Goal: Use online tool/utility: Utilize a website feature to perform a specific function

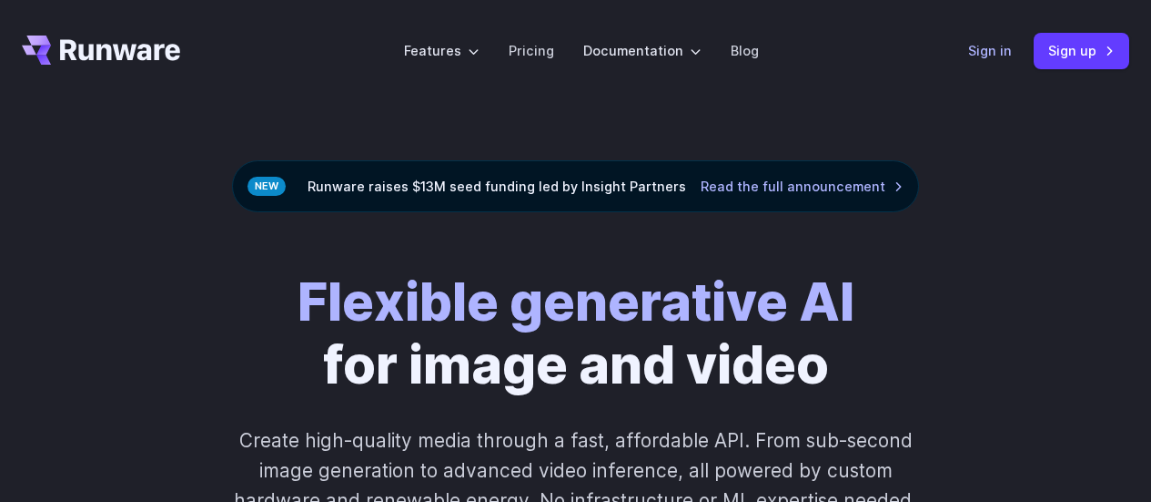
click at [997, 46] on link "Sign in" at bounding box center [991, 50] width 44 height 21
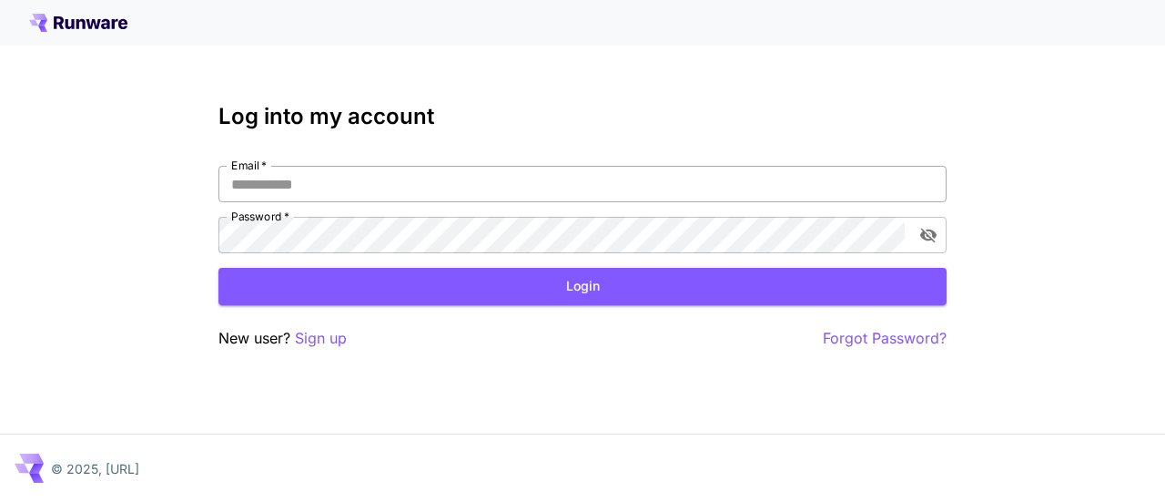
click at [654, 201] on input "Email   *" at bounding box center [582, 184] width 728 height 36
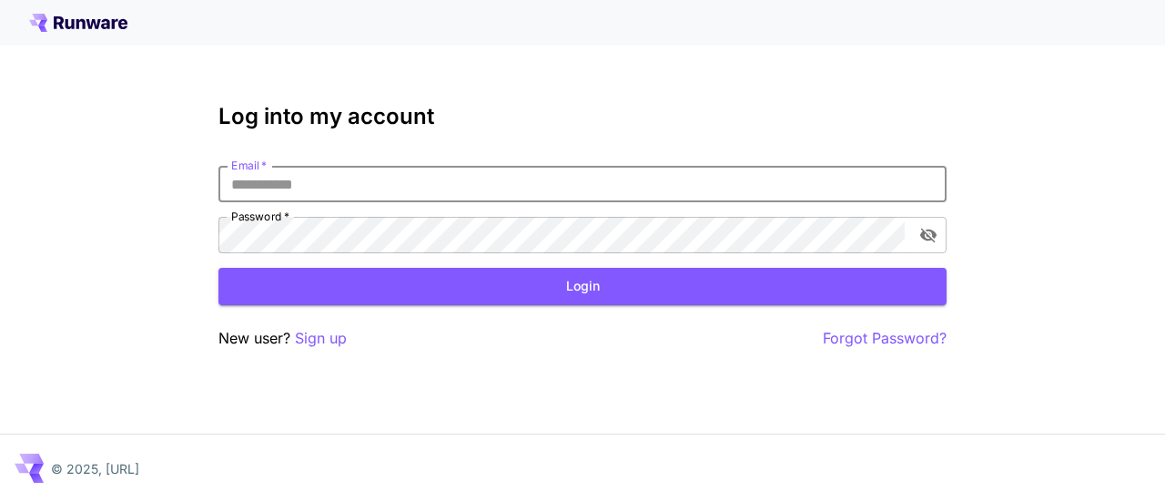
type input "**********"
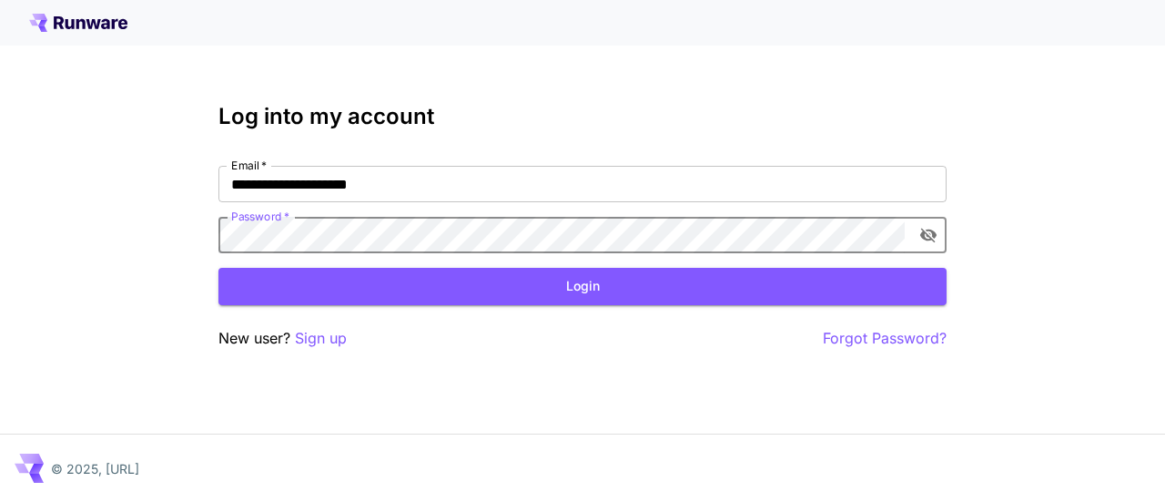
click button "Login" at bounding box center [582, 286] width 728 height 37
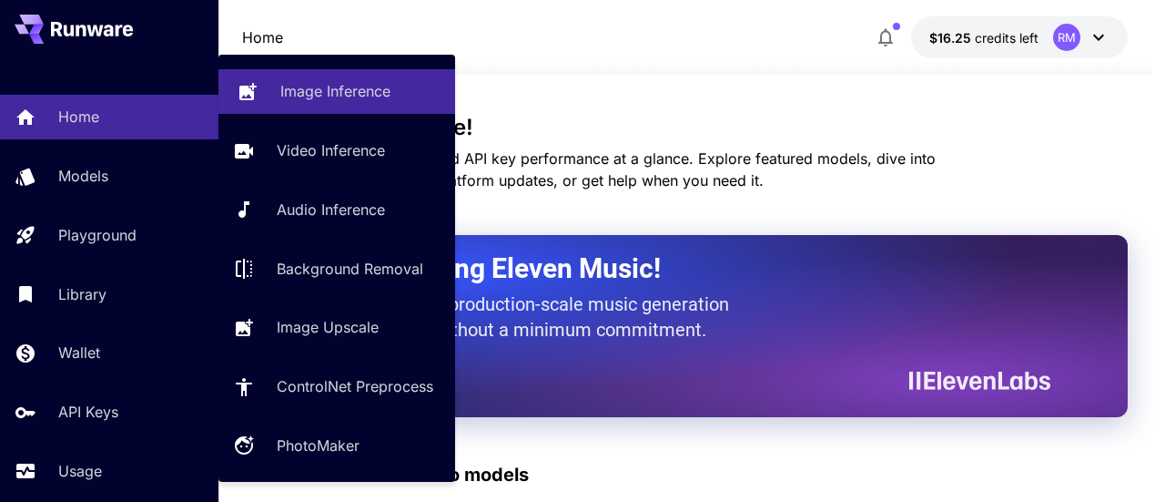
click at [319, 98] on p "Image Inference" at bounding box center [335, 91] width 110 height 22
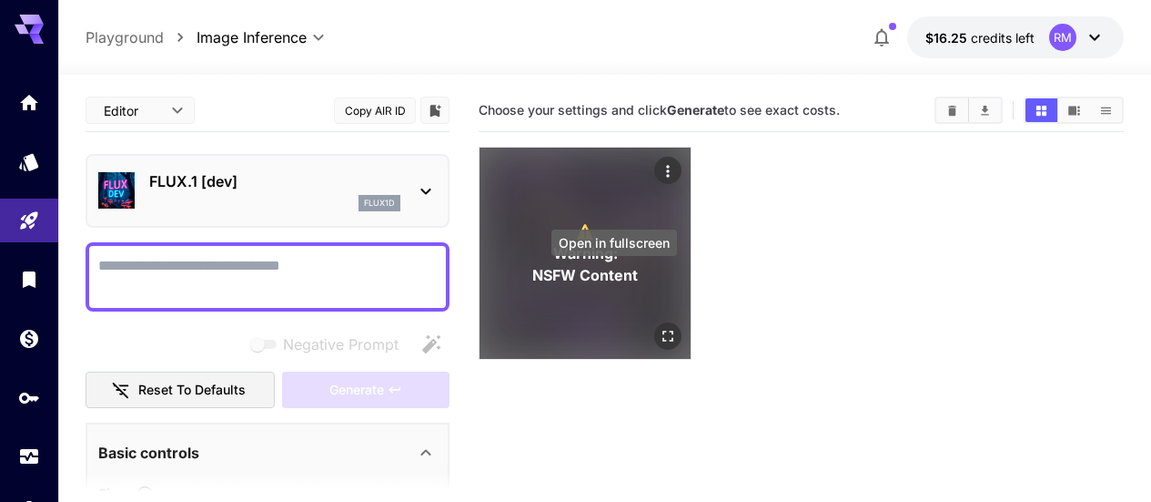
click at [659, 327] on icon "Open in fullscreen" at bounding box center [668, 336] width 18 height 18
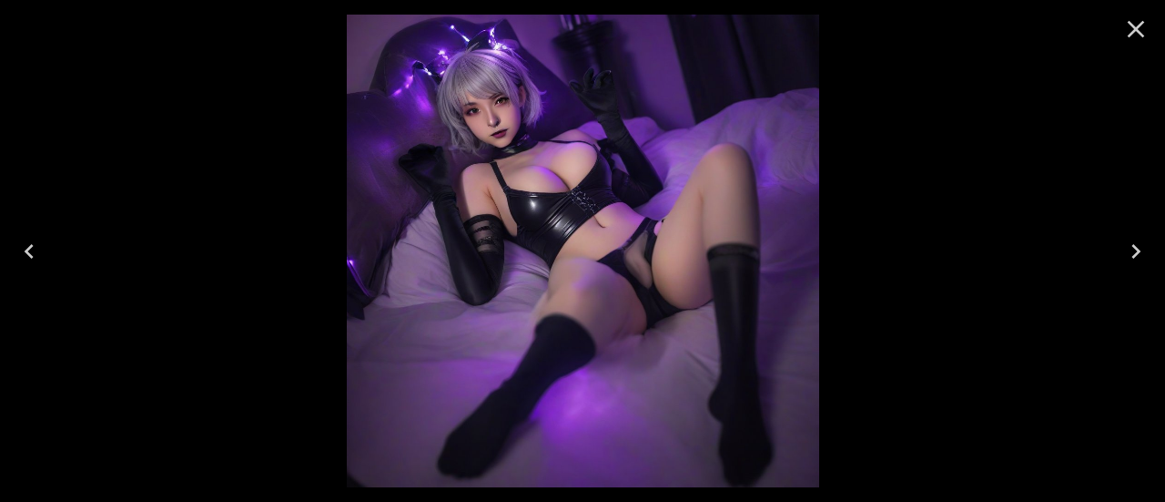
click at [1142, 37] on icon "Close" at bounding box center [1135, 29] width 29 height 29
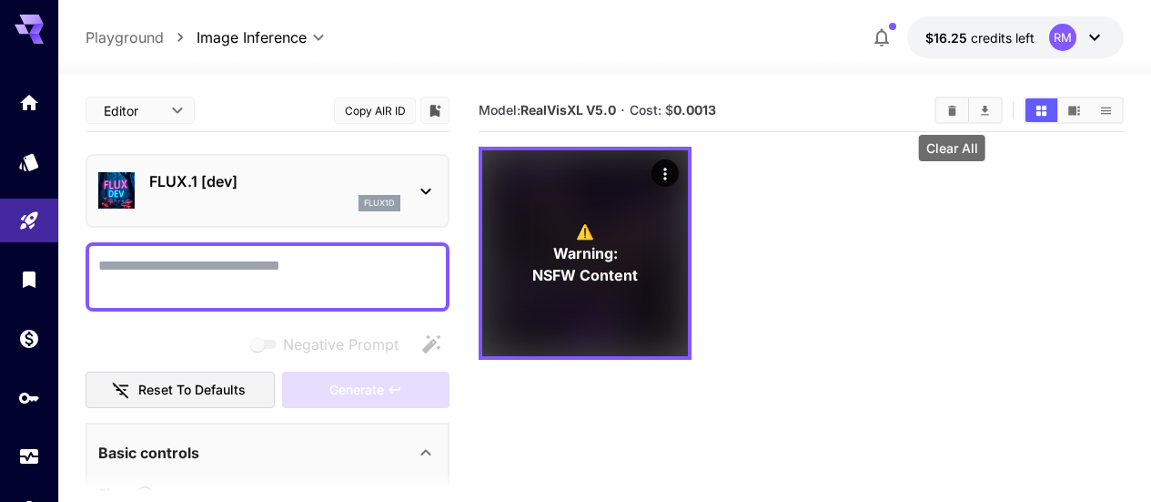
click at [953, 110] on icon "Clear All" at bounding box center [952, 110] width 8 height 10
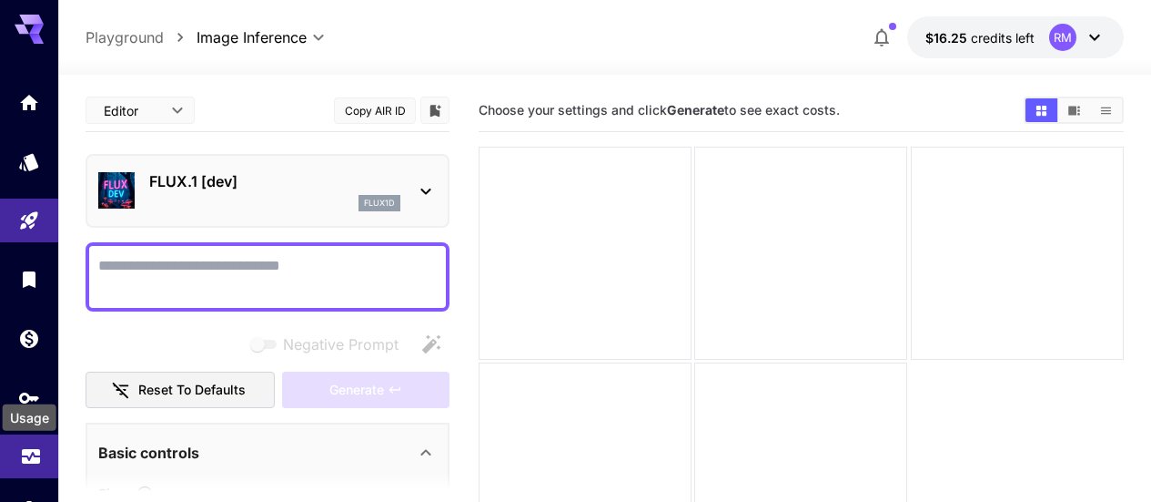
click at [38, 452] on icon "Usage" at bounding box center [31, 447] width 18 height 9
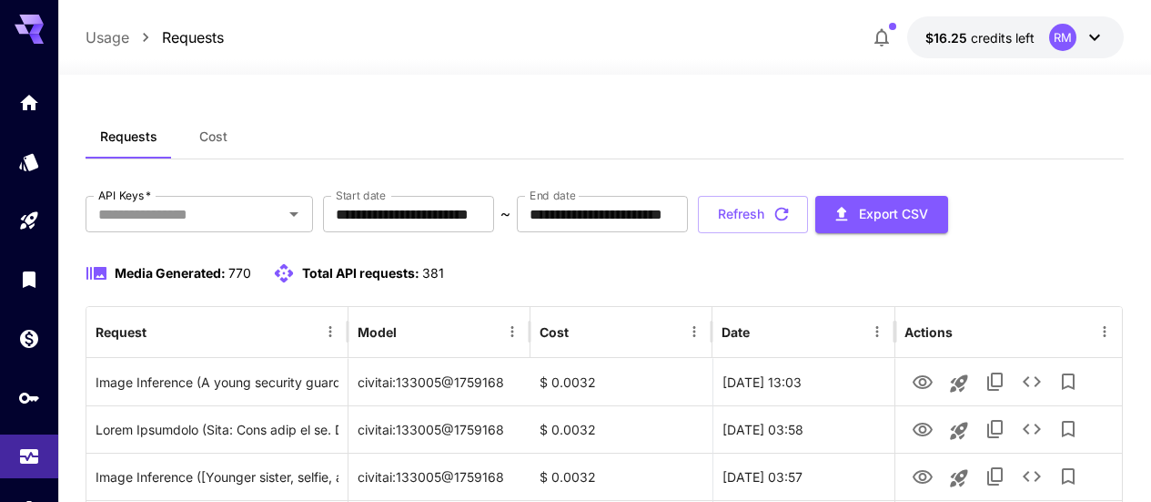
scroll to position [54, 0]
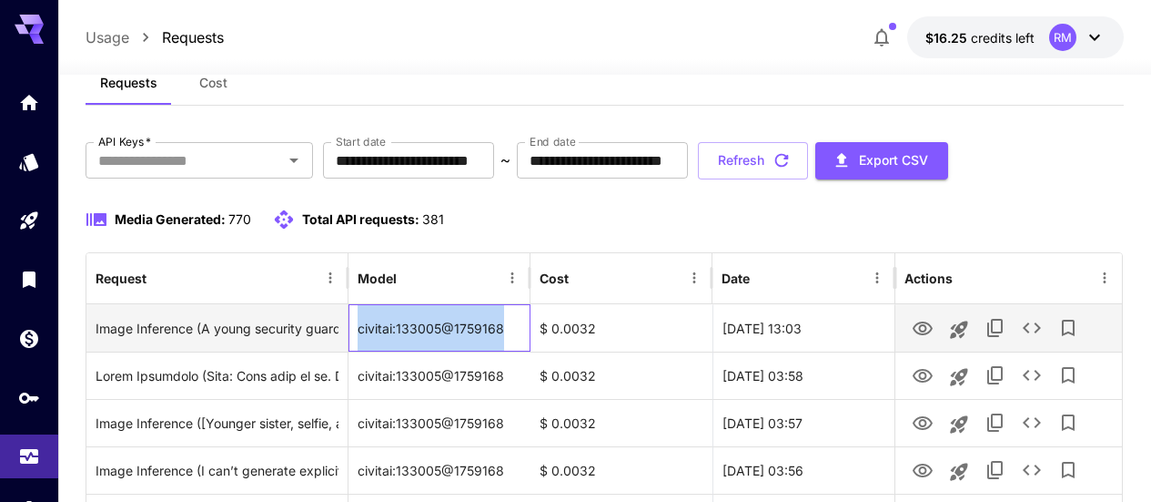
drag, startPoint x: 494, startPoint y: 321, endPoint x: 346, endPoint y: 327, distance: 148.5
click at [346, 327] on div "Image Inference (A young security guard in his early 20s, with [MEDICAL_DATA], …" at bounding box center [604, 327] width 1036 height 47
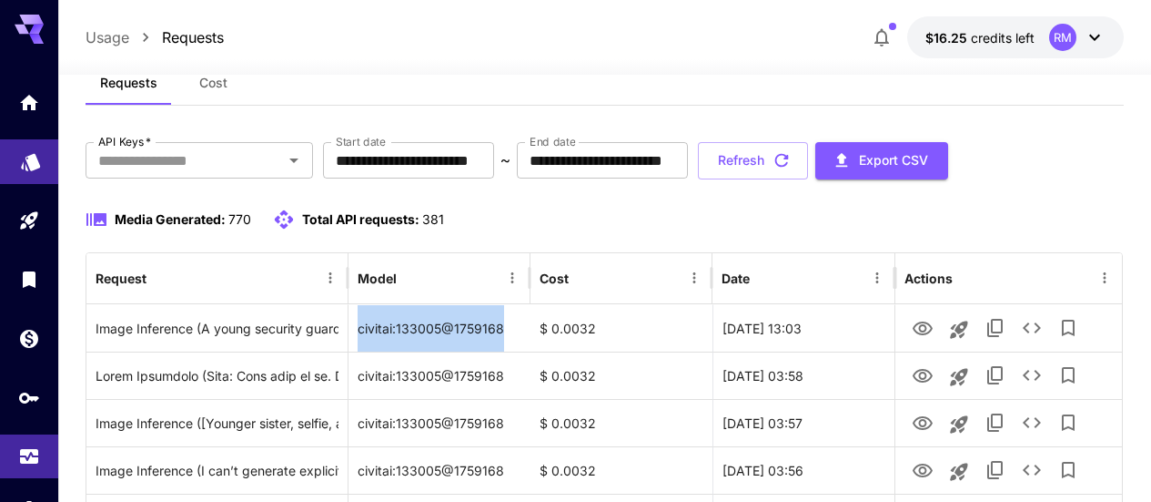
click at [33, 167] on icon "Models" at bounding box center [31, 156] width 22 height 22
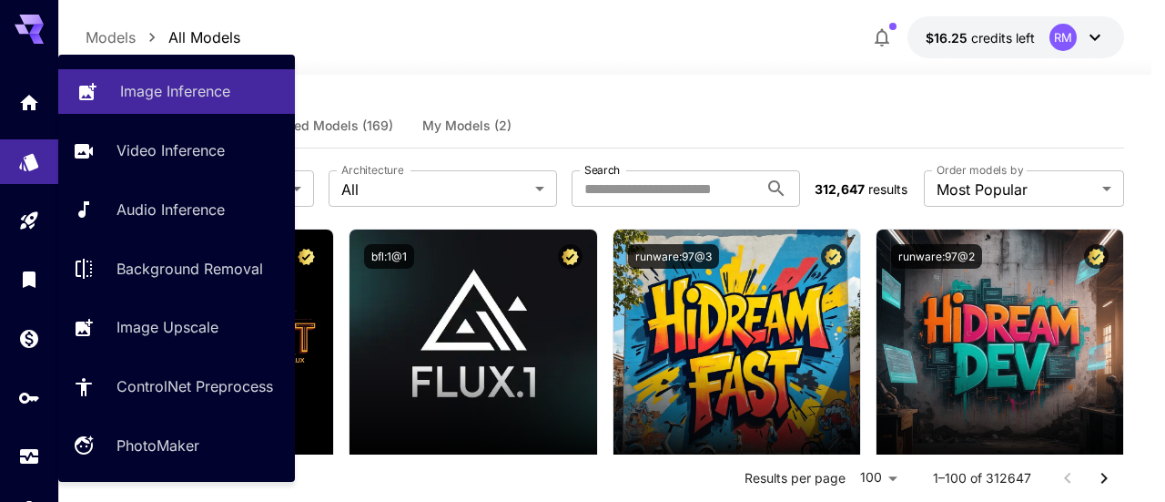
click at [170, 94] on p "Image Inference" at bounding box center [175, 91] width 110 height 22
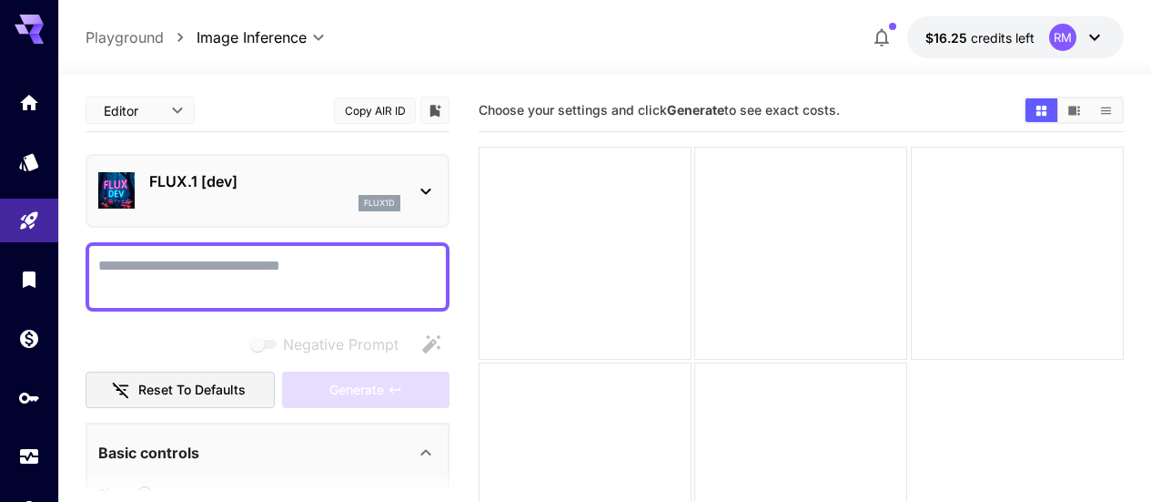
click at [198, 179] on p "FLUX.1 [dev]" at bounding box center [274, 181] width 251 height 22
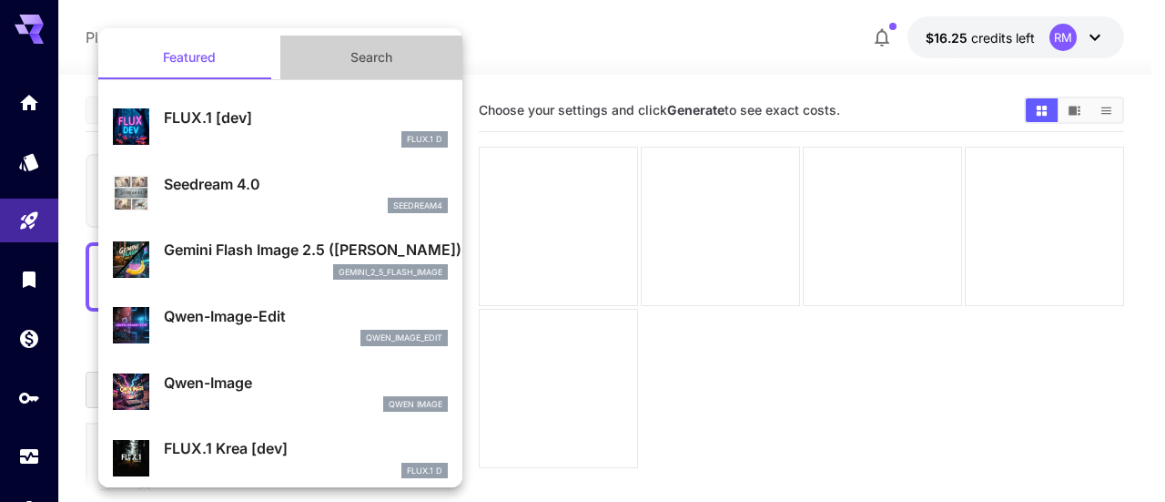
click at [390, 52] on button "Search" at bounding box center [371, 57] width 182 height 44
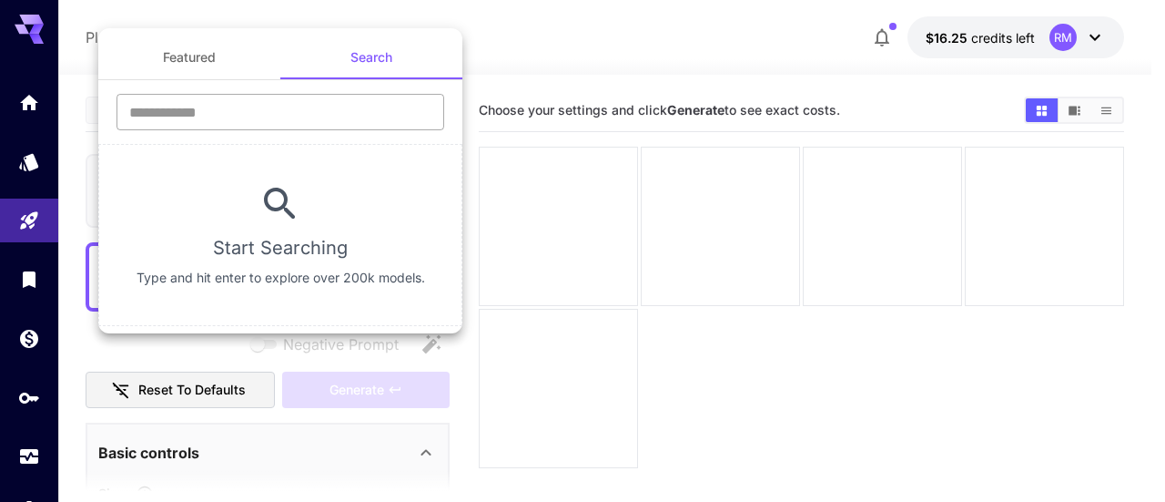
click at [336, 120] on input "text" at bounding box center [281, 112] width 328 height 36
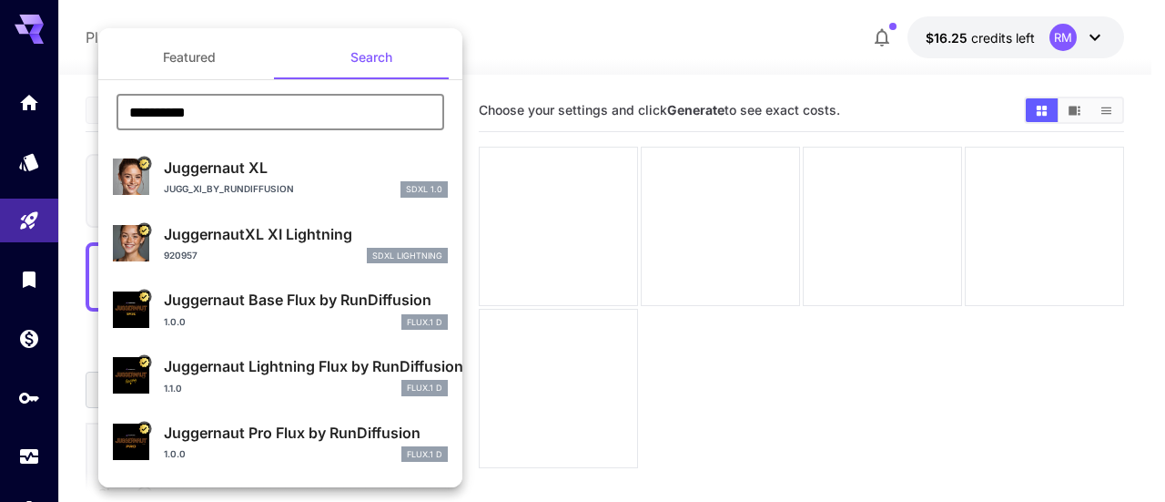
drag, startPoint x: 268, startPoint y: 106, endPoint x: 55, endPoint y: 101, distance: 213.1
click at [55, 101] on div "**********" at bounding box center [182, 273] width 364 height 546
paste input "**********"
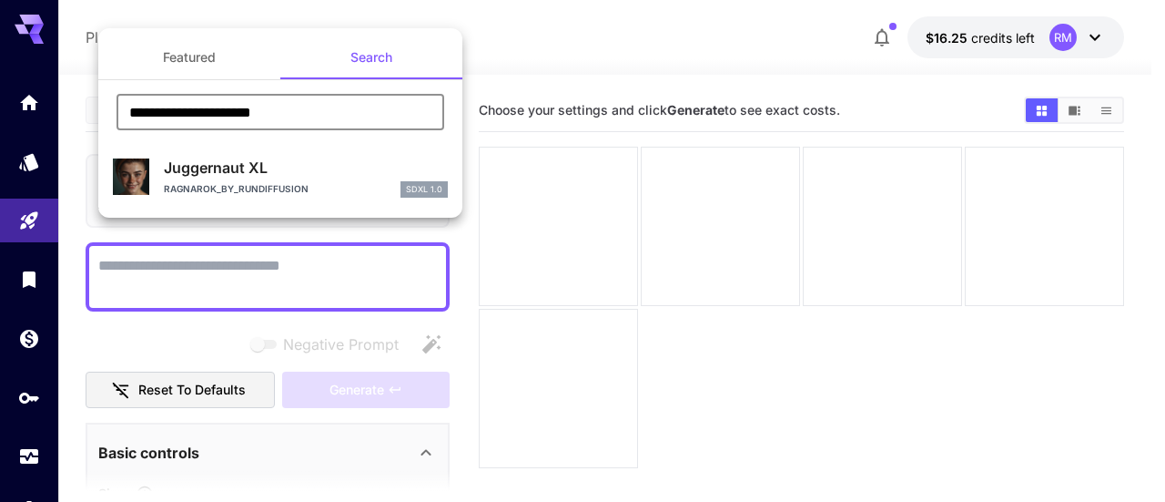
type input "**********"
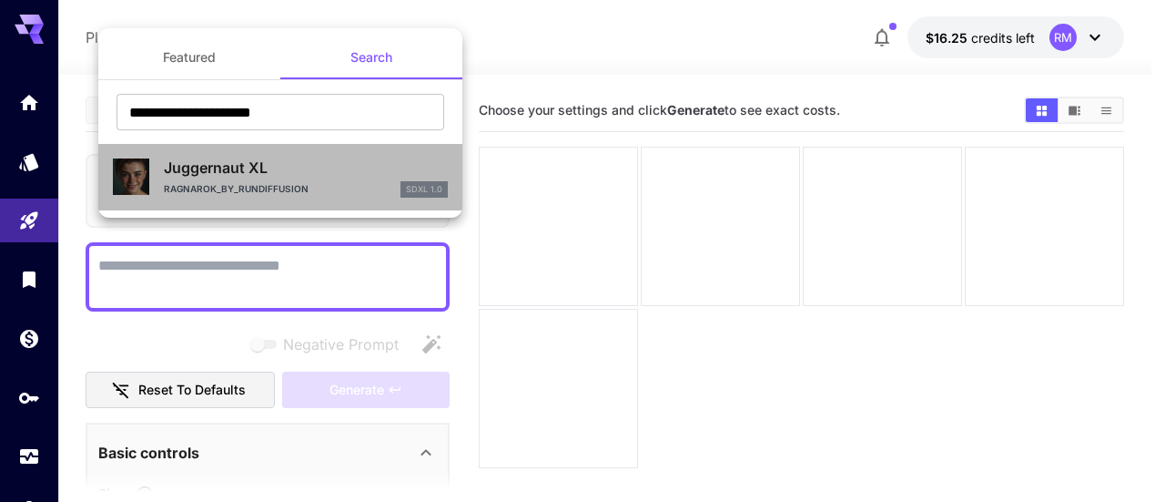
click at [332, 169] on p "Juggernaut XL" at bounding box center [306, 168] width 284 height 22
type input "**"
type input "*"
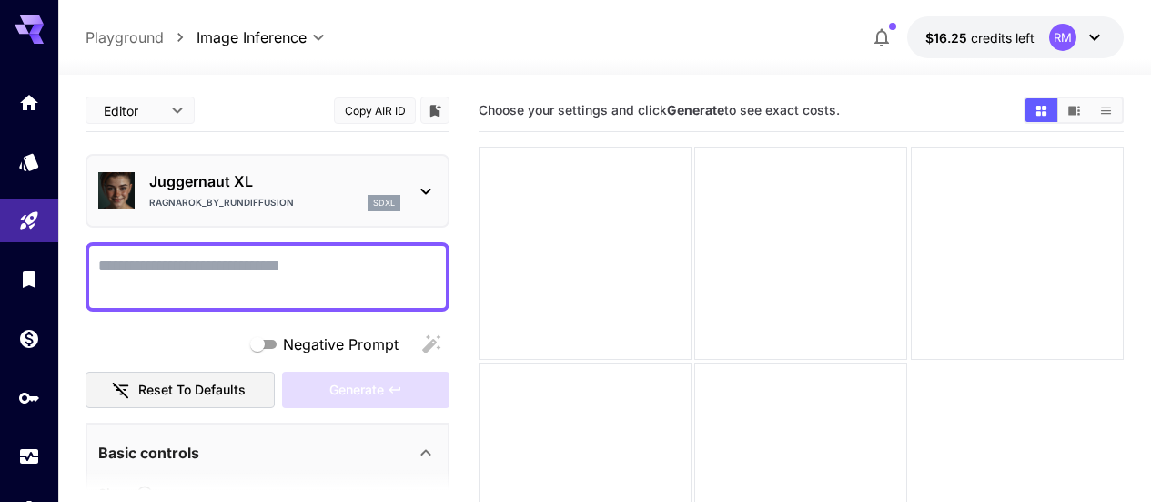
click at [281, 265] on textarea "Negative Prompt" at bounding box center [267, 277] width 339 height 44
paste textarea "**********"
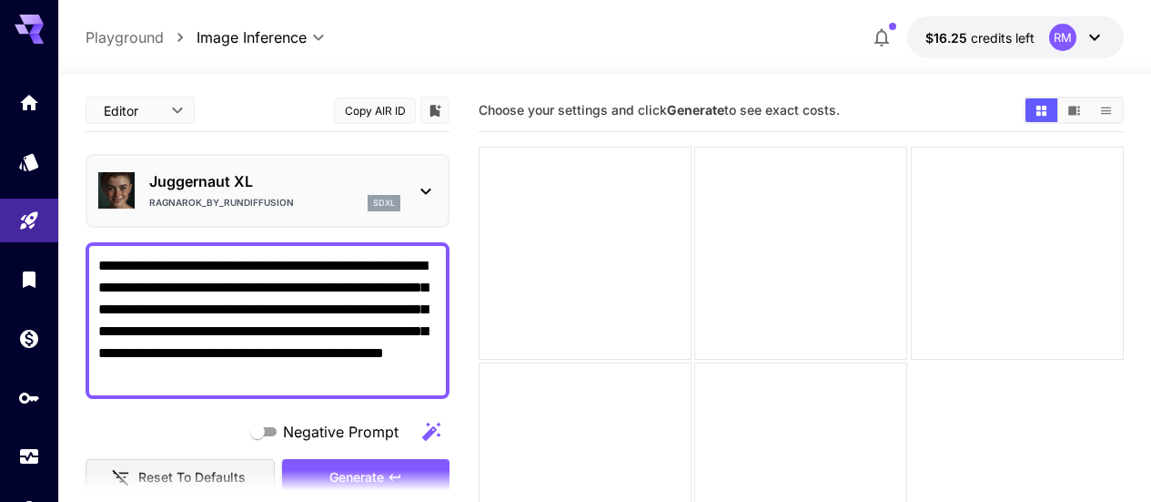
click at [374, 470] on section at bounding box center [268, 493] width 364 height 46
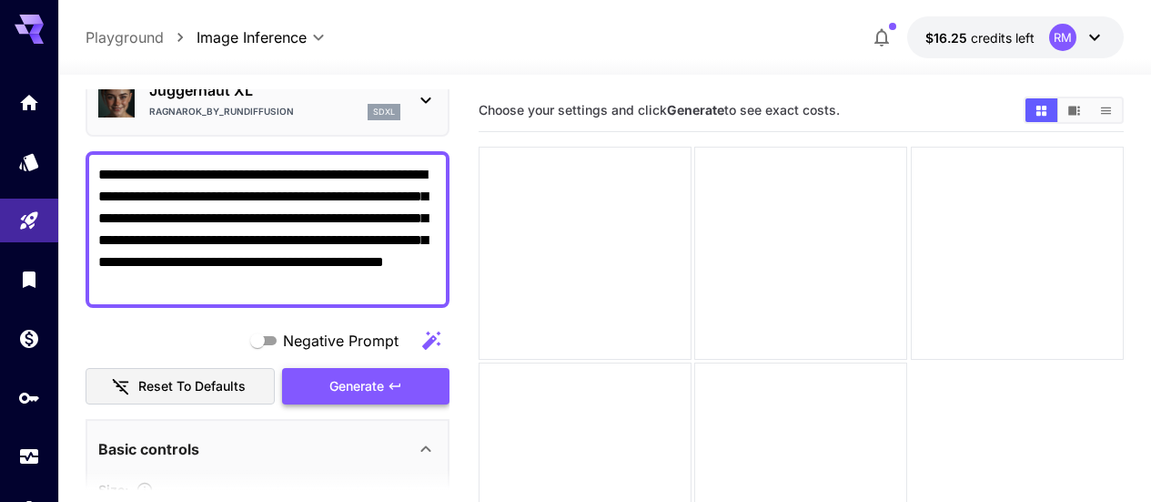
click at [371, 390] on span "Generate" at bounding box center [357, 386] width 55 height 23
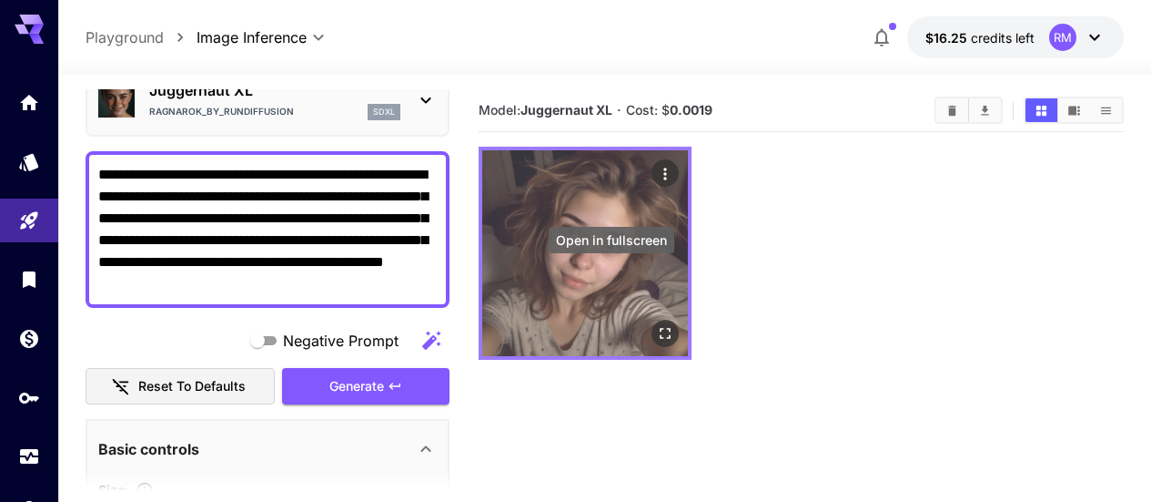
click at [660, 328] on icon "Open in fullscreen" at bounding box center [665, 333] width 11 height 11
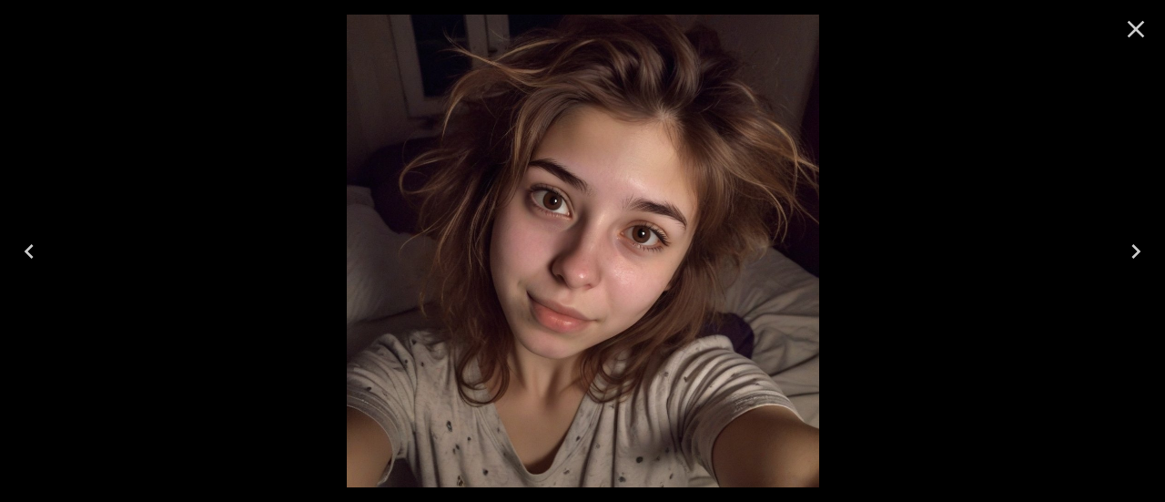
click at [1144, 27] on icon "Close" at bounding box center [1135, 29] width 29 height 29
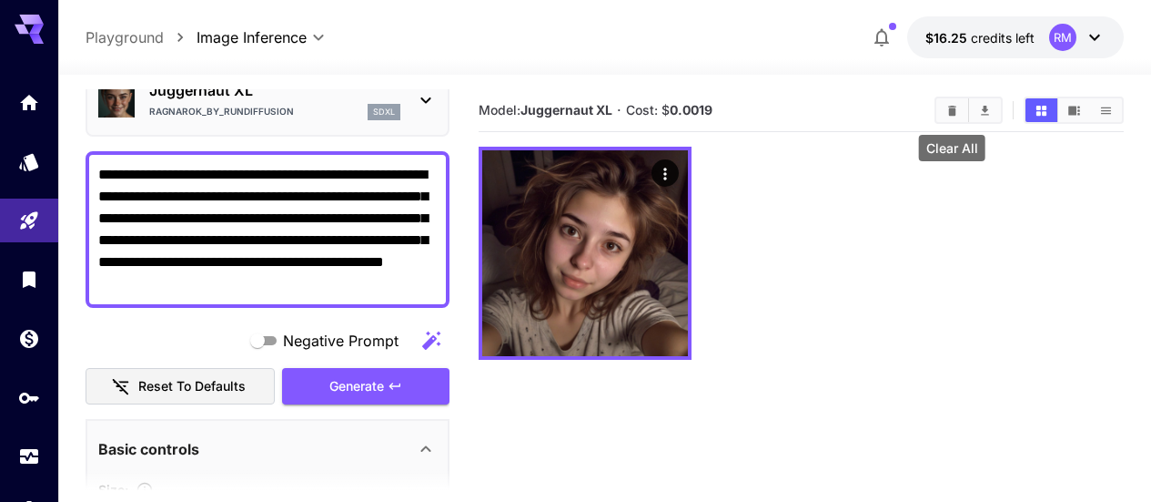
click at [946, 111] on icon "Clear All" at bounding box center [953, 111] width 14 height 14
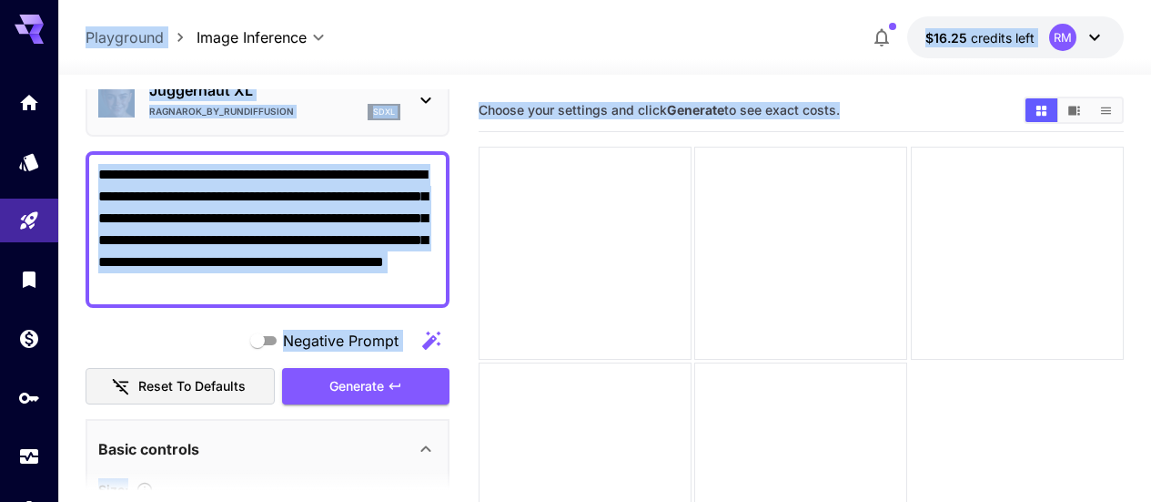
click at [290, 281] on textarea "**********" at bounding box center [267, 229] width 339 height 131
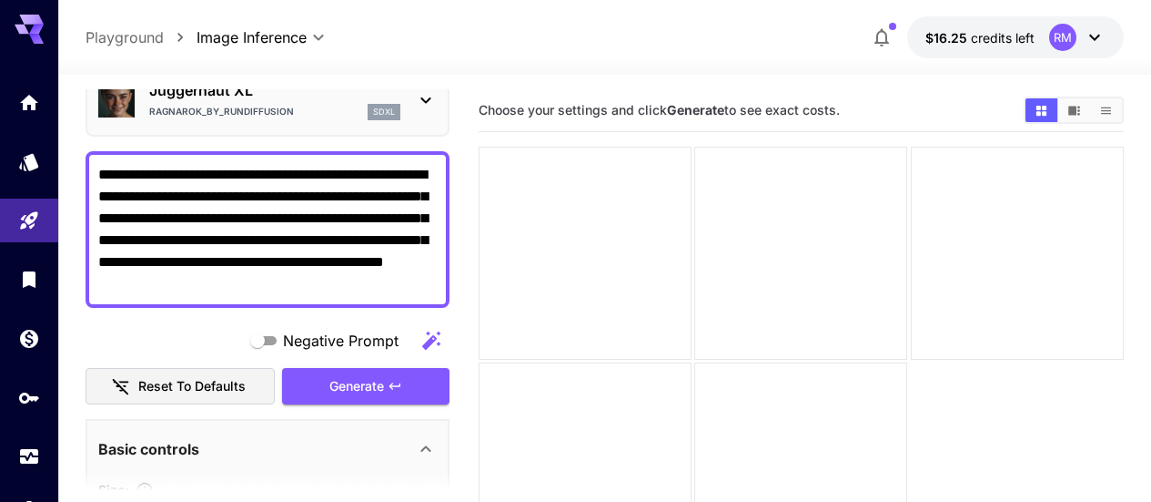
paste textarea "*********"
type textarea "**********"
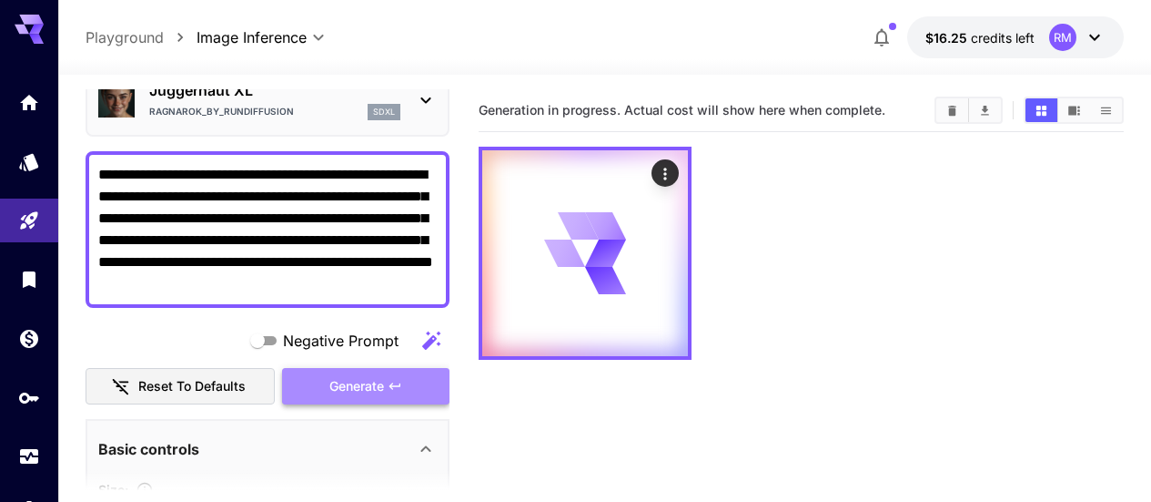
click at [401, 376] on button "Generate" at bounding box center [365, 386] width 167 height 37
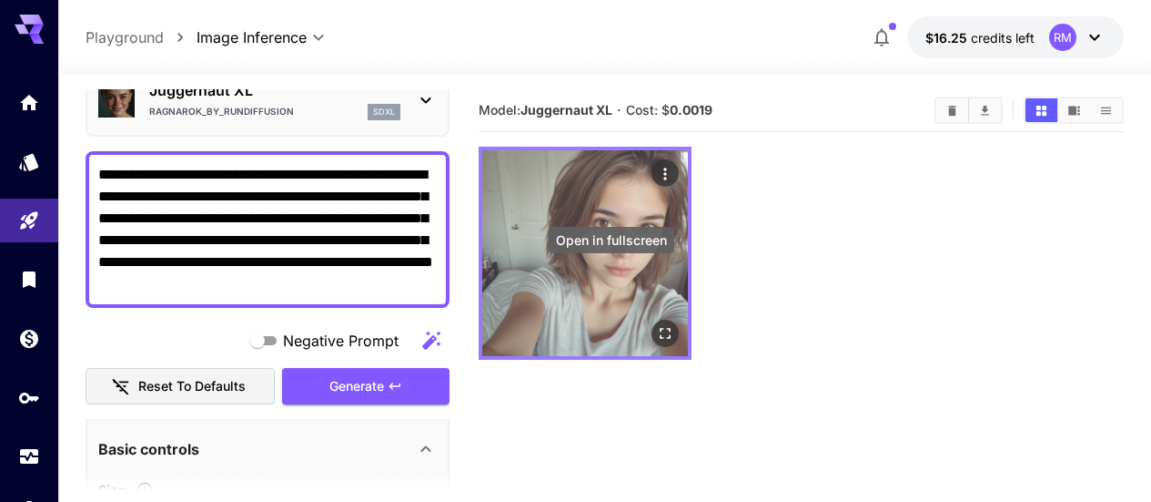
click at [656, 324] on icon "Open in fullscreen" at bounding box center [665, 333] width 18 height 18
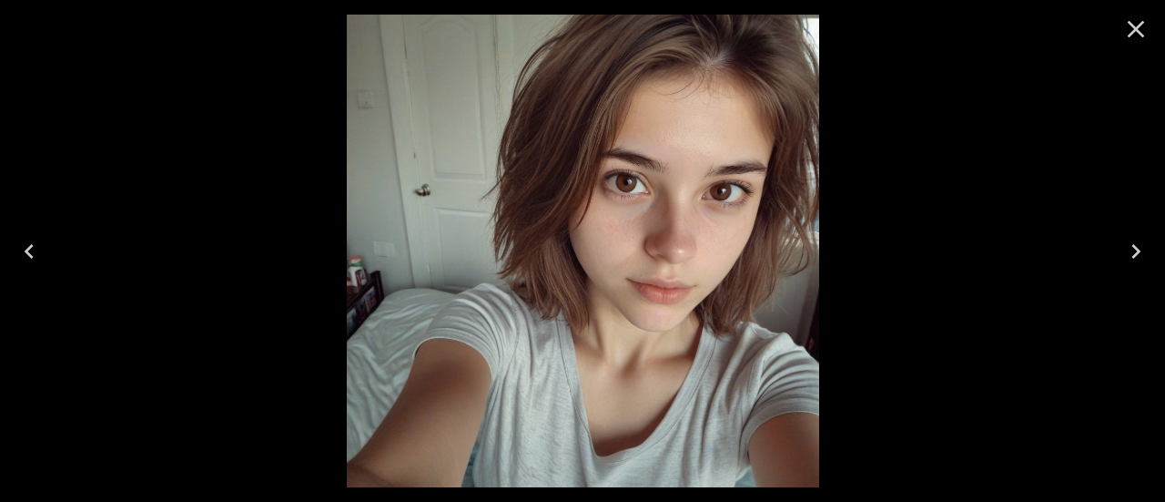
click at [1133, 35] on icon "Close" at bounding box center [1135, 29] width 29 height 29
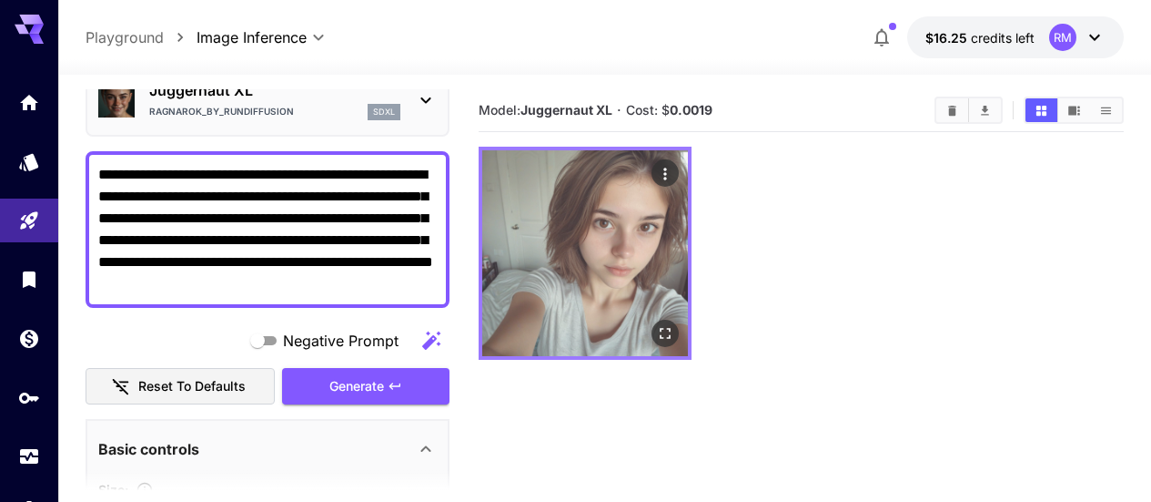
click at [656, 324] on icon "Open in fullscreen" at bounding box center [665, 333] width 18 height 18
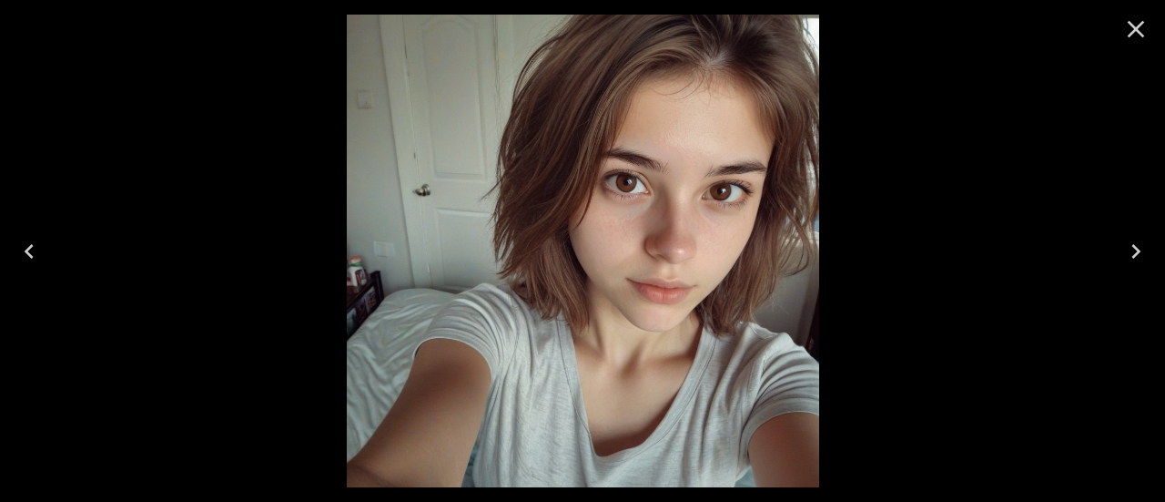
click at [1145, 43] on icon "Close" at bounding box center [1135, 29] width 29 height 29
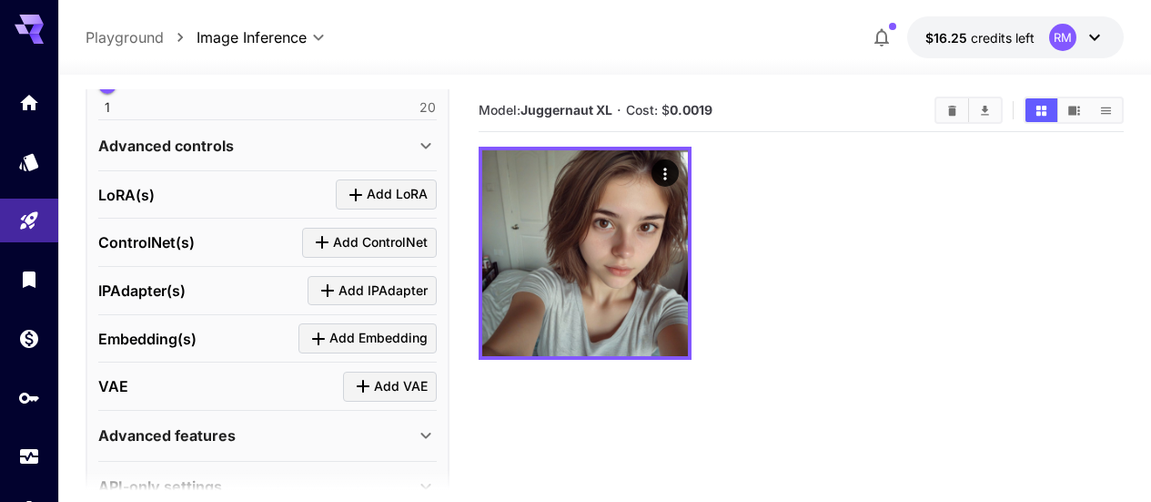
scroll to position [770, 0]
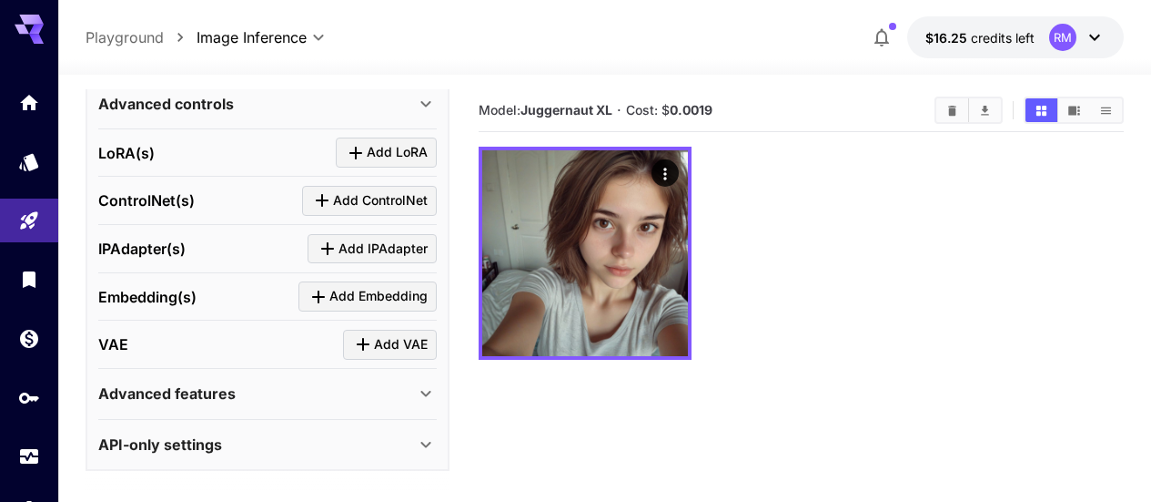
click at [318, 119] on div "Advanced controls" at bounding box center [267, 104] width 339 height 44
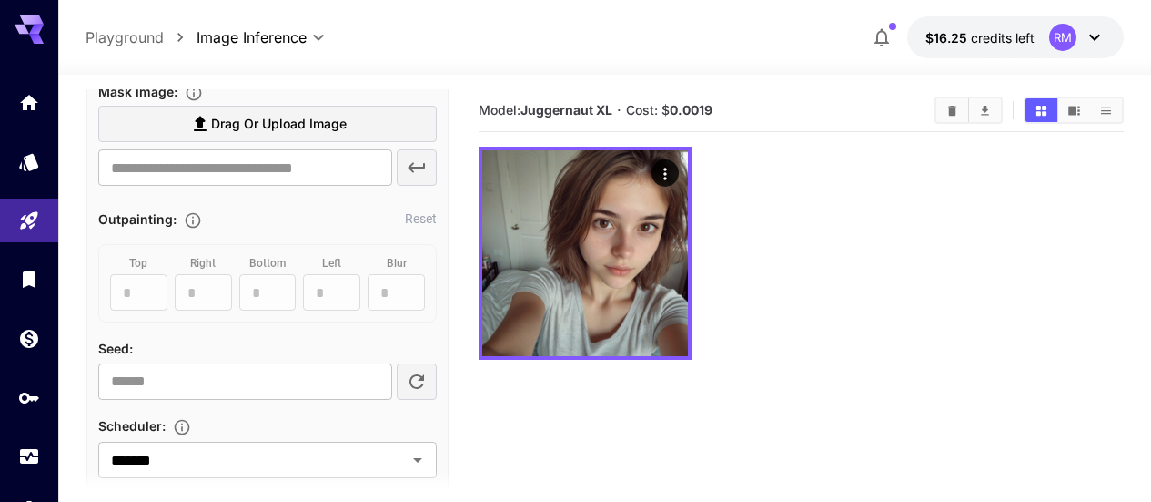
scroll to position [1134, 0]
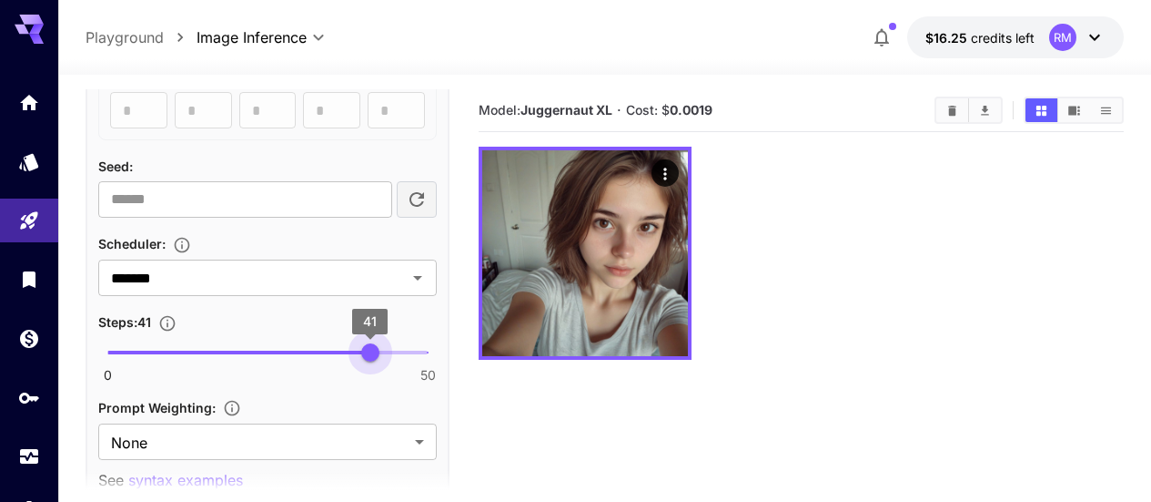
type input "**"
drag, startPoint x: 237, startPoint y: 348, endPoint x: 360, endPoint y: 338, distance: 123.3
click at [365, 343] on span "40" at bounding box center [364, 352] width 18 height 18
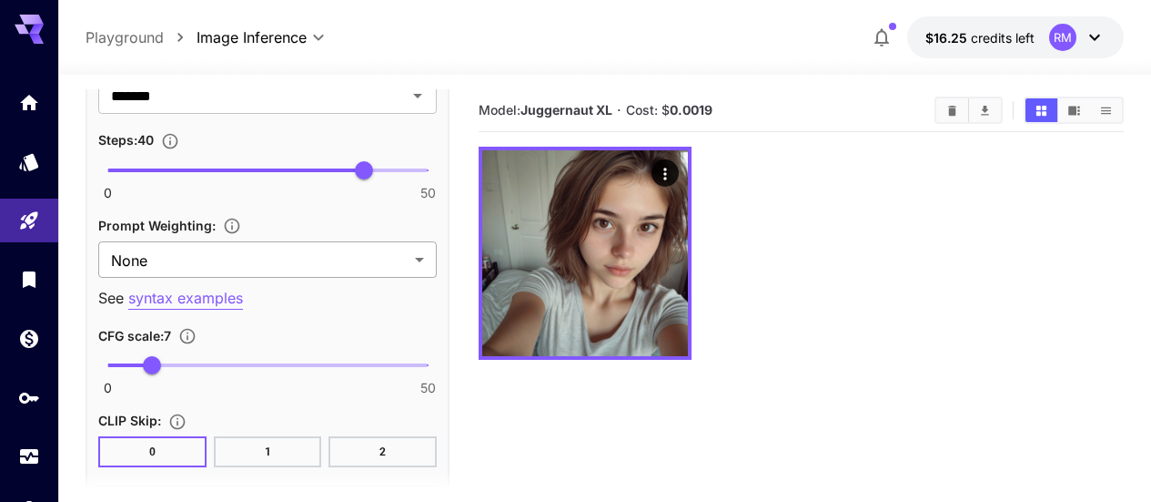
scroll to position [1498, 0]
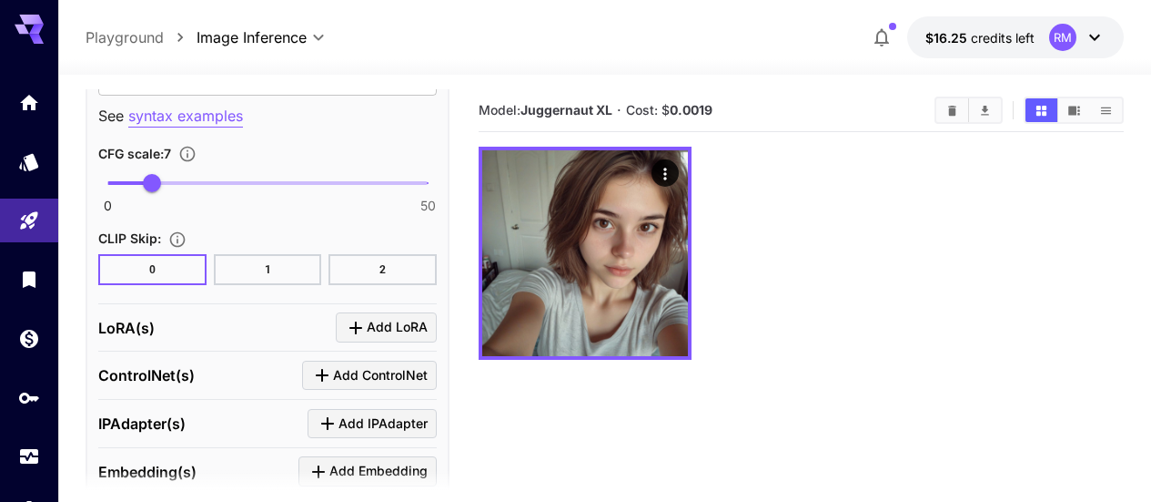
click at [127, 183] on span "0 50 7" at bounding box center [267, 182] width 320 height 27
type input "***"
click at [130, 183] on span "3.5" at bounding box center [130, 183] width 18 height 18
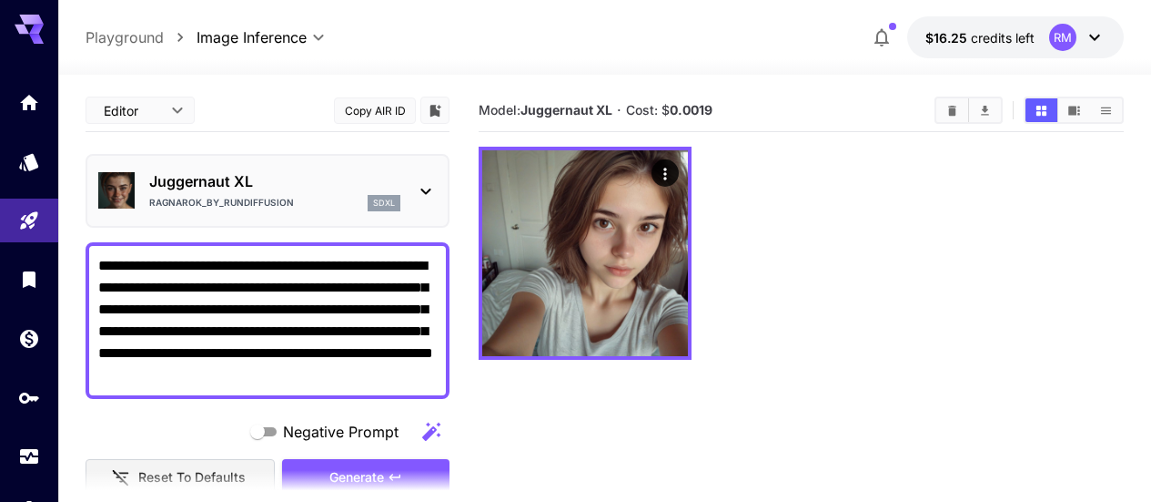
scroll to position [182, 0]
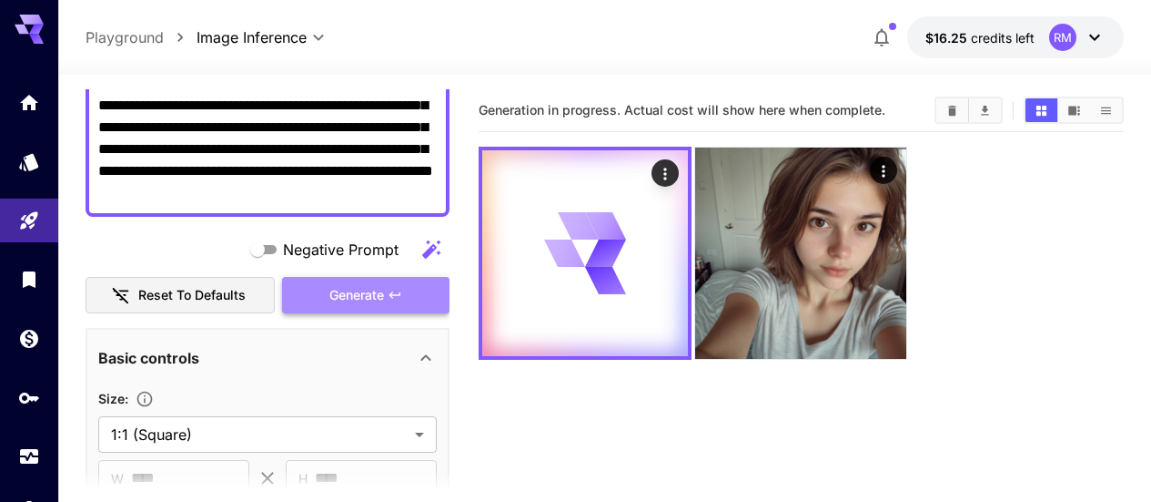
click at [387, 297] on button "Generate" at bounding box center [365, 295] width 167 height 37
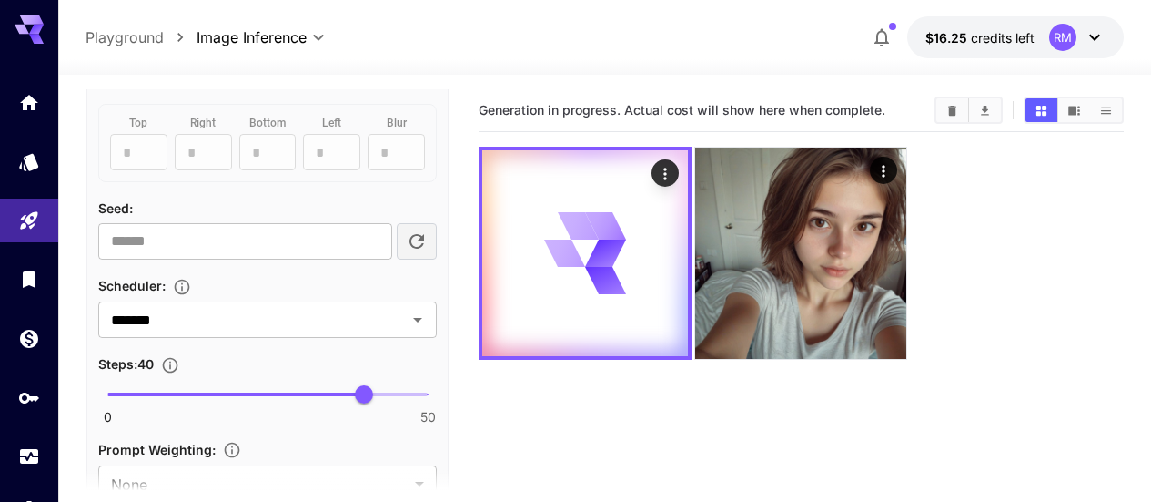
scroll to position [1274, 0]
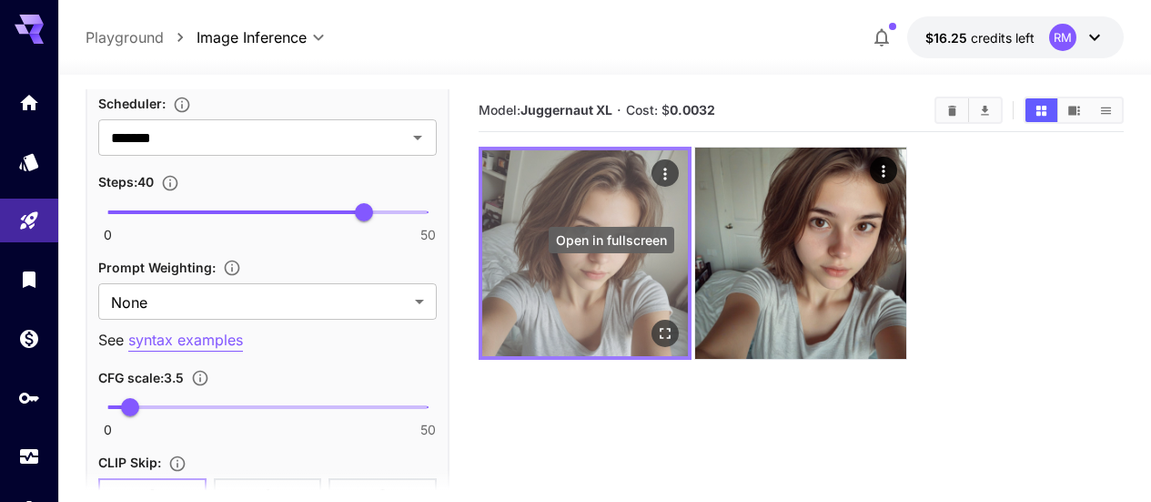
click at [652, 319] on button "Open in fullscreen" at bounding box center [665, 332] width 27 height 27
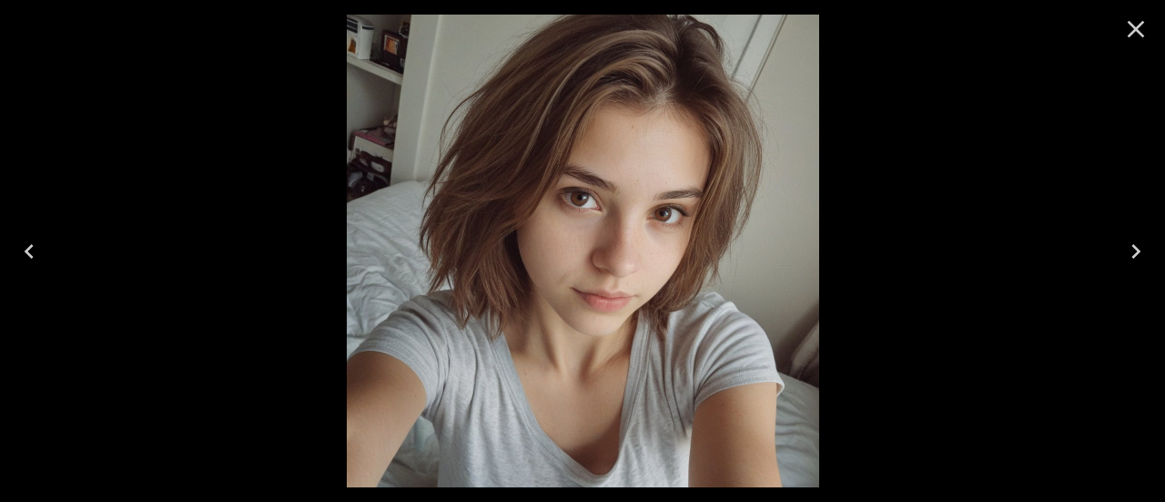
click at [1131, 249] on icon "Next" at bounding box center [1135, 251] width 29 height 29
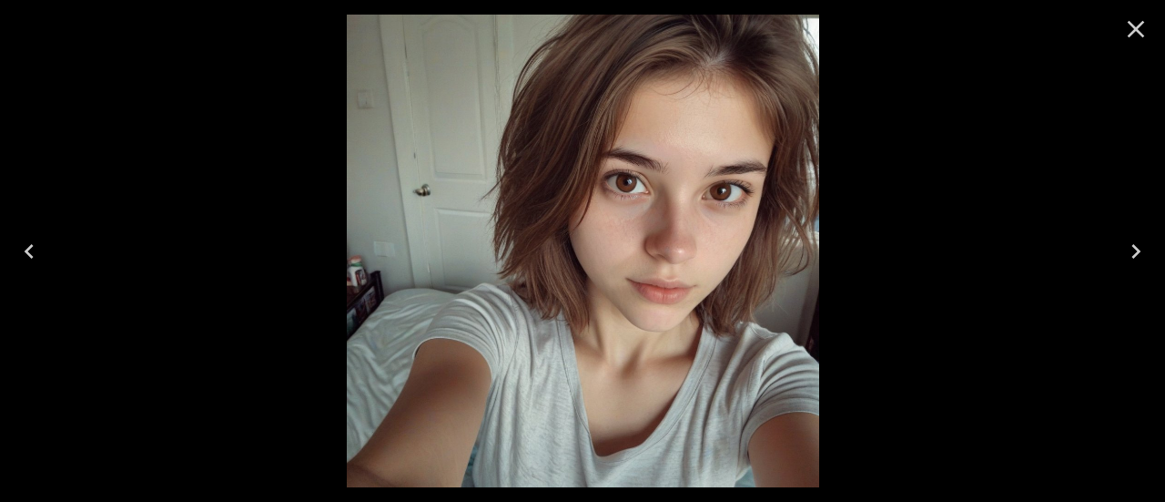
click at [34, 238] on icon "Previous" at bounding box center [29, 251] width 29 height 29
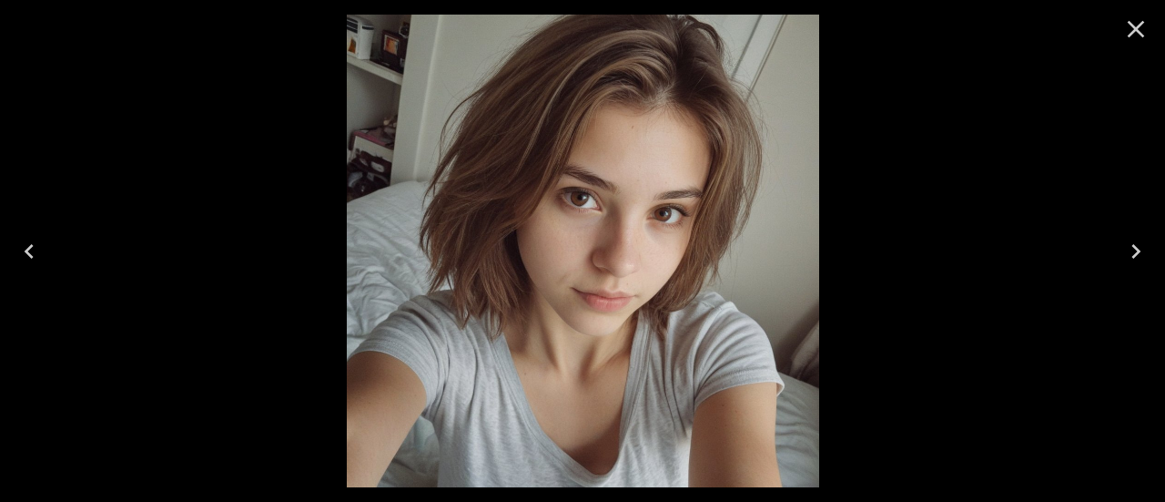
click at [1141, 241] on icon "Next" at bounding box center [1135, 251] width 29 height 29
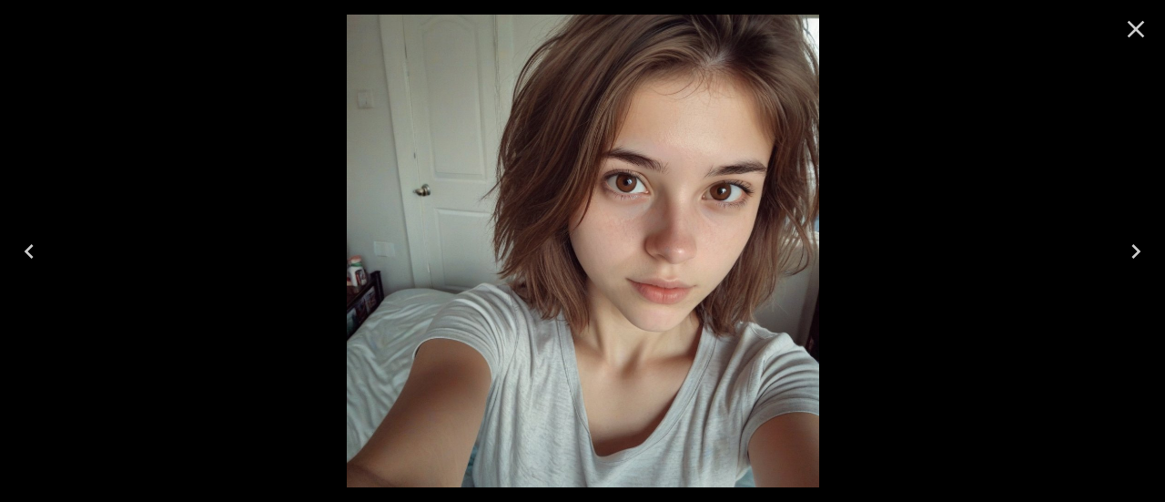
click at [35, 258] on icon "Previous" at bounding box center [29, 251] width 29 height 29
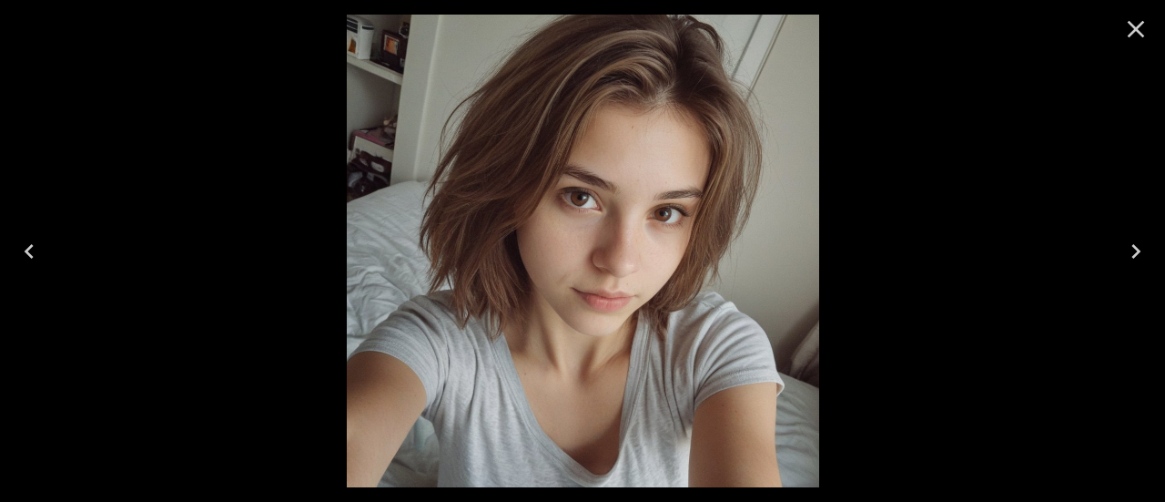
click at [1147, 22] on icon "Close" at bounding box center [1135, 29] width 29 height 29
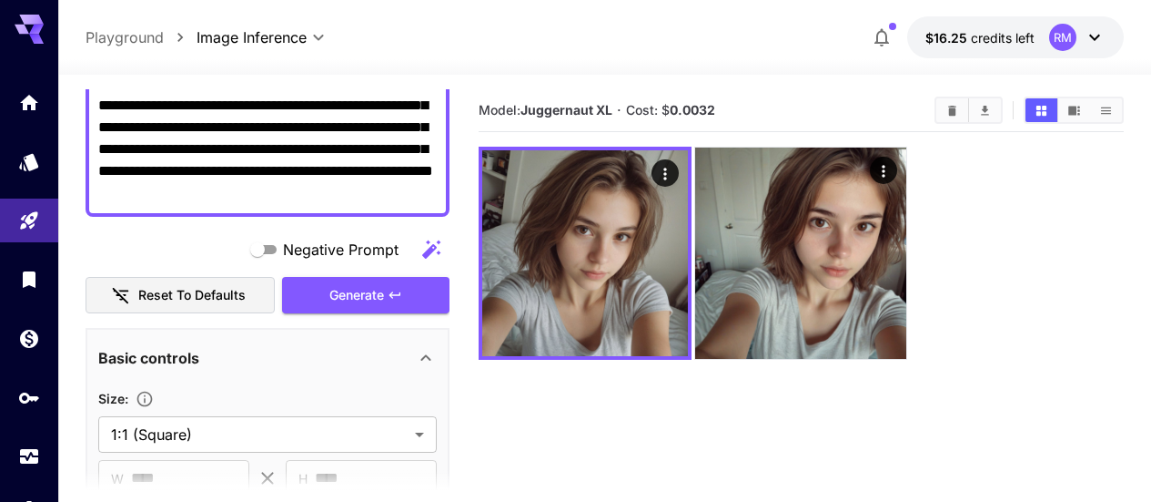
scroll to position [0, 0]
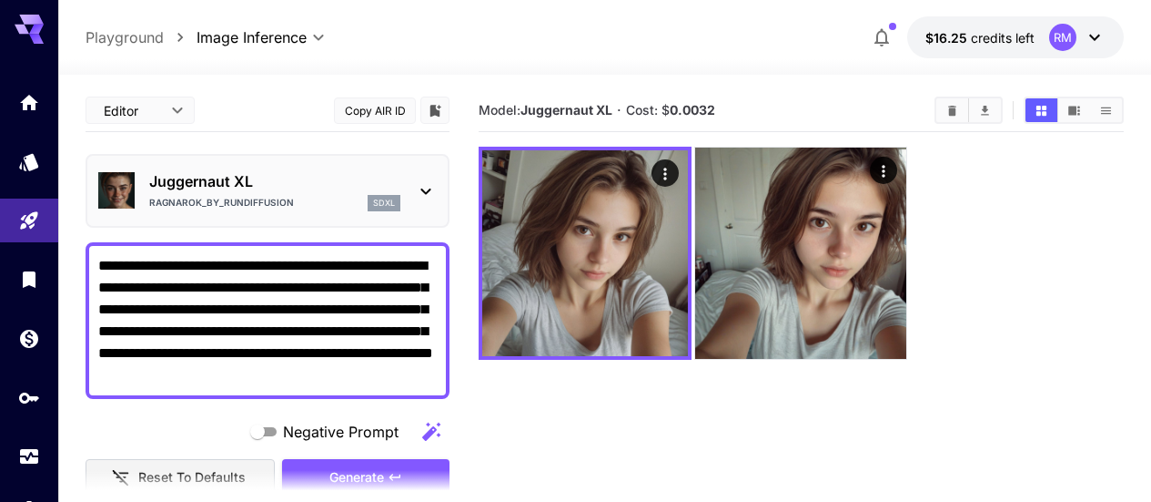
click at [258, 355] on textarea "**********" at bounding box center [267, 320] width 339 height 131
paste textarea
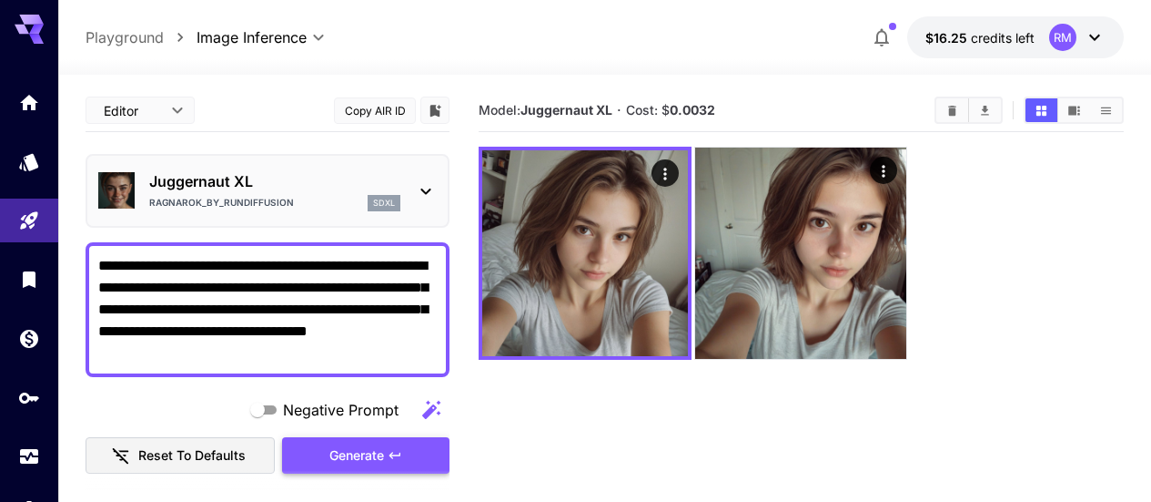
click at [422, 466] on button "Generate" at bounding box center [365, 455] width 167 height 37
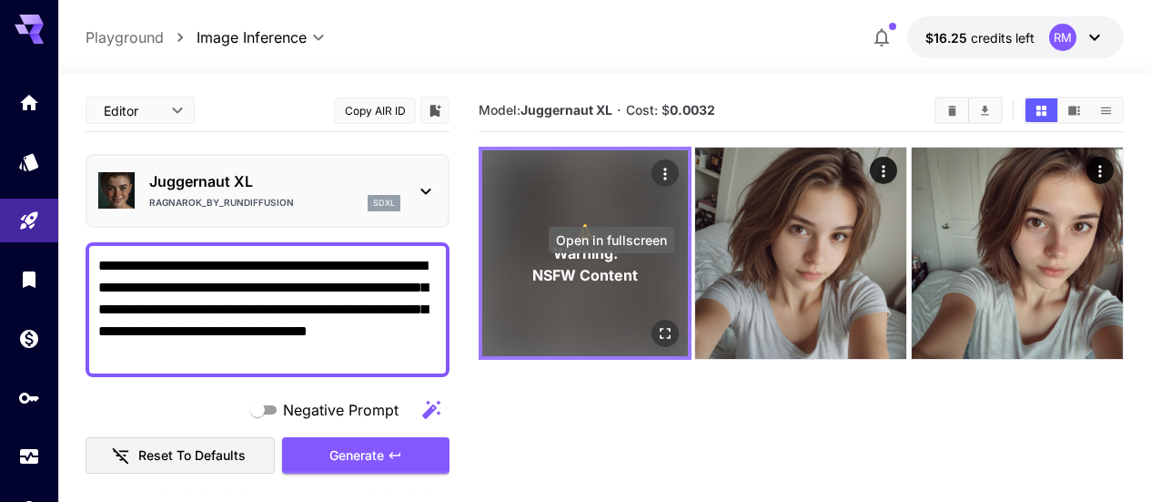
click at [656, 324] on icon "Open in fullscreen" at bounding box center [665, 333] width 18 height 18
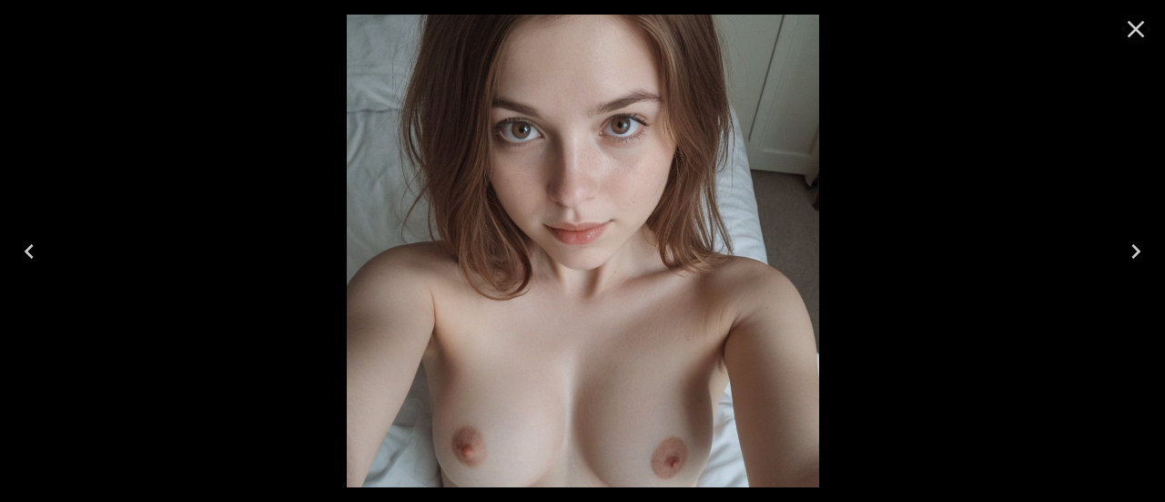
click at [1148, 29] on icon "Close" at bounding box center [1135, 29] width 29 height 29
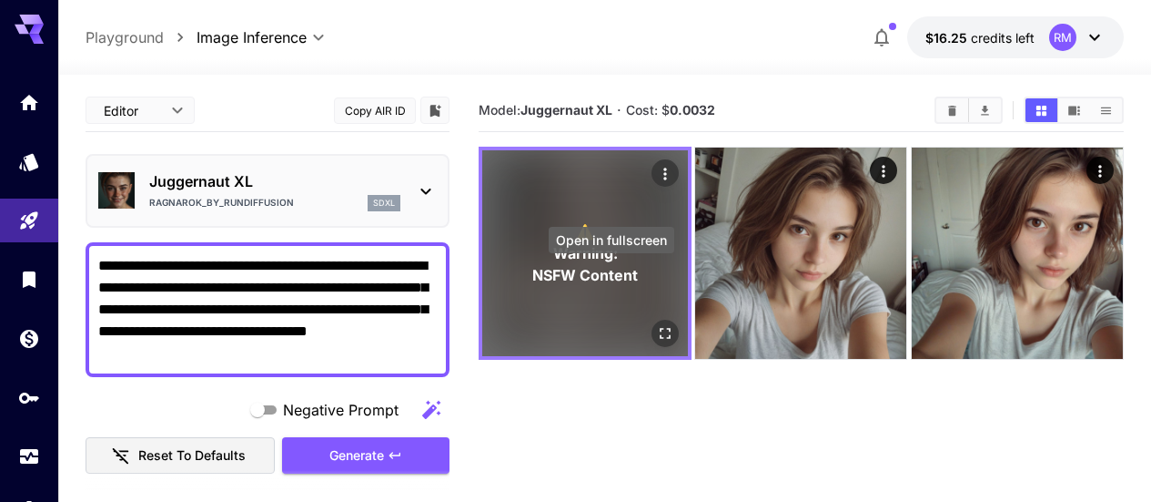
click at [656, 324] on icon "Open in fullscreen" at bounding box center [665, 333] width 18 height 18
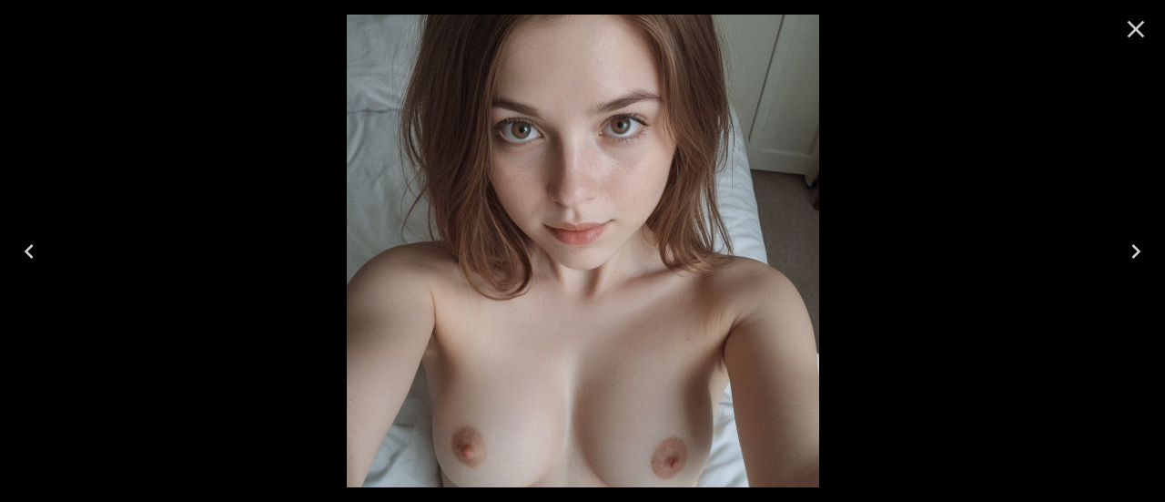
click at [1135, 25] on icon "Close" at bounding box center [1135, 29] width 29 height 29
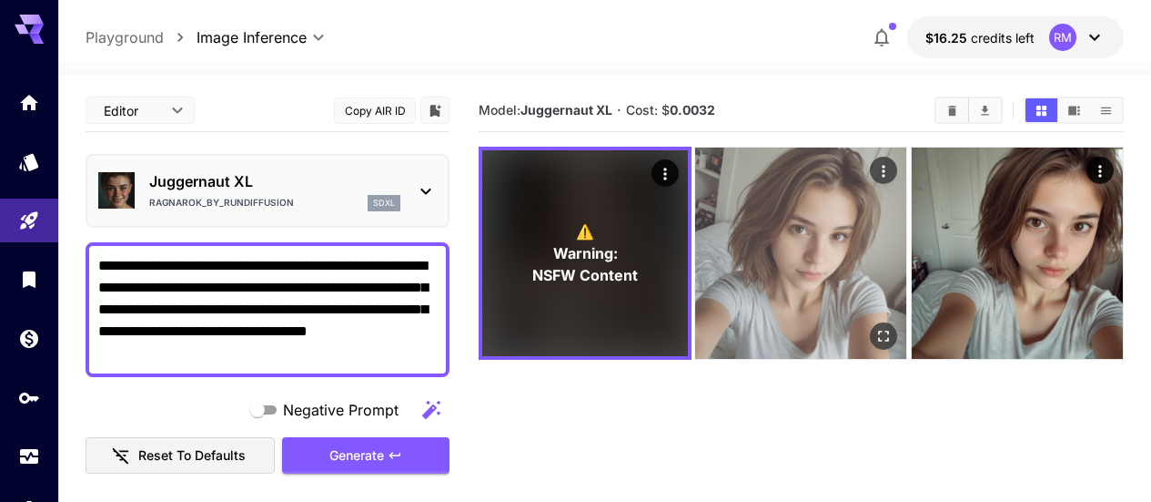
click at [876, 327] on icon "Open in fullscreen" at bounding box center [885, 336] width 18 height 18
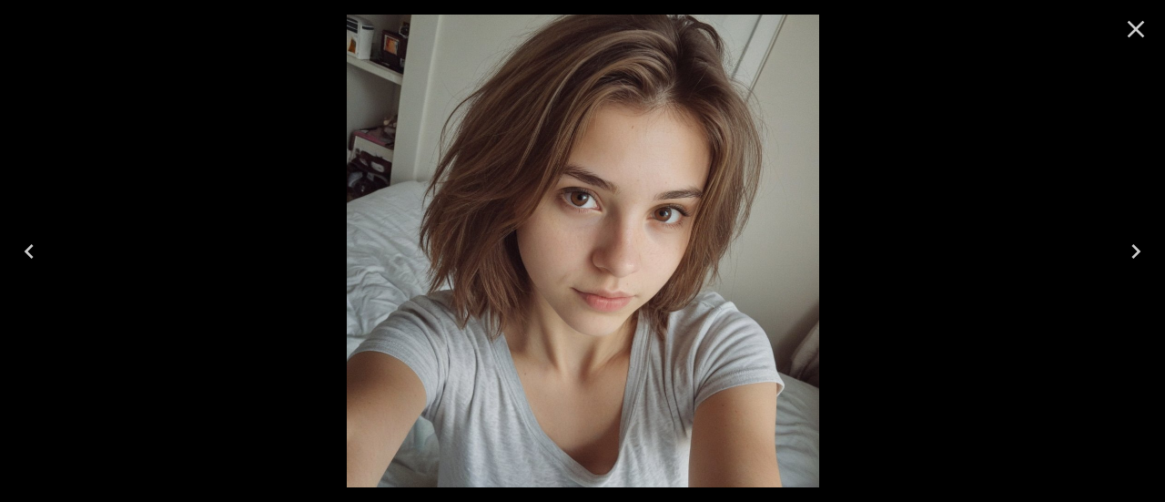
drag, startPoint x: 1136, startPoint y: 18, endPoint x: 1106, endPoint y: 38, distance: 36.1
click at [1115, 33] on button "Close" at bounding box center [1136, 29] width 44 height 44
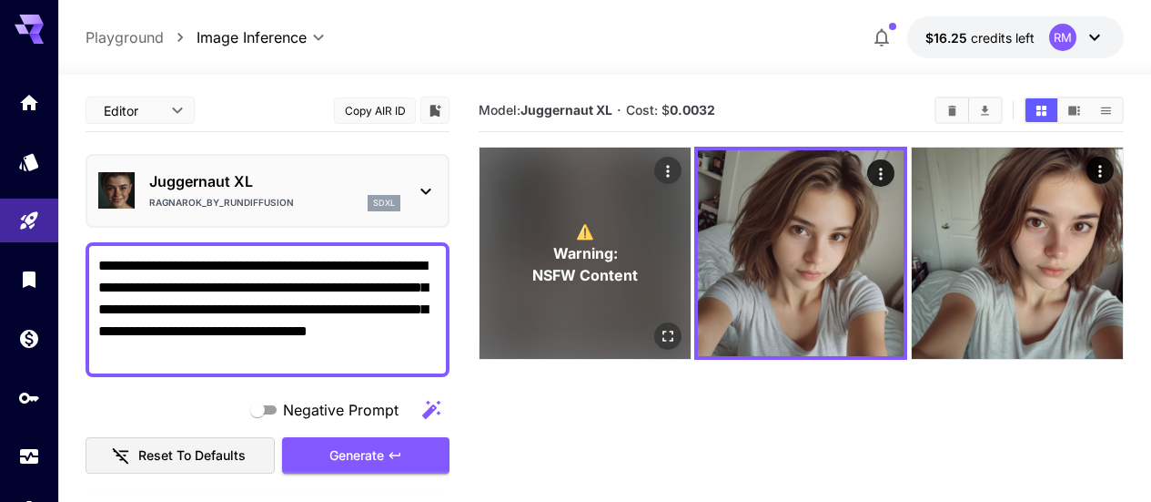
click at [659, 327] on icon "Open in fullscreen" at bounding box center [668, 336] width 18 height 18
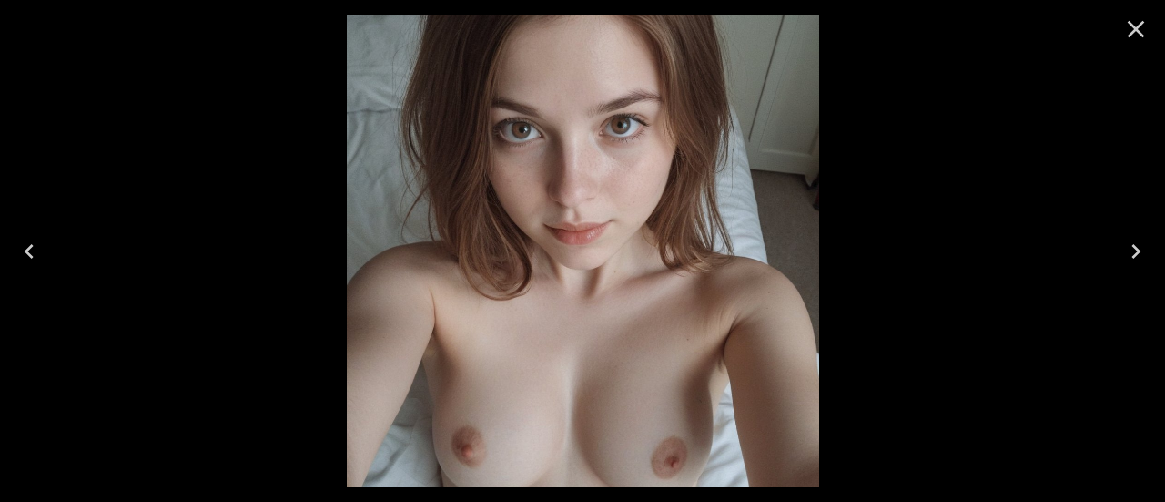
drag, startPoint x: 1140, startPoint y: 250, endPoint x: 872, endPoint y: 250, distance: 267.6
click at [1137, 250] on icon "Next" at bounding box center [1135, 251] width 29 height 29
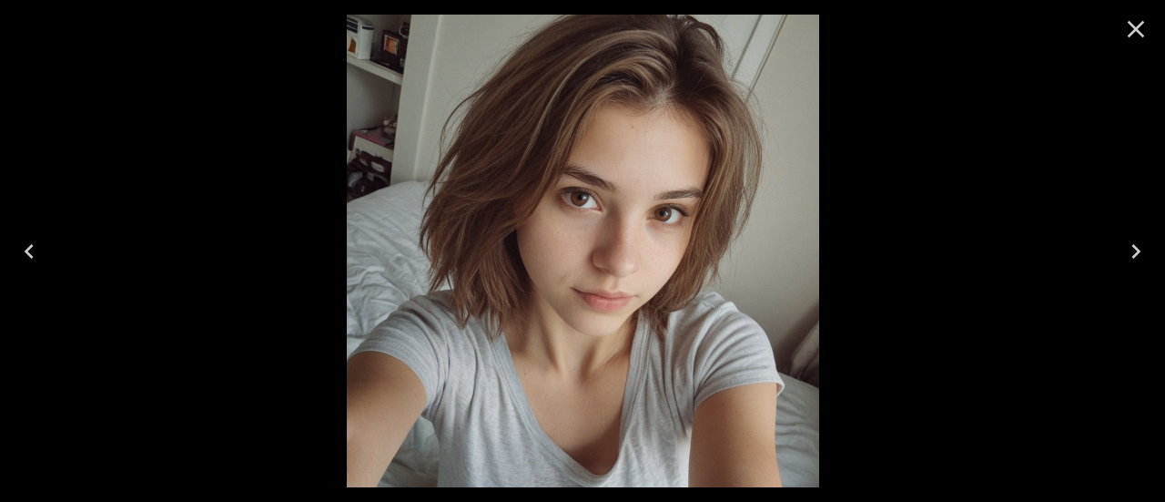
click at [26, 249] on icon "Previous" at bounding box center [29, 251] width 9 height 15
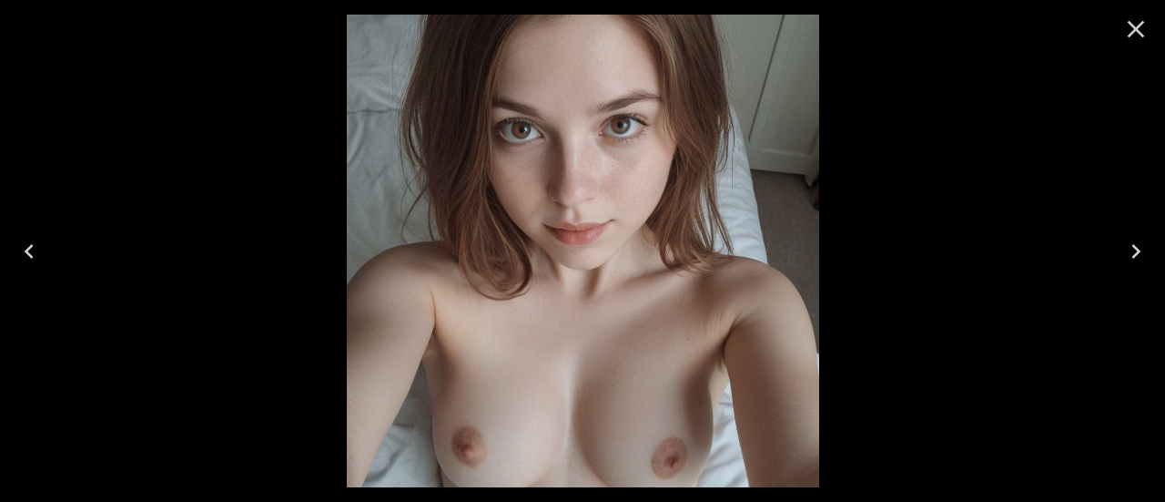
click at [1138, 24] on icon "Close" at bounding box center [1135, 29] width 29 height 29
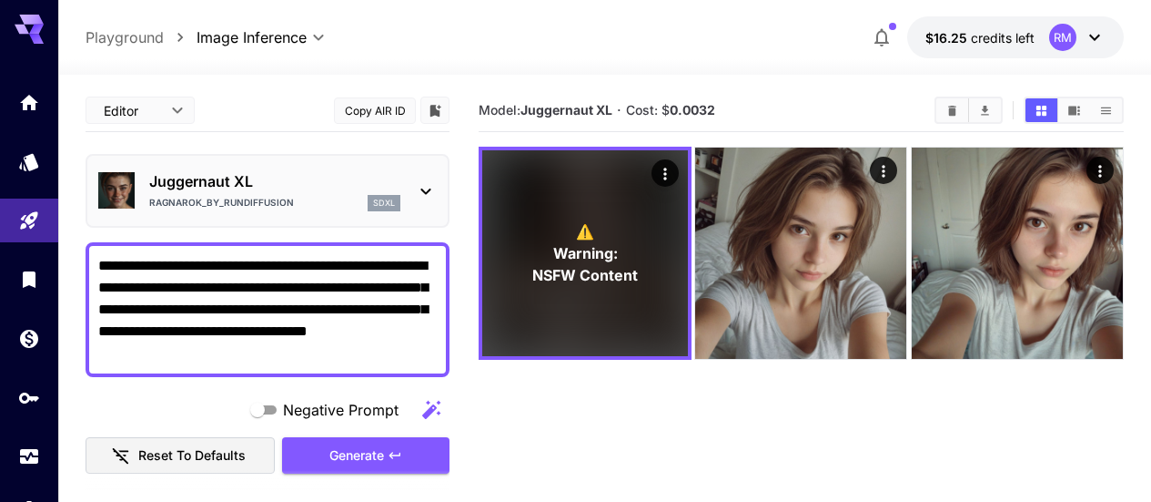
click at [314, 343] on textarea "**********" at bounding box center [267, 309] width 339 height 109
paste textarea "**********"
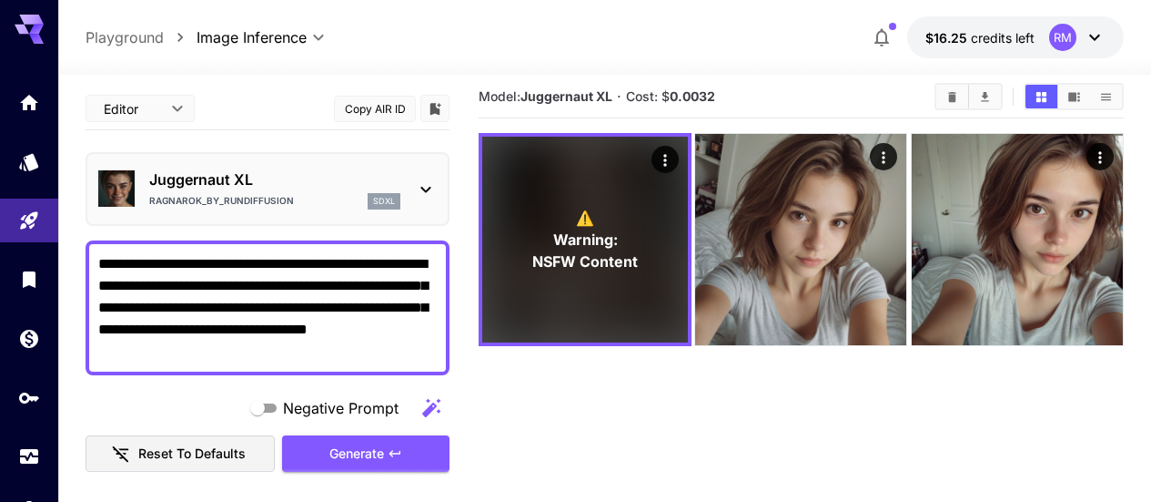
paste textarea "**********"
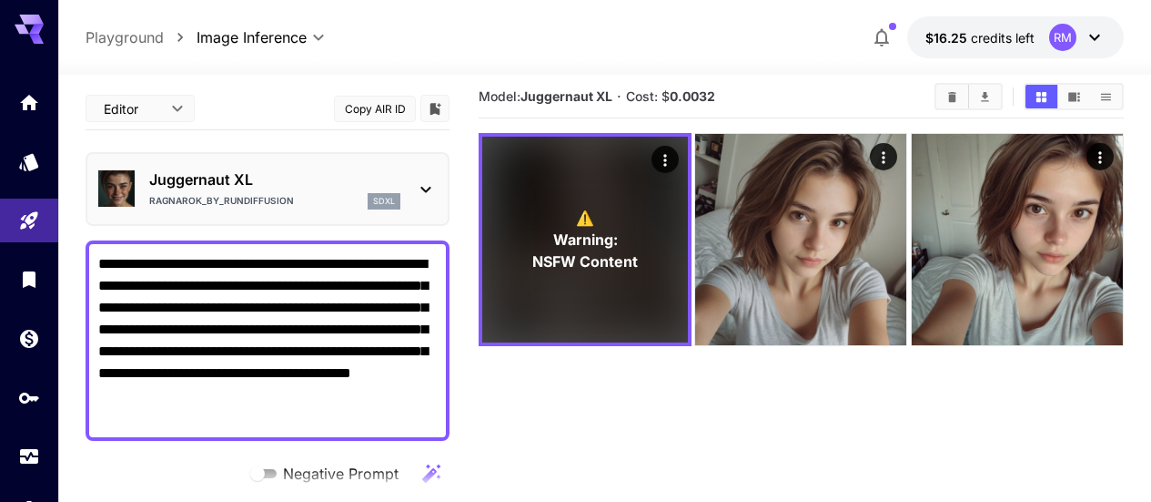
scroll to position [182, 0]
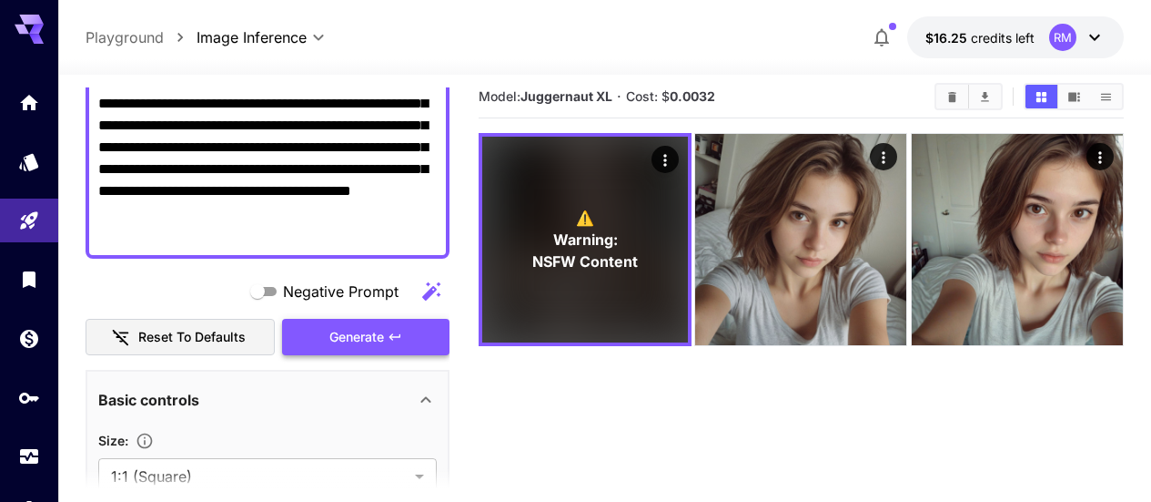
click at [407, 331] on button "Generate" at bounding box center [365, 337] width 167 height 37
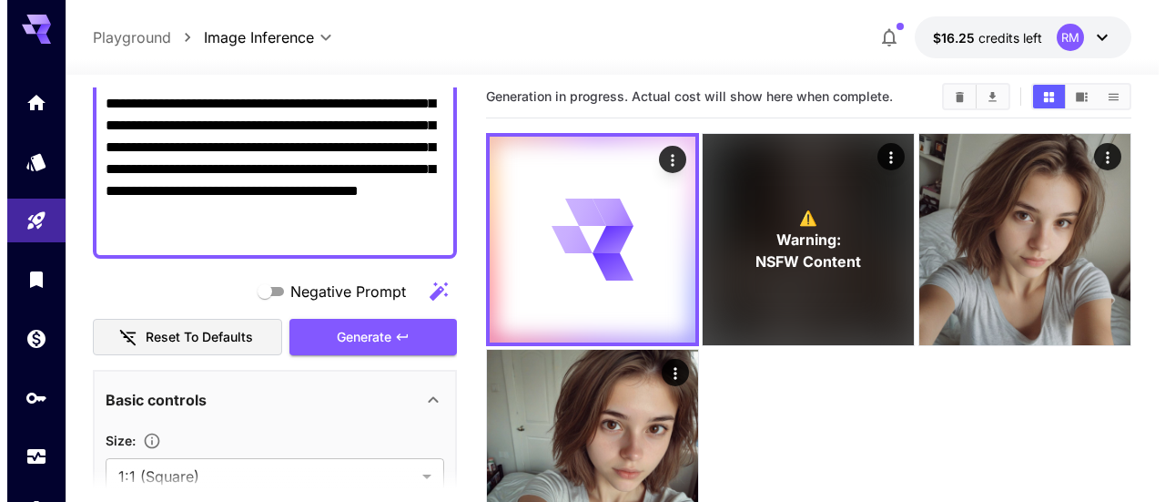
scroll to position [91, 0]
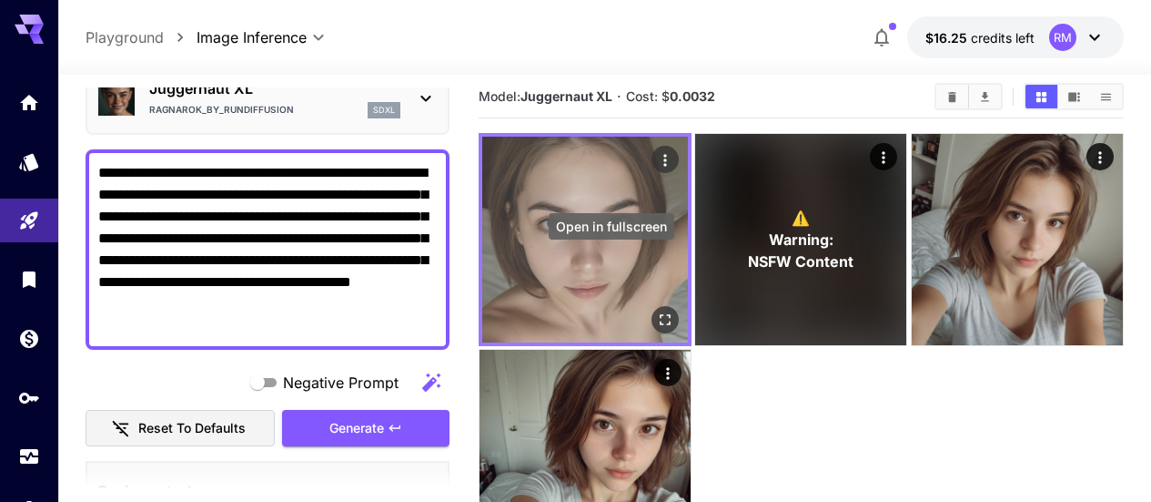
click at [656, 310] on icon "Open in fullscreen" at bounding box center [665, 319] width 18 height 18
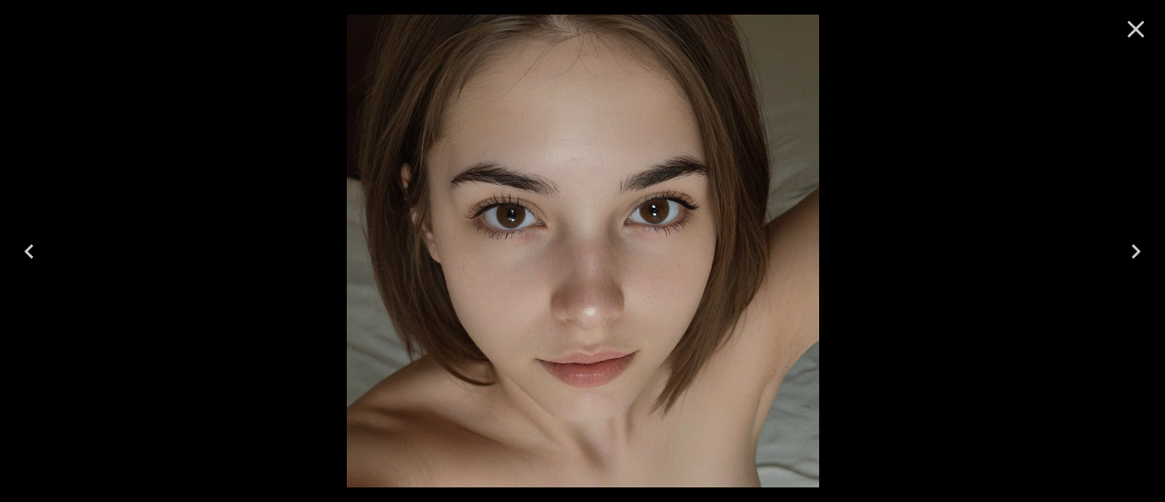
click at [1144, 14] on button "Close" at bounding box center [1136, 29] width 44 height 44
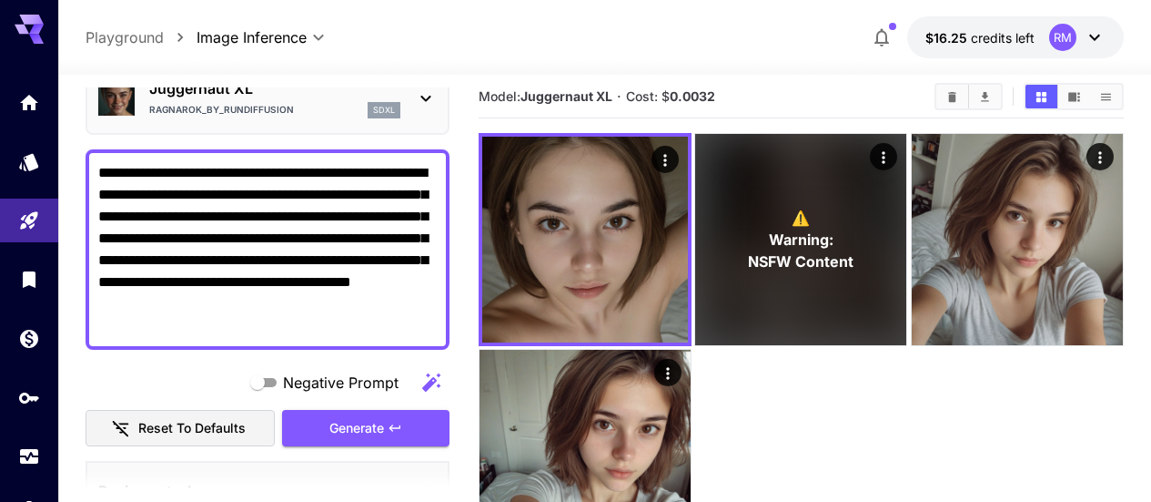
click at [352, 289] on textarea "**********" at bounding box center [267, 249] width 339 height 175
paste textarea
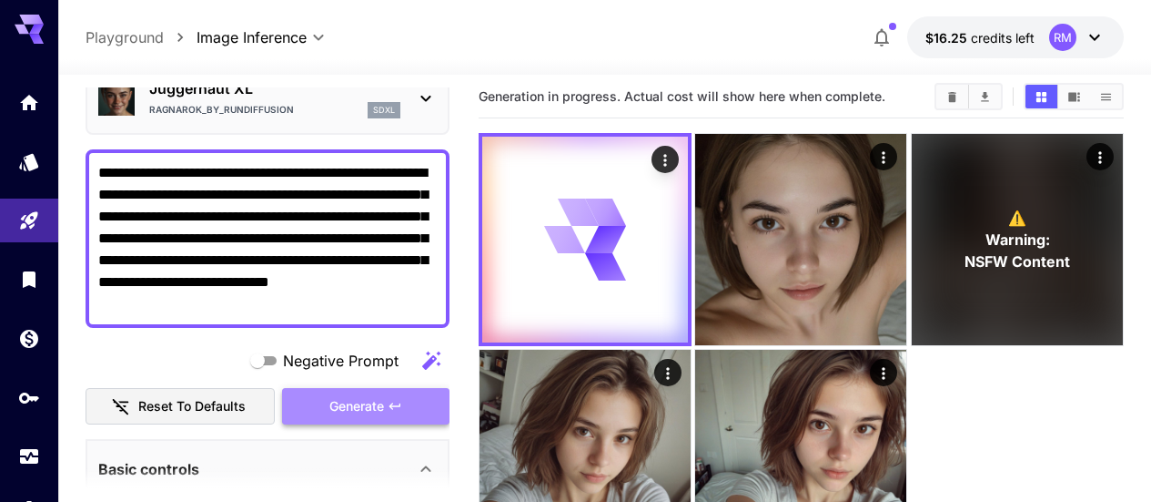
click at [363, 393] on button "Generate" at bounding box center [365, 406] width 167 height 37
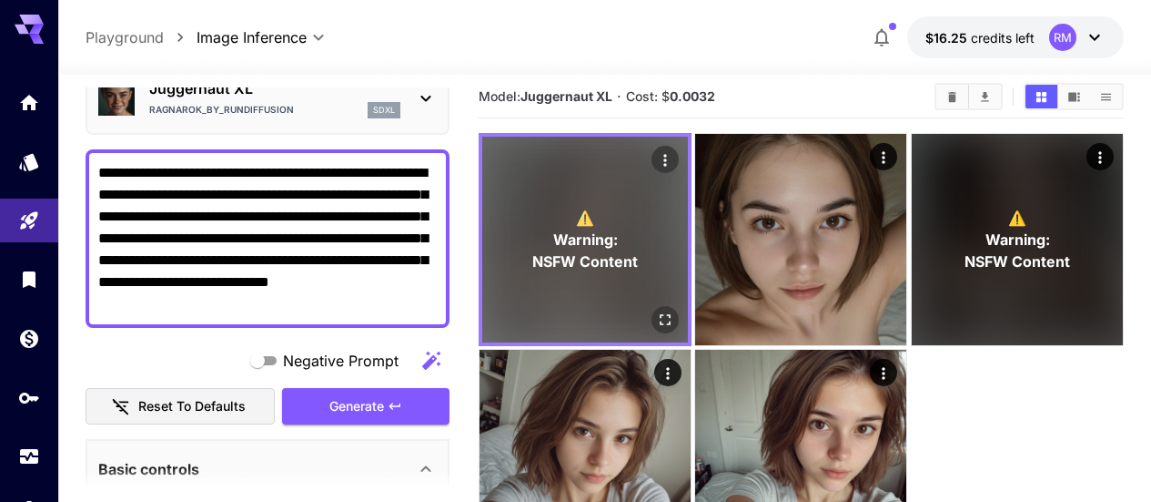
click at [652, 306] on div "Open in fullscreen" at bounding box center [665, 319] width 27 height 27
click at [660, 314] on icon "Open in fullscreen" at bounding box center [665, 319] width 11 height 11
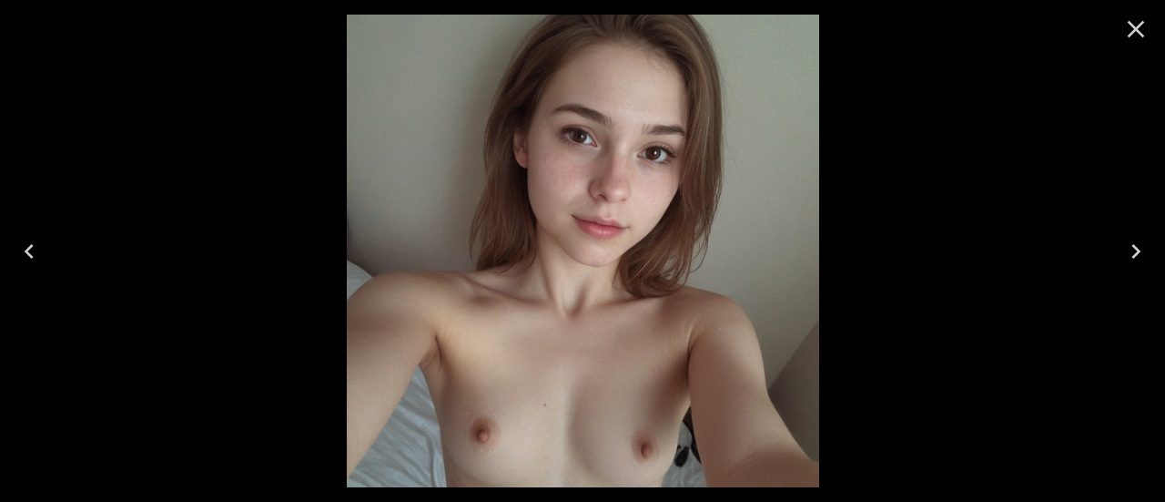
click at [1130, 24] on icon "Close" at bounding box center [1136, 29] width 17 height 17
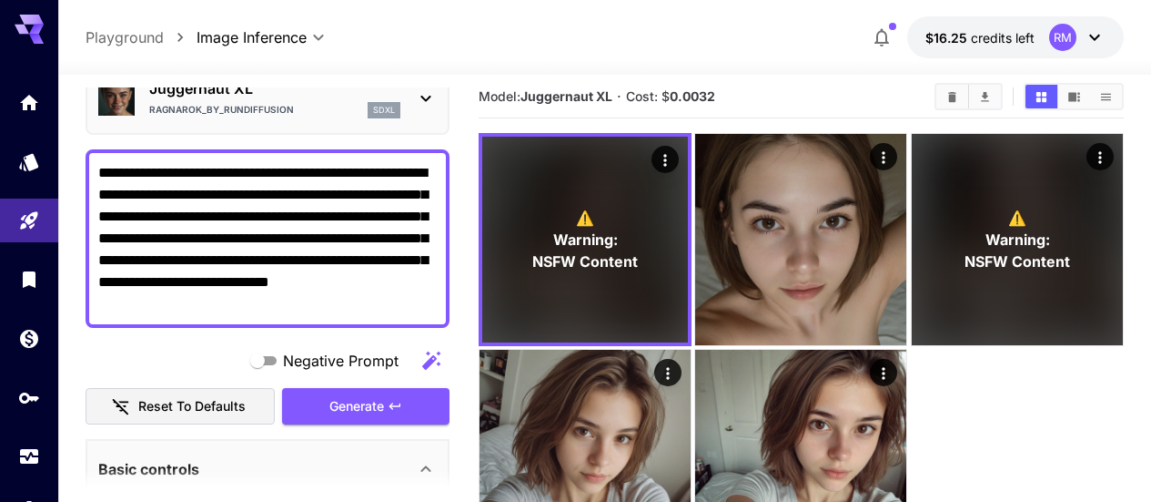
click at [191, 218] on textarea "**********" at bounding box center [267, 238] width 339 height 153
click at [193, 307] on textarea "**********" at bounding box center [267, 238] width 339 height 153
click at [371, 410] on span "Generate" at bounding box center [357, 406] width 55 height 23
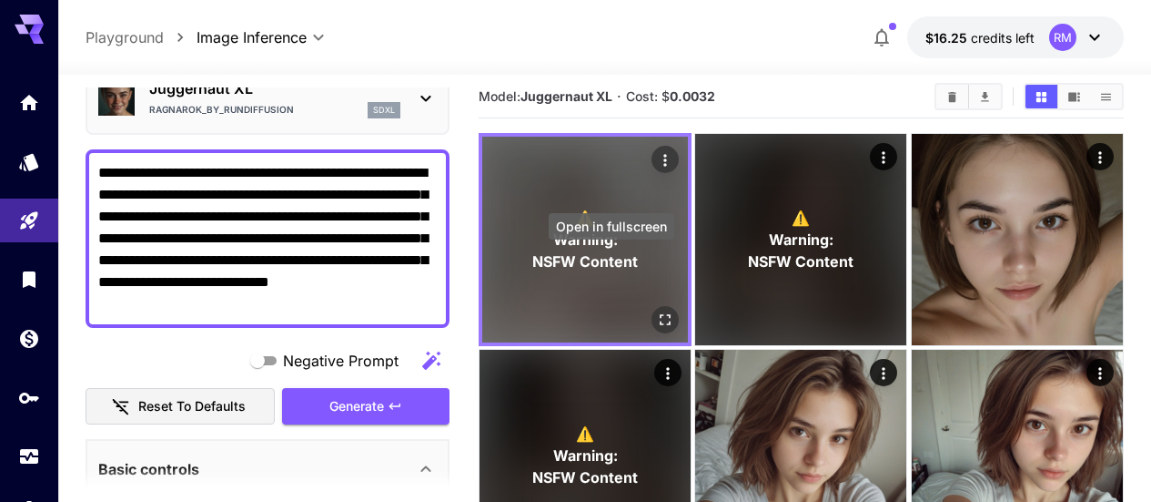
click at [656, 310] on icon "Open in fullscreen" at bounding box center [665, 319] width 18 height 18
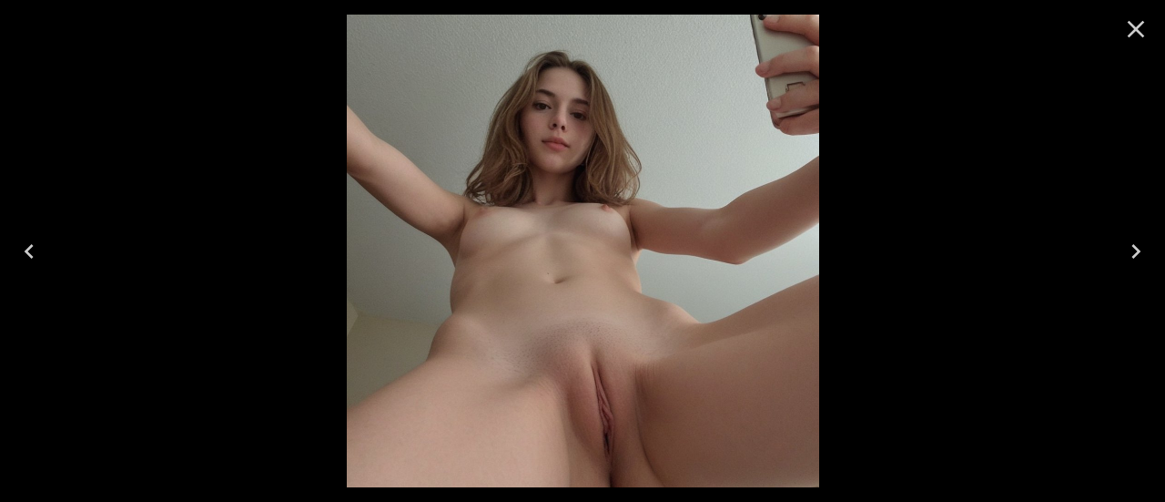
click at [1132, 26] on icon "Close" at bounding box center [1136, 29] width 17 height 17
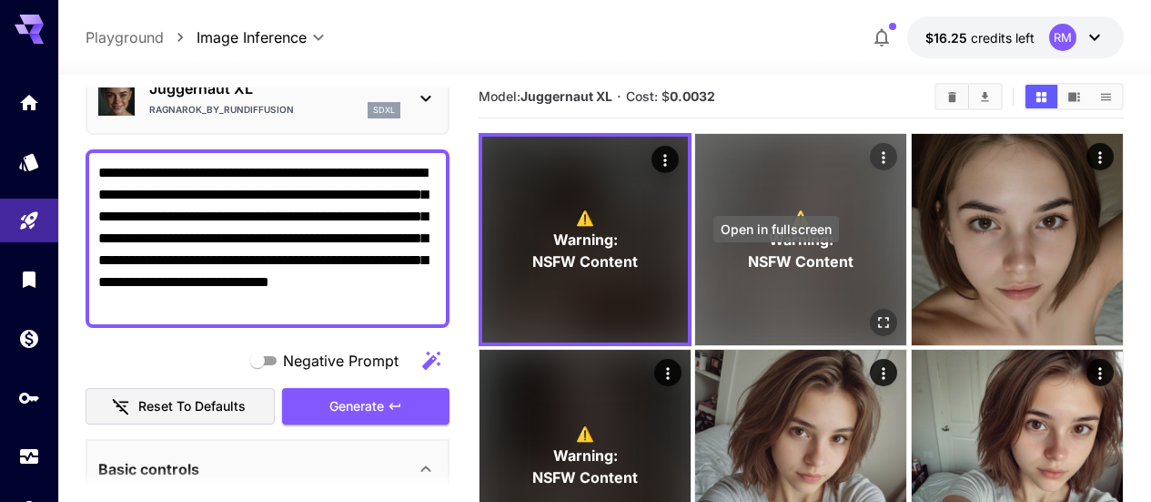
click at [876, 313] on icon "Open in fullscreen" at bounding box center [885, 322] width 18 height 18
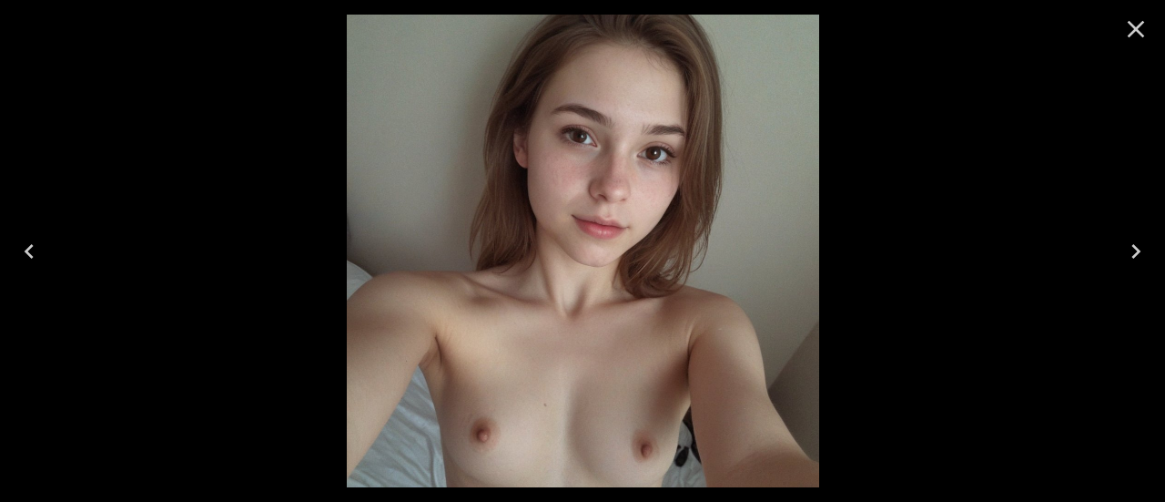
click at [1139, 23] on icon "Close" at bounding box center [1135, 29] width 29 height 29
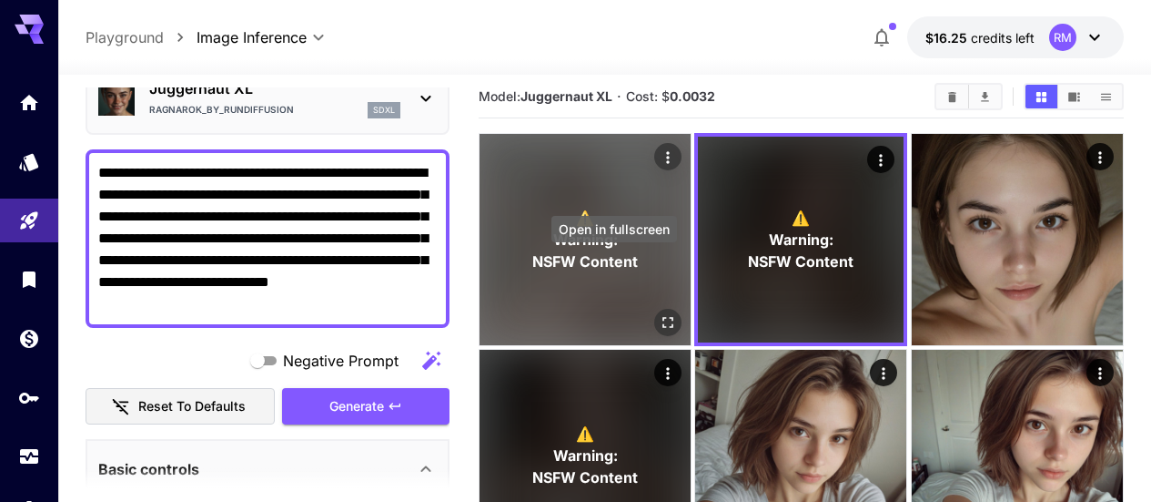
click at [659, 313] on icon "Open in fullscreen" at bounding box center [668, 322] width 18 height 18
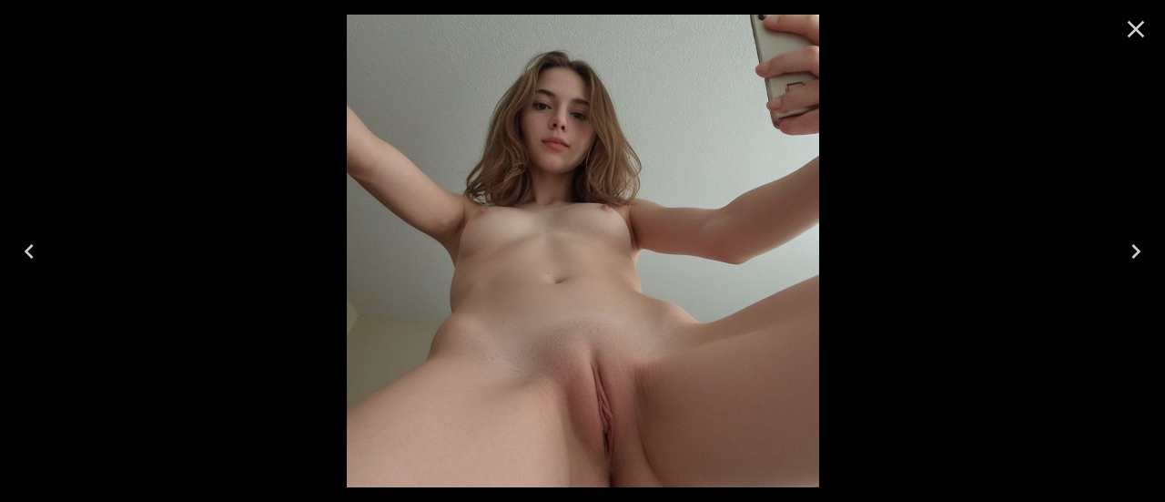
click at [1130, 28] on icon "Close" at bounding box center [1135, 29] width 29 height 29
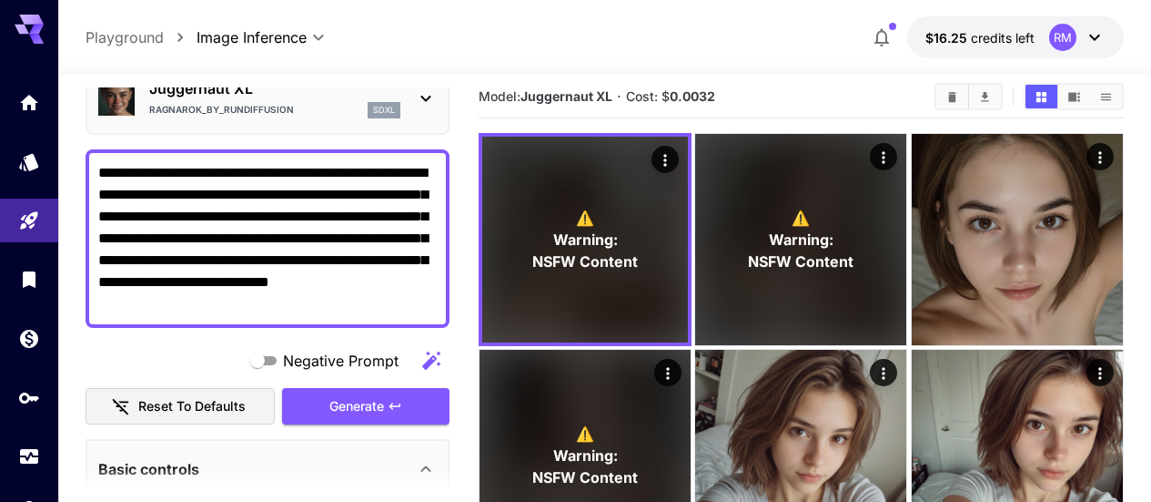
drag, startPoint x: 234, startPoint y: 303, endPoint x: 92, endPoint y: 161, distance: 200.8
click at [92, 161] on div "**********" at bounding box center [268, 238] width 364 height 178
paste textarea
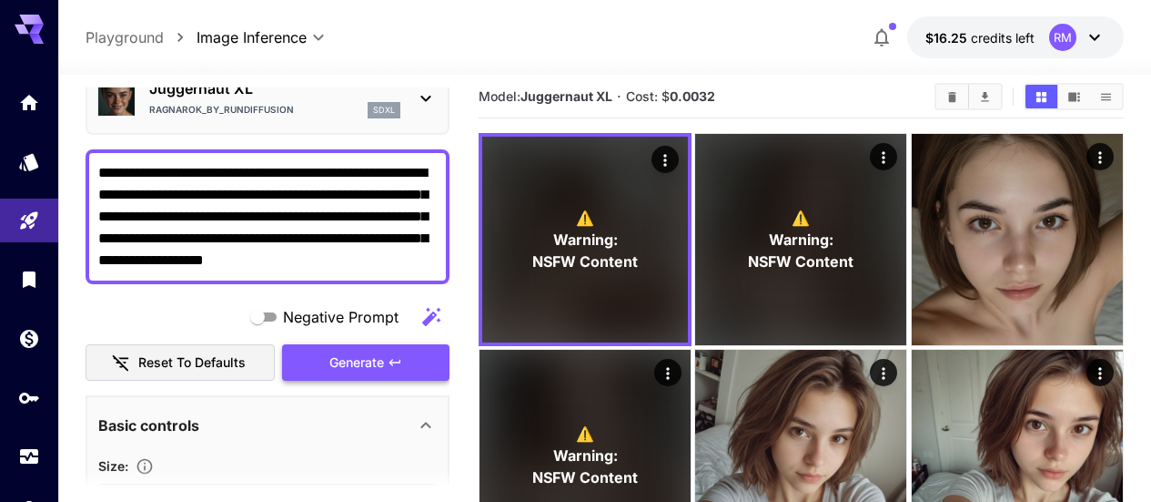
type textarea "**********"
click at [364, 353] on span "Generate" at bounding box center [357, 362] width 55 height 23
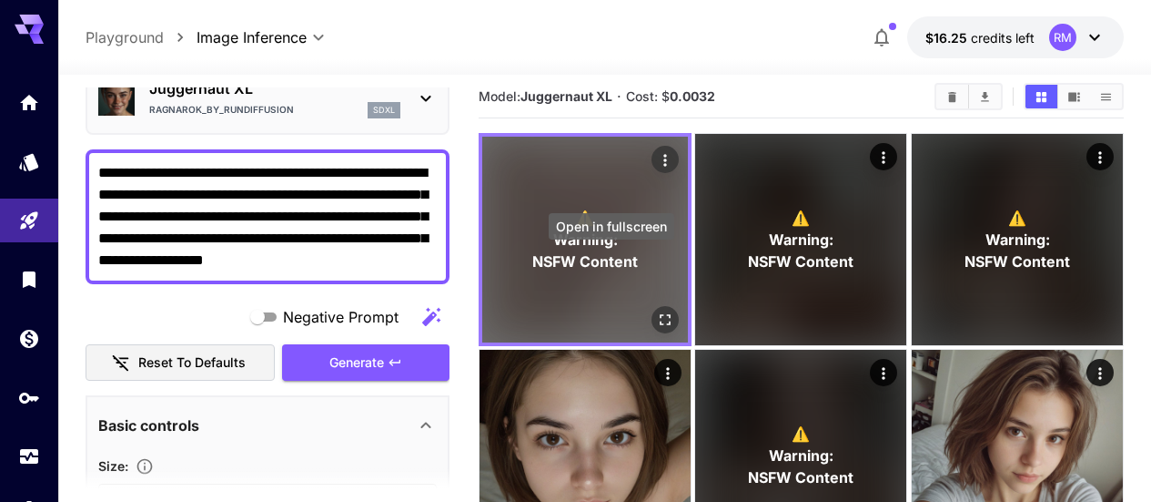
click at [656, 310] on icon "Open in fullscreen" at bounding box center [665, 319] width 18 height 18
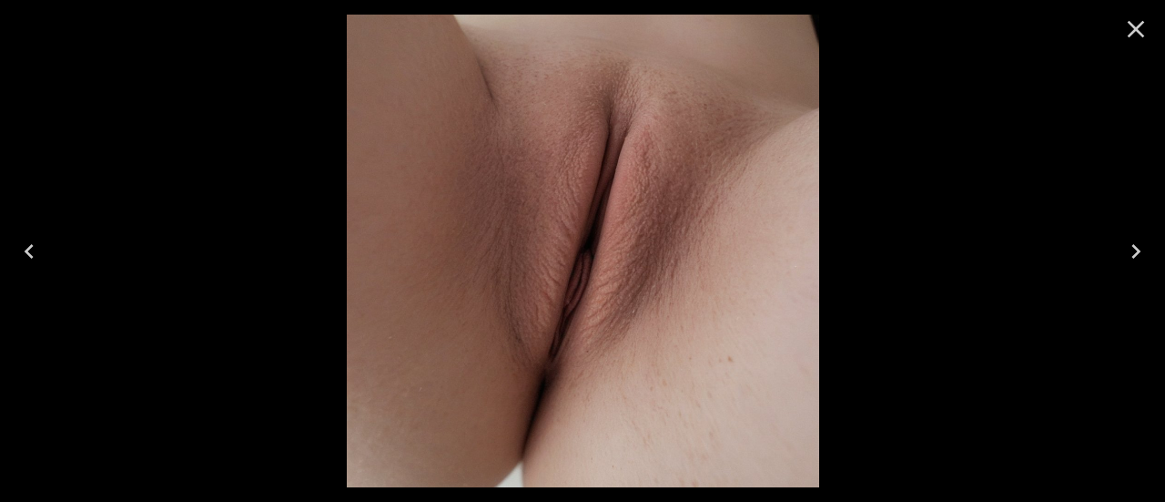
scroll to position [91, 0]
drag, startPoint x: 0, startPoint y: 0, endPoint x: 1147, endPoint y: 31, distance: 1147.3
click at [1147, 31] on icon "Close" at bounding box center [1135, 29] width 29 height 29
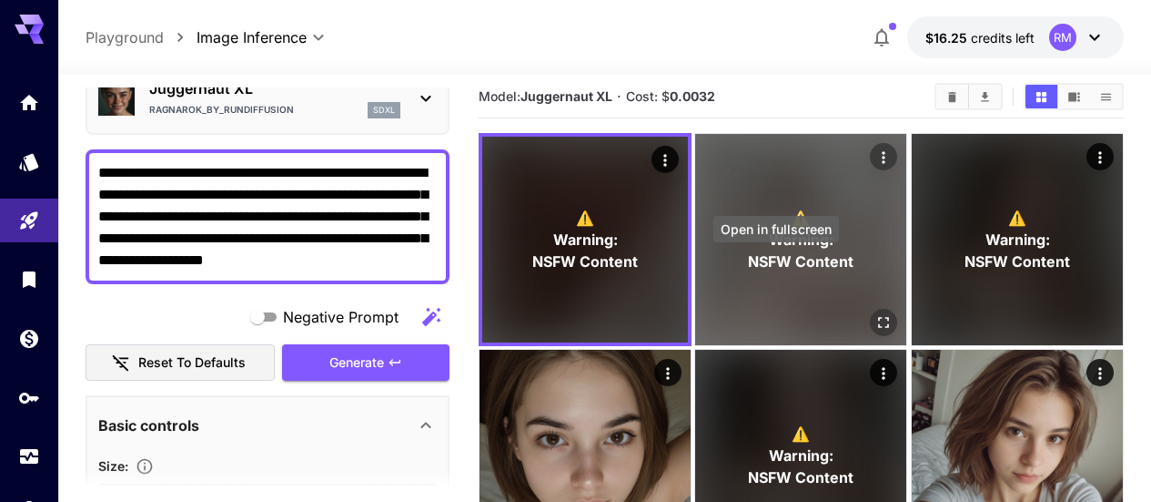
click at [876, 313] on icon "Open in fullscreen" at bounding box center [885, 322] width 18 height 18
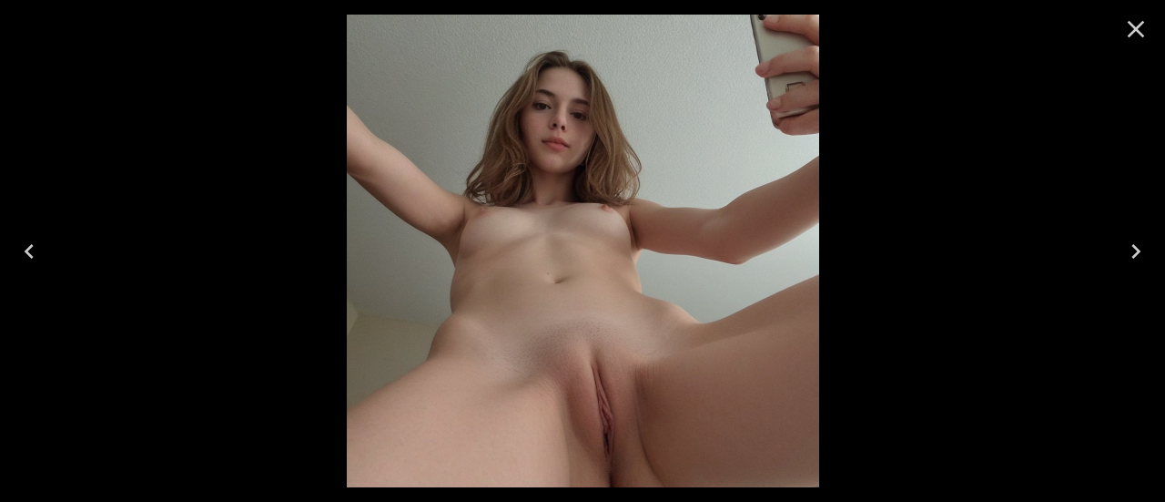
click at [1145, 25] on icon "Close" at bounding box center [1135, 29] width 29 height 29
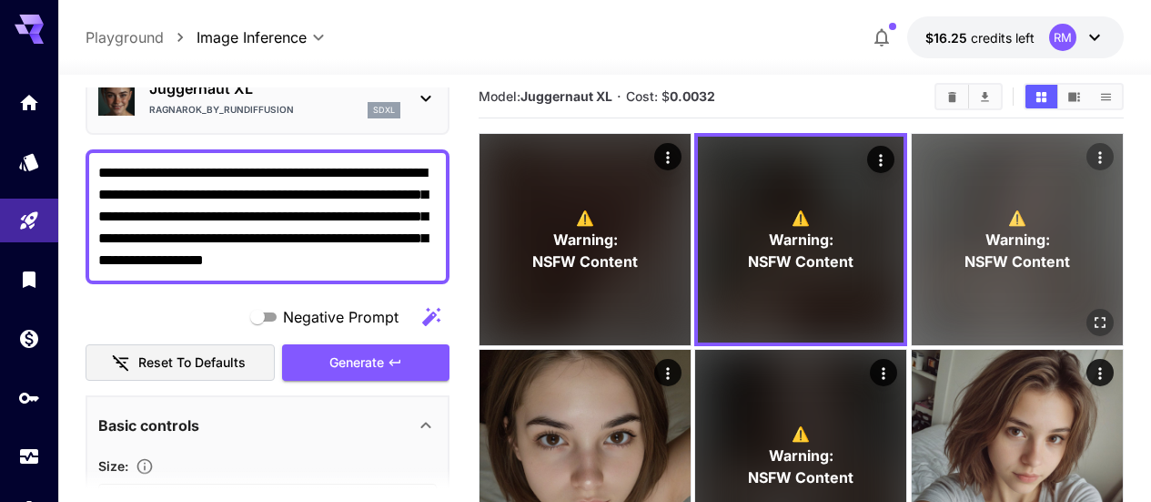
click at [1087, 309] on button "Open in fullscreen" at bounding box center [1100, 322] width 27 height 27
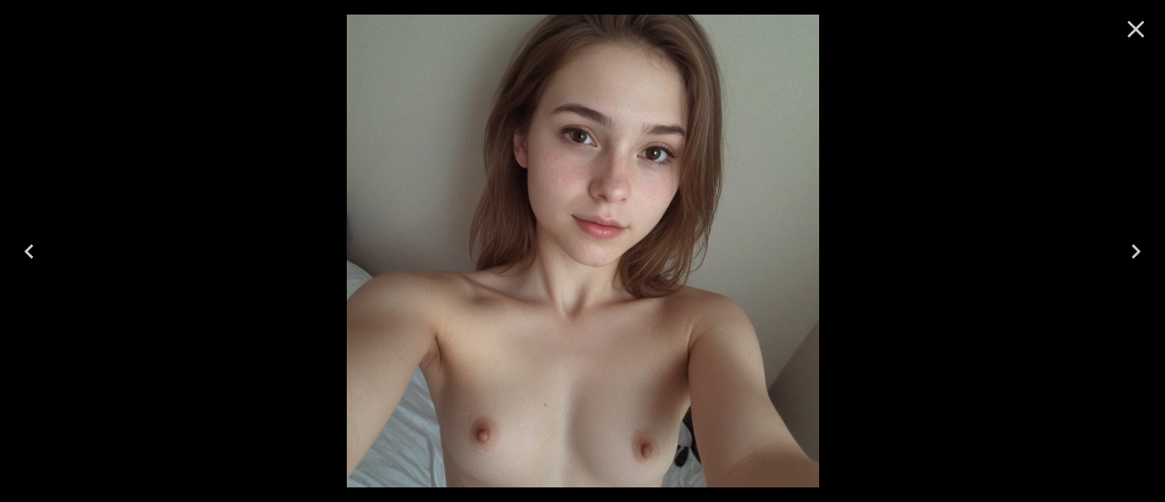
click at [1121, 16] on button "Close" at bounding box center [1136, 29] width 44 height 44
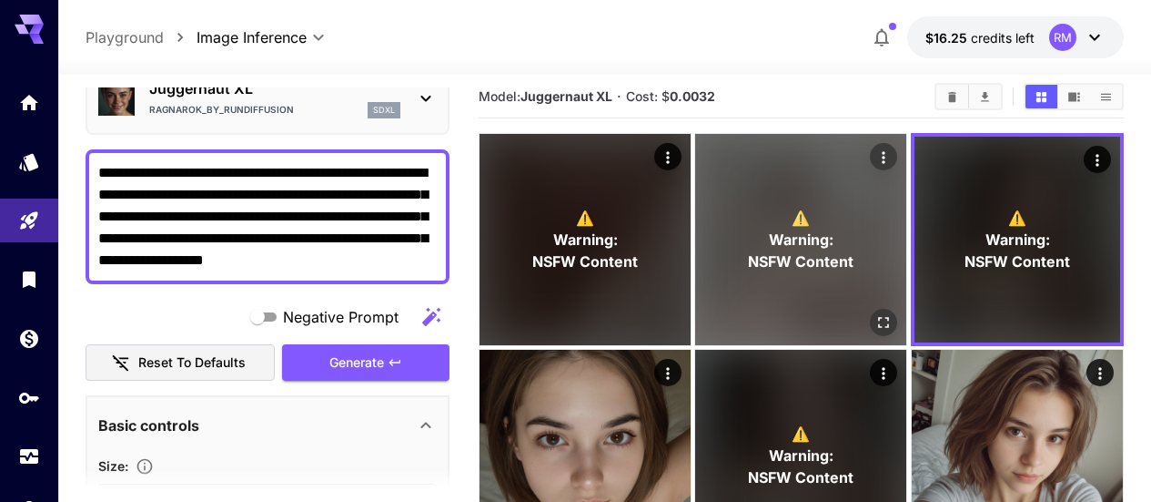
click at [879, 317] on icon "Open in fullscreen" at bounding box center [884, 322] width 11 height 11
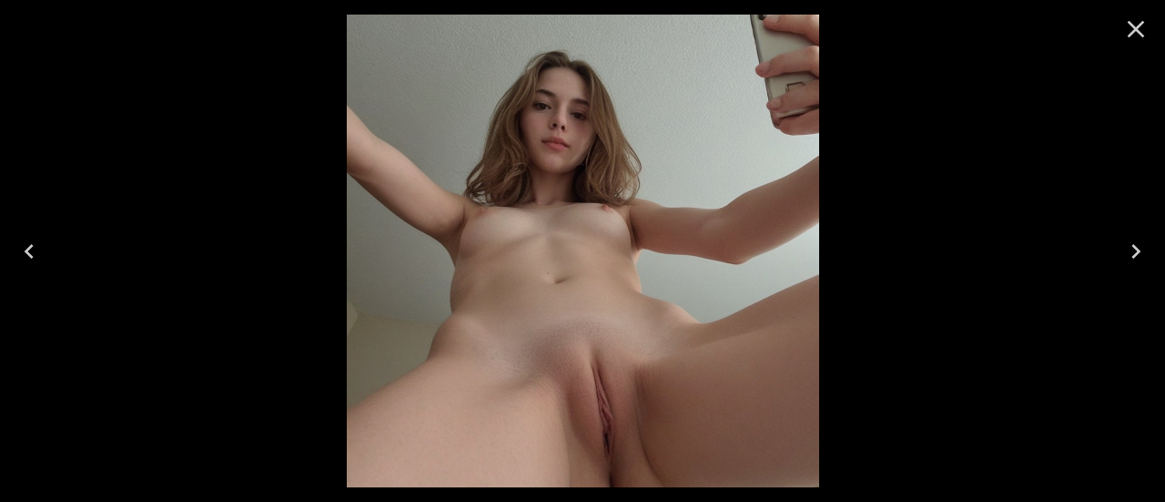
click at [1136, 1] on div at bounding box center [1136, 29] width 58 height 58
click at [1141, 27] on icon "Close" at bounding box center [1135, 29] width 29 height 29
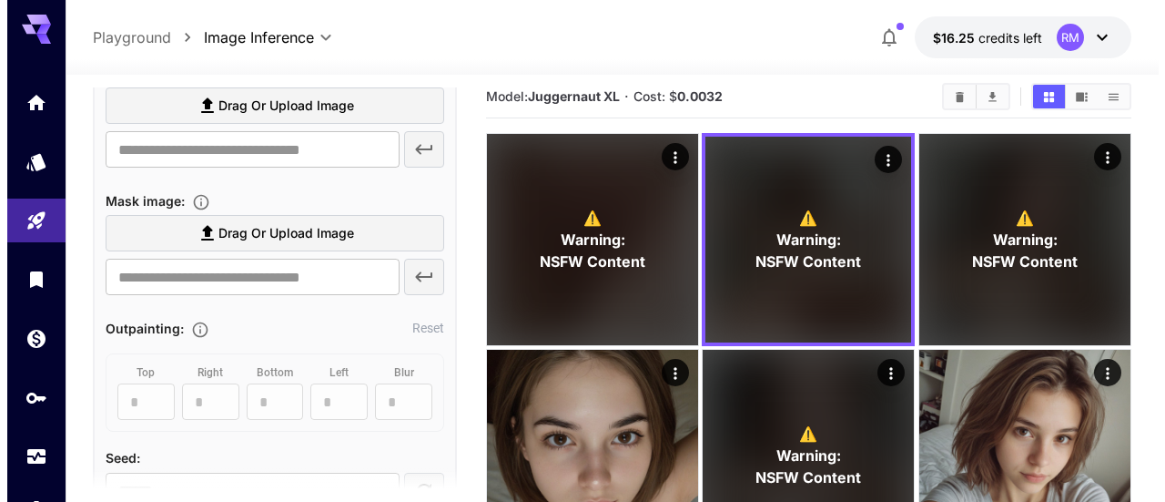
scroll to position [1001, 0]
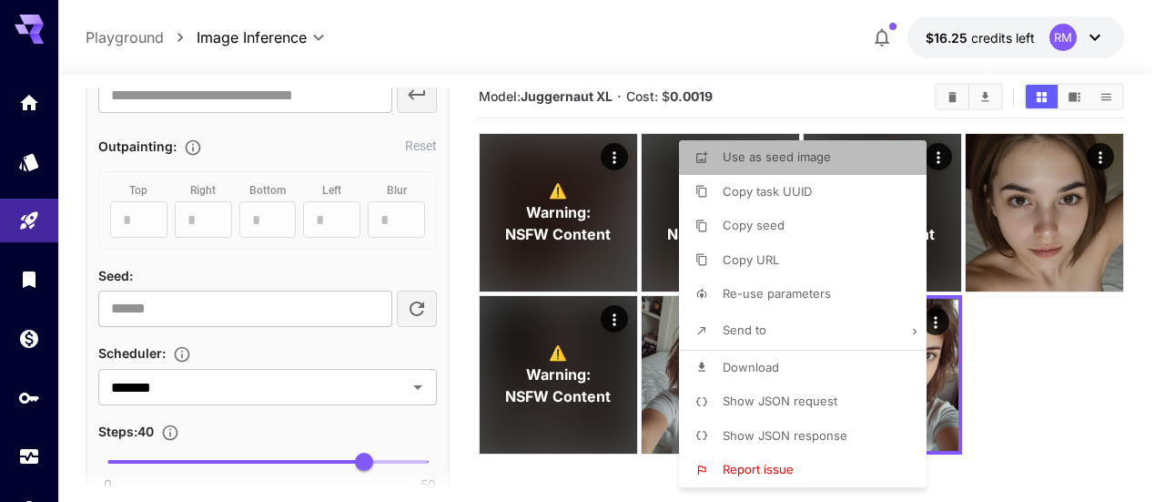
click at [814, 161] on span "Use as seed image" at bounding box center [777, 156] width 108 height 15
type input "**********"
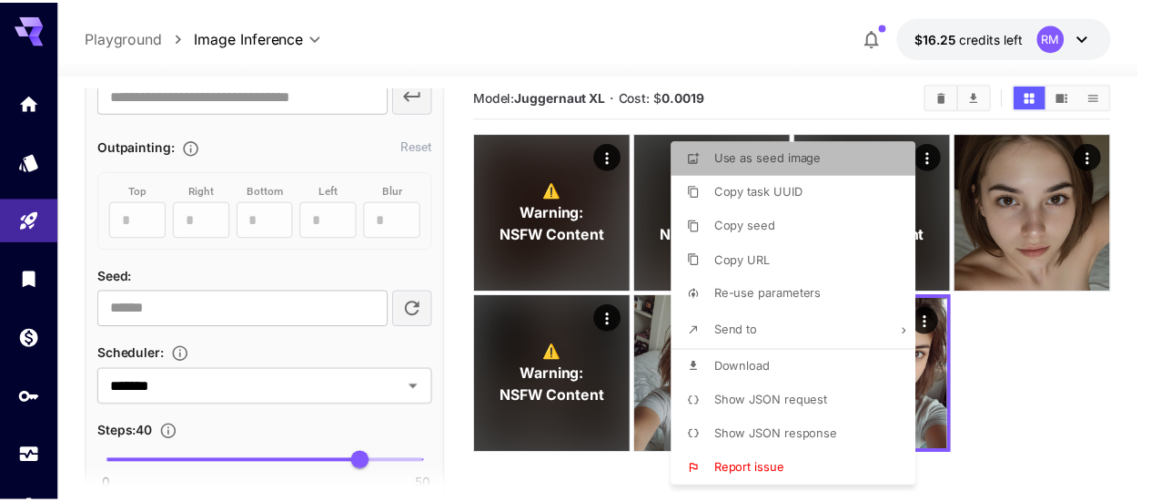
scroll to position [101, 0]
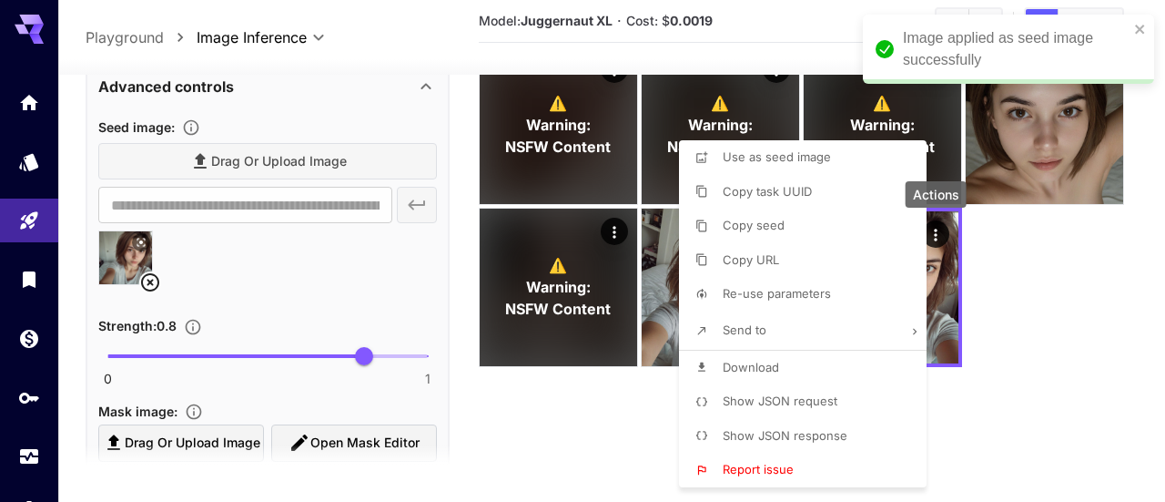
click at [391, 277] on div at bounding box center [582, 251] width 1165 height 502
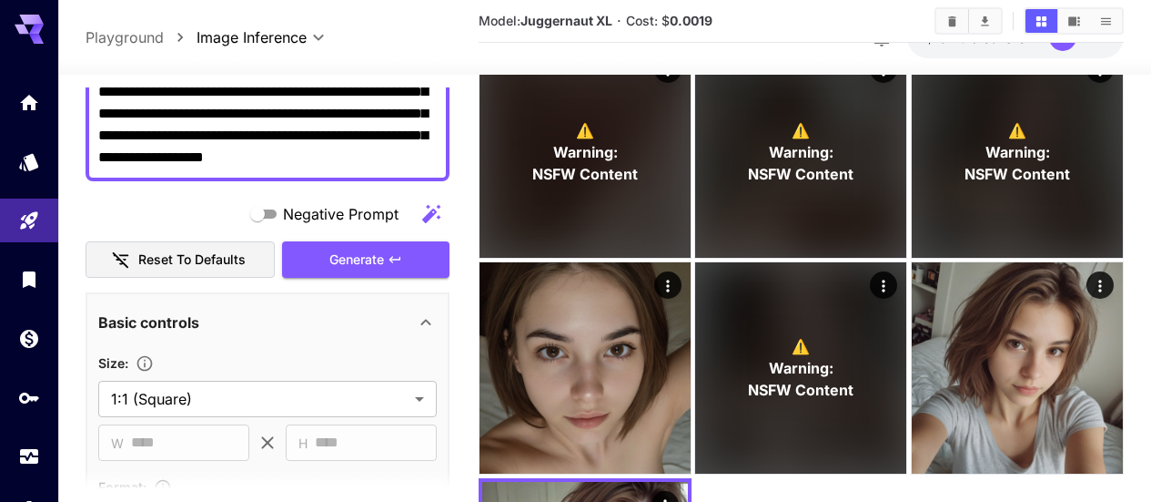
scroll to position [103, 0]
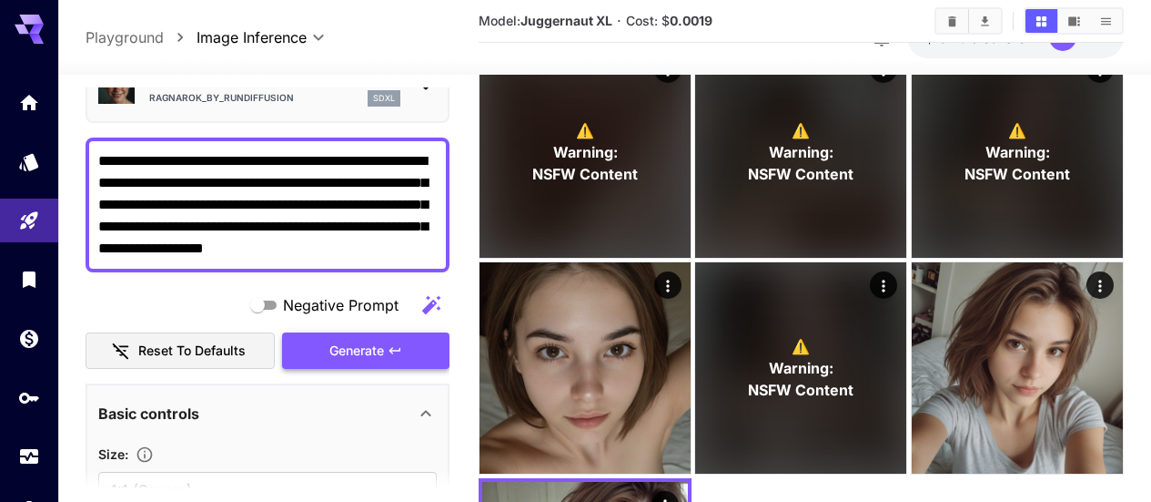
click at [380, 340] on span "Generate" at bounding box center [357, 351] width 55 height 23
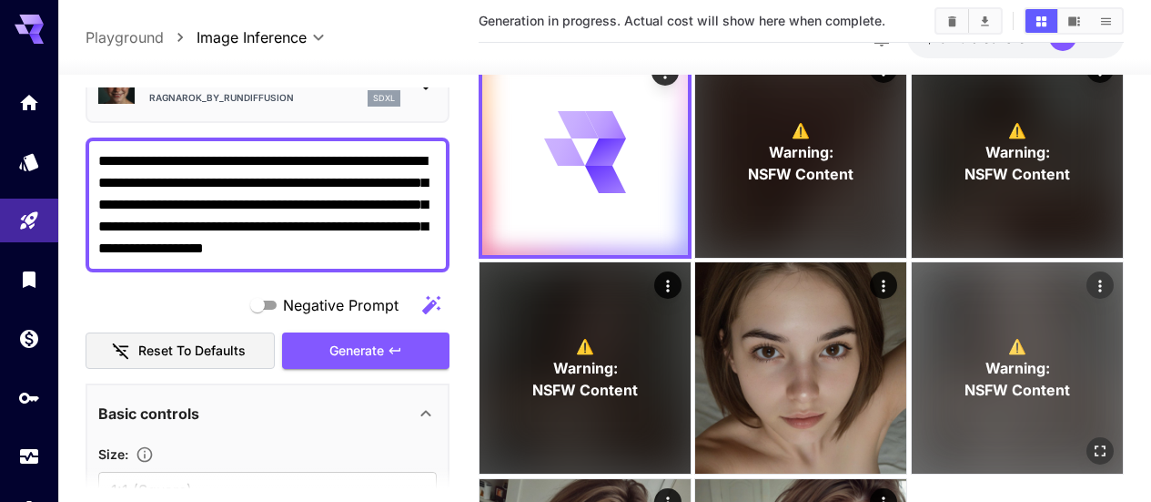
scroll to position [0, 0]
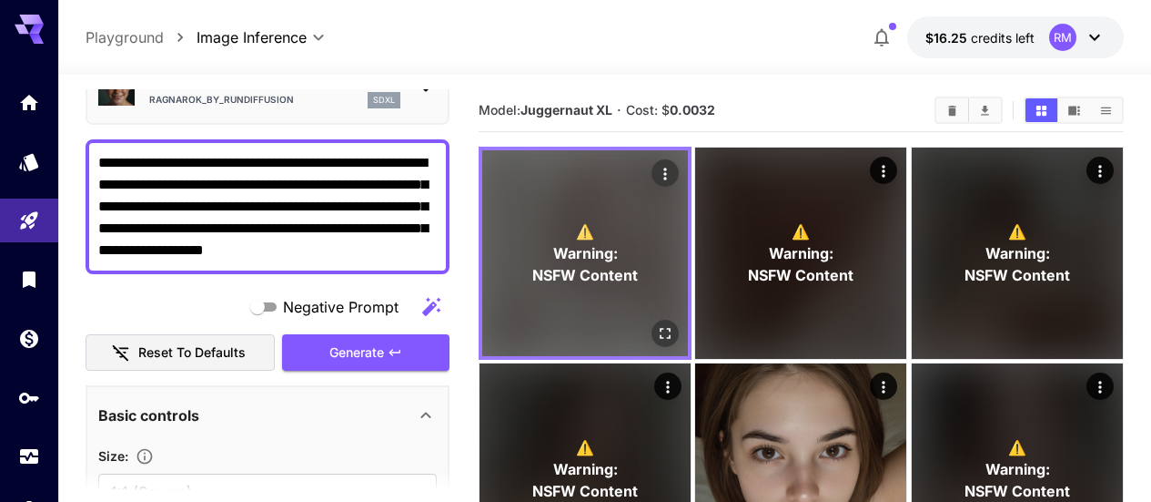
click at [656, 324] on icon "Open in fullscreen" at bounding box center [665, 333] width 18 height 18
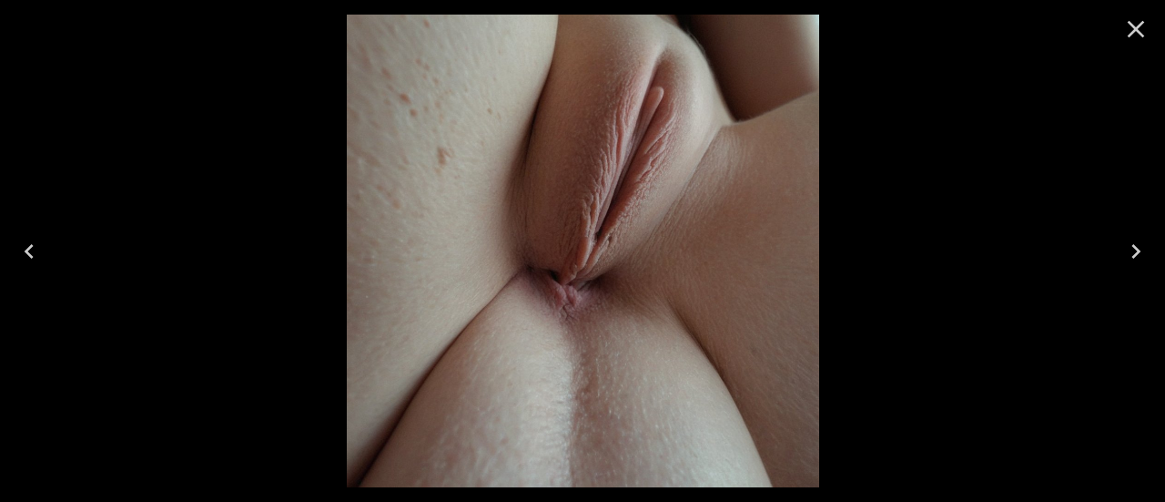
click at [1143, 25] on icon "Close" at bounding box center [1135, 29] width 29 height 29
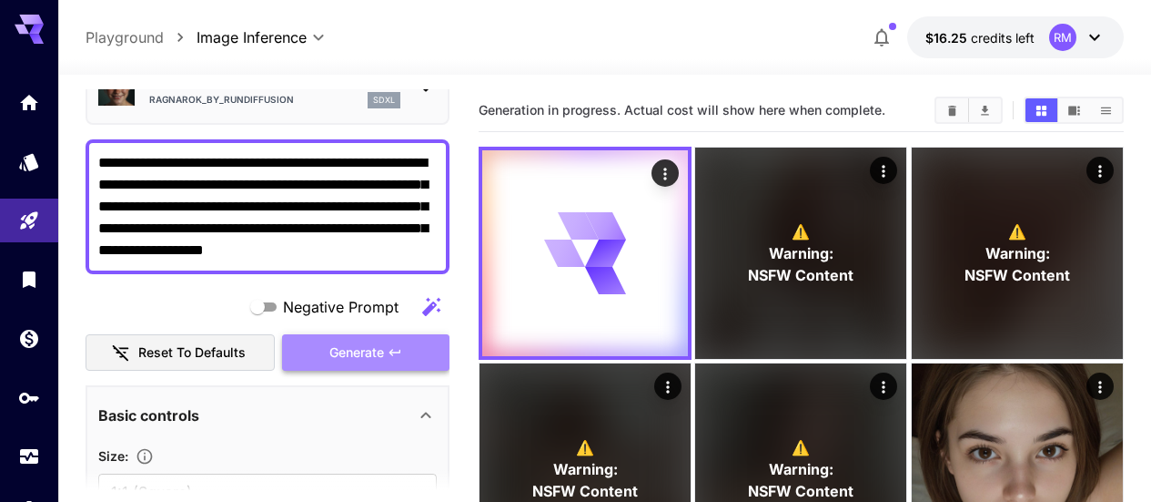
click at [421, 359] on button "Generate" at bounding box center [365, 352] width 167 height 37
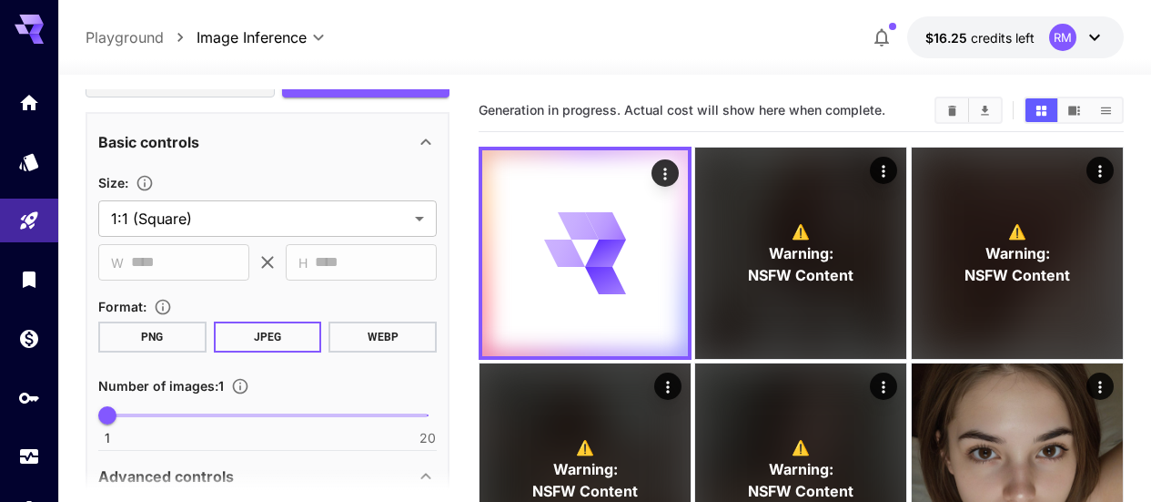
scroll to position [467, 0]
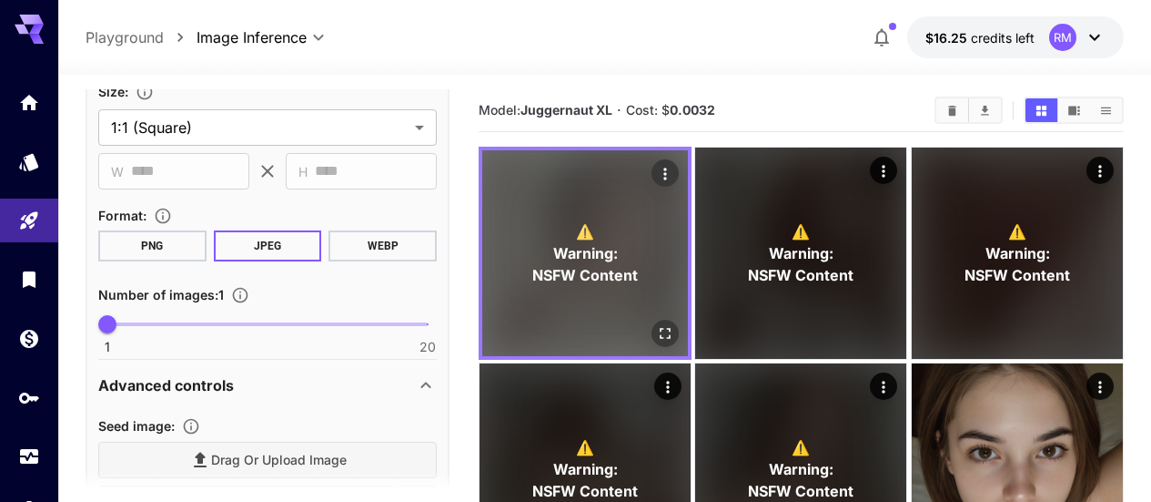
click at [656, 324] on icon "Open in fullscreen" at bounding box center [665, 333] width 18 height 18
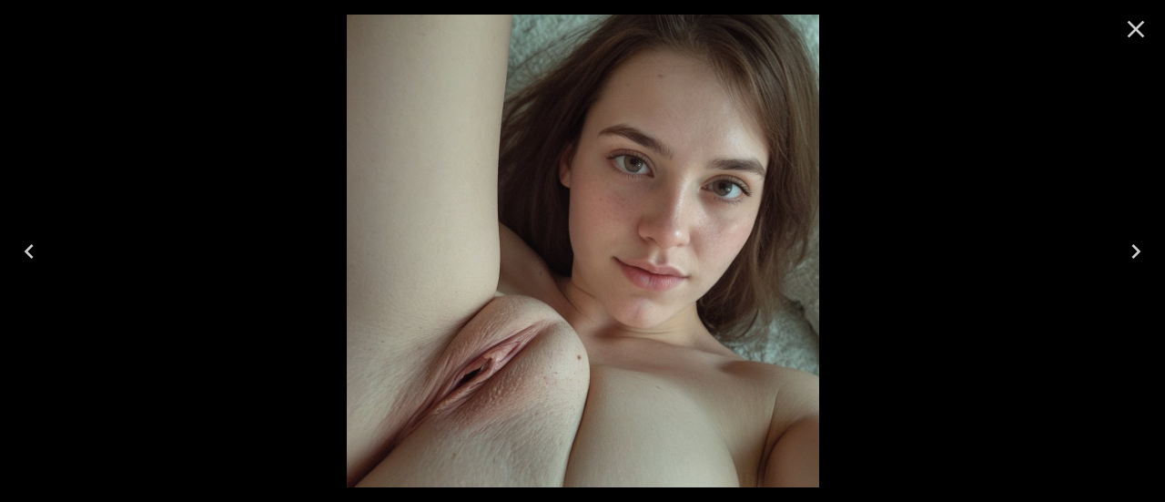
click at [1143, 24] on icon "Close" at bounding box center [1135, 29] width 29 height 29
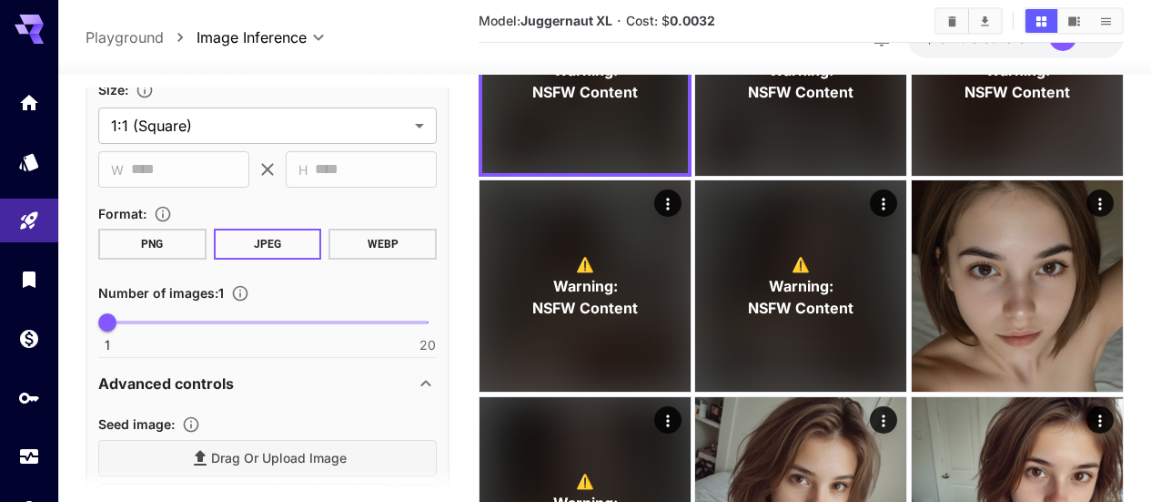
scroll to position [649, 0]
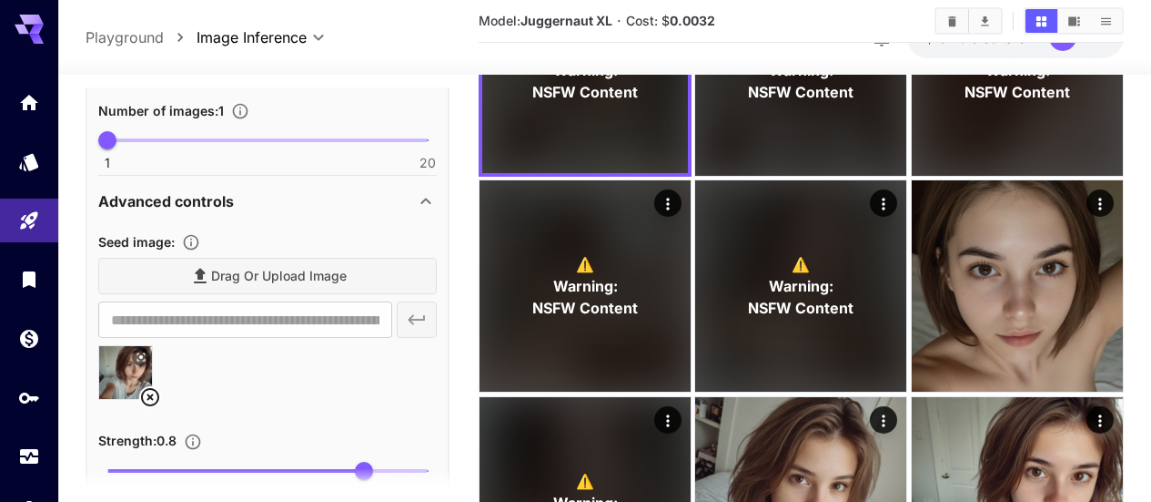
click at [154, 386] on icon at bounding box center [150, 397] width 22 height 22
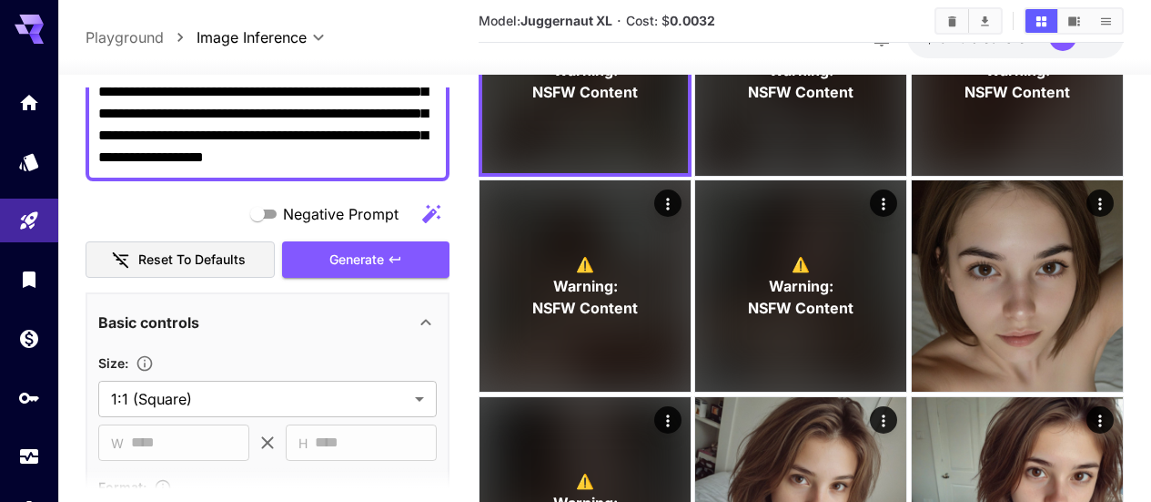
scroll to position [103, 0]
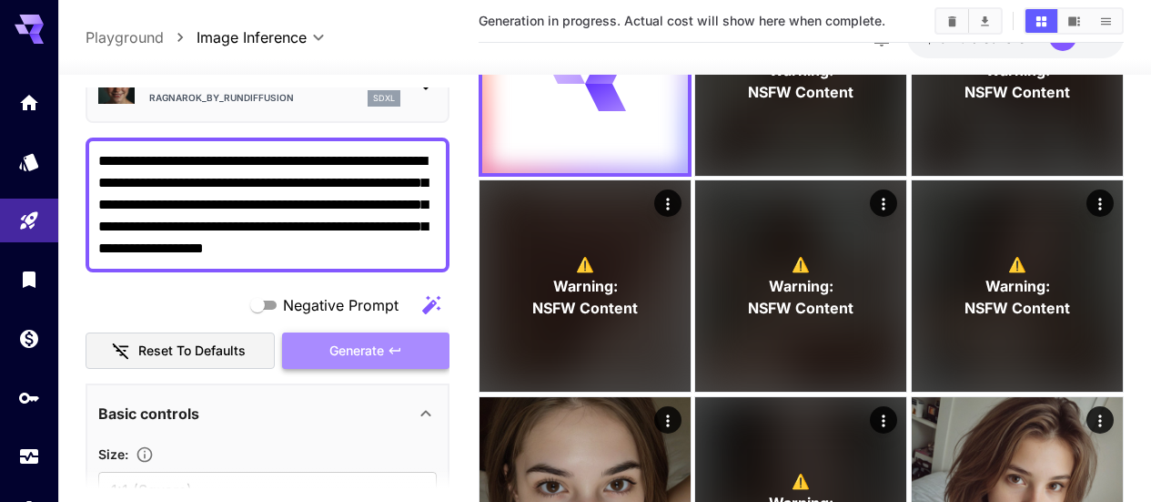
click at [387, 332] on button "Generate" at bounding box center [365, 350] width 167 height 37
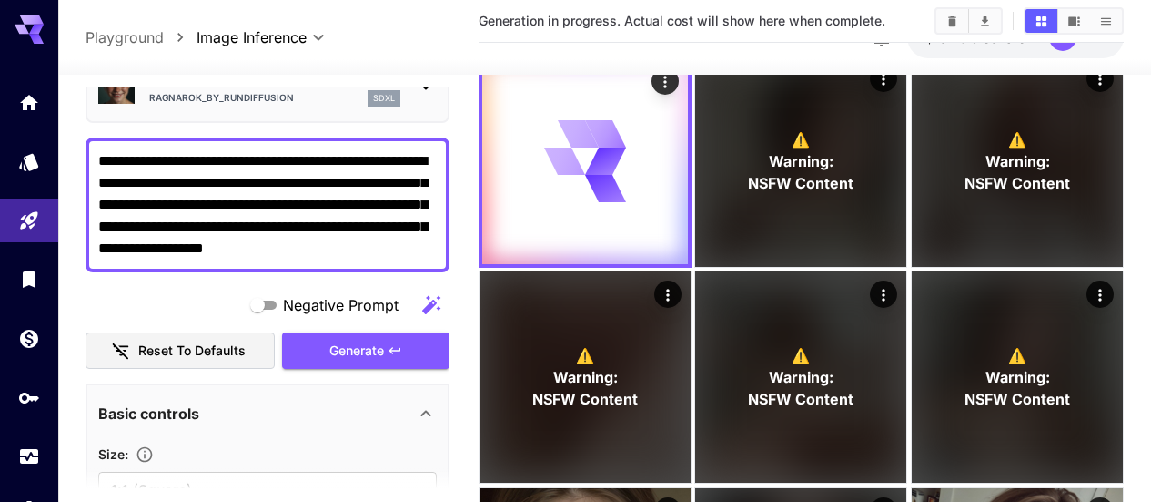
scroll to position [1, 0]
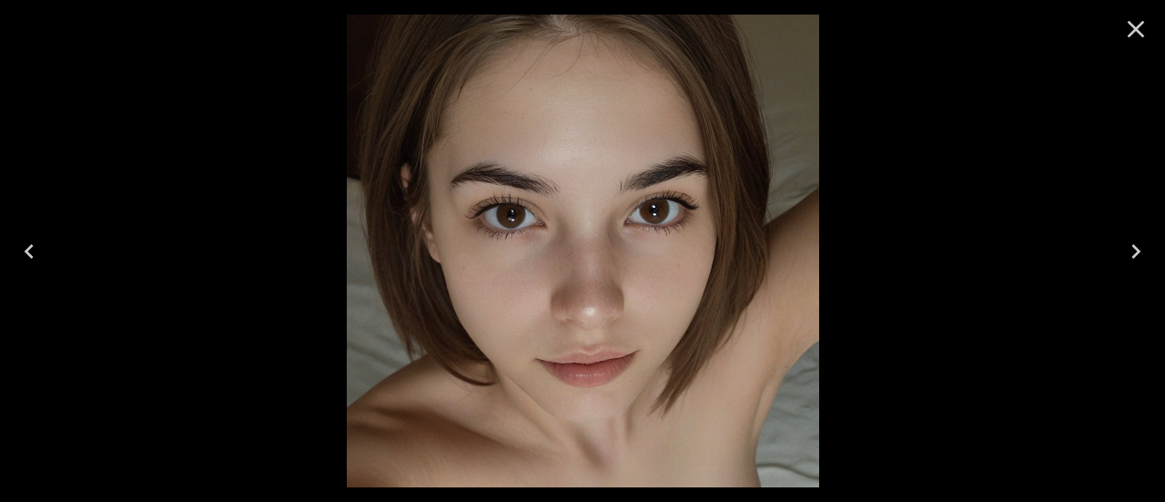
click at [1149, 35] on icon "Close" at bounding box center [1135, 29] width 29 height 29
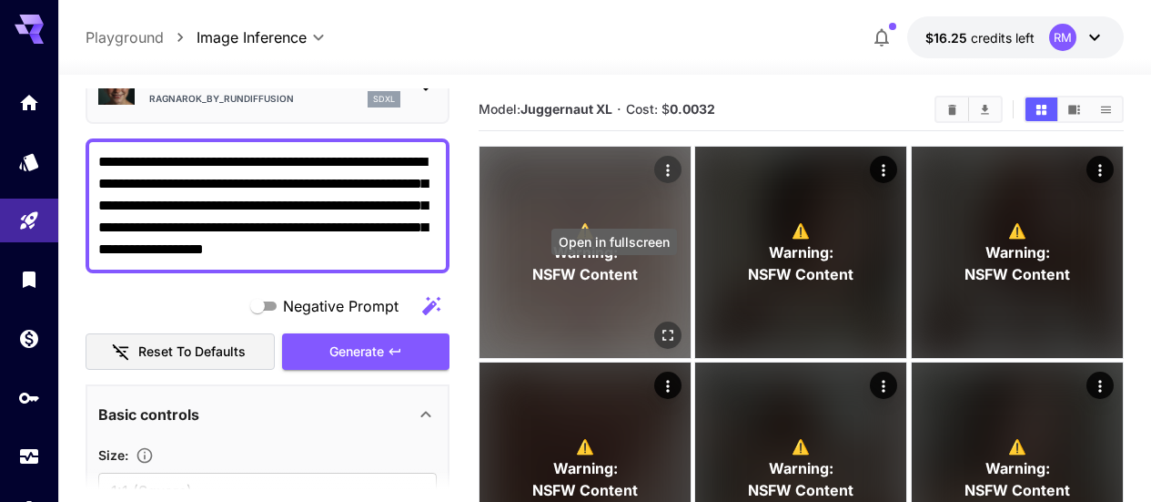
click at [659, 326] on icon "Open in fullscreen" at bounding box center [668, 335] width 18 height 18
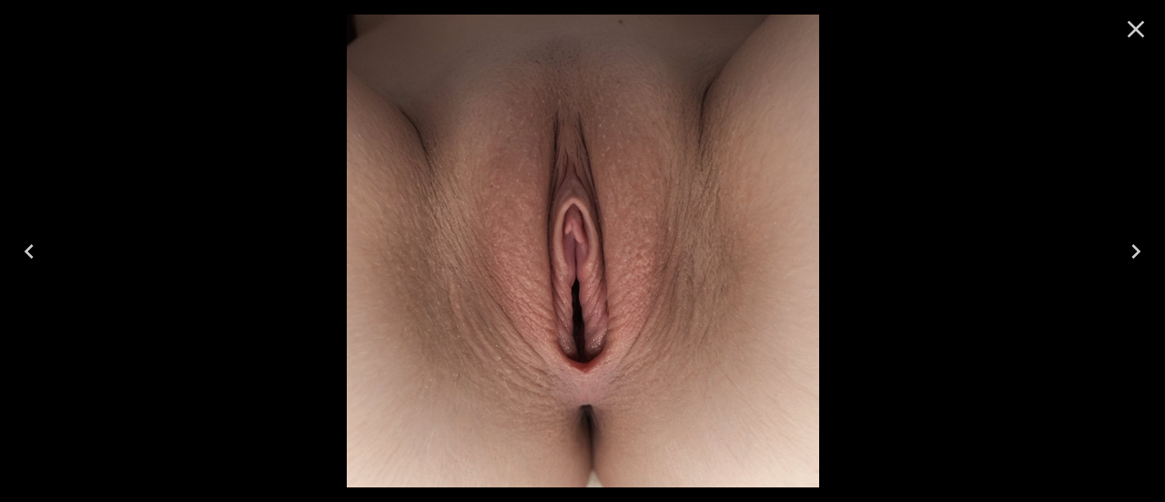
click at [1145, 25] on icon "Close" at bounding box center [1135, 29] width 29 height 29
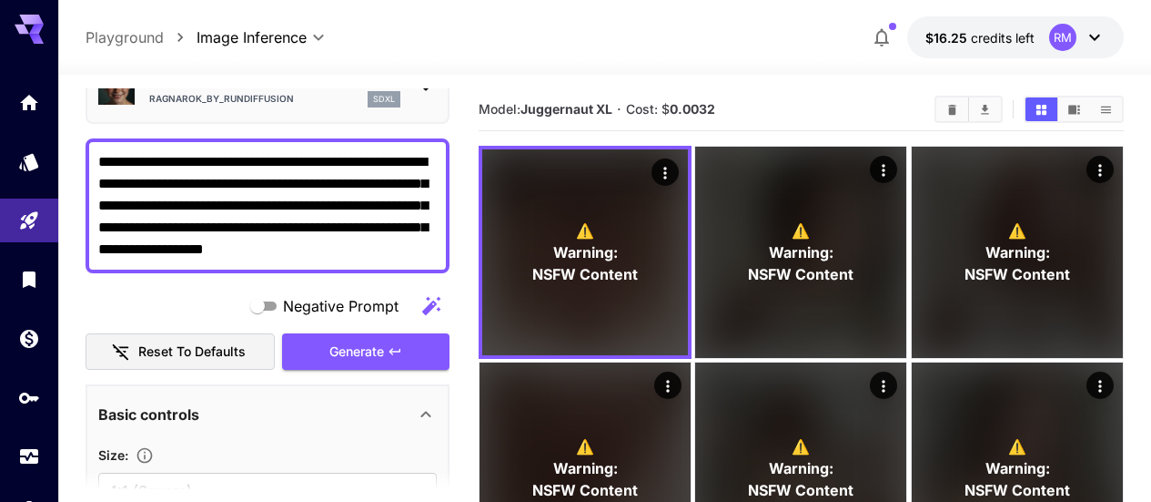
click at [376, 208] on textarea "**********" at bounding box center [267, 205] width 339 height 109
paste textarea
click at [344, 348] on span "Generate" at bounding box center [357, 351] width 55 height 23
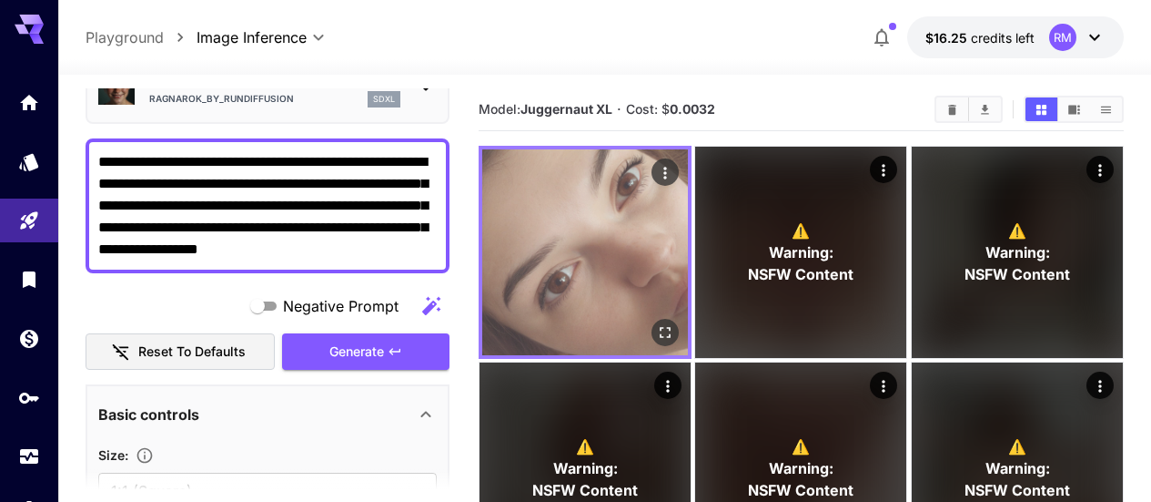
click at [660, 327] on icon "Open in fullscreen" at bounding box center [665, 332] width 11 height 11
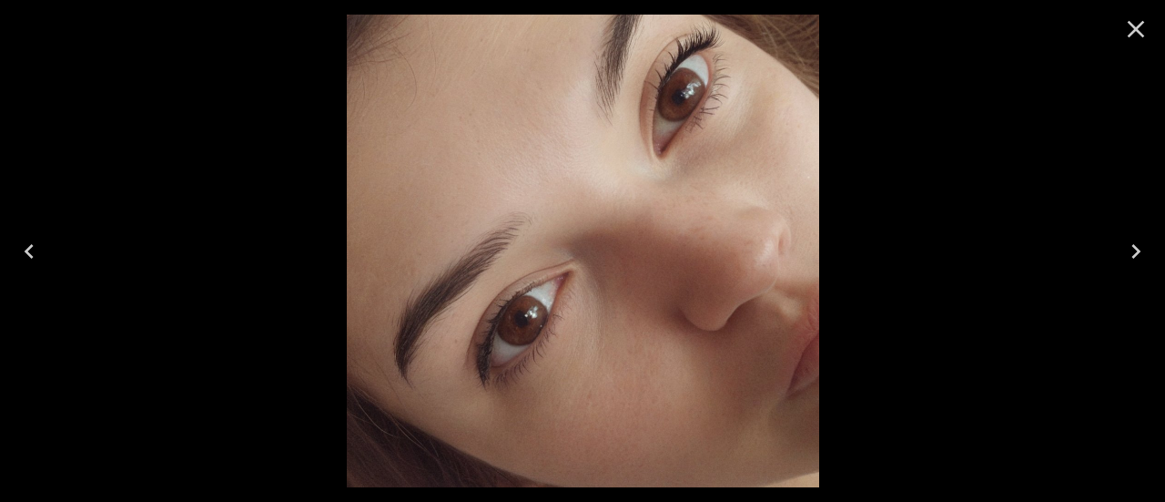
click at [1138, 25] on icon "Close" at bounding box center [1135, 29] width 29 height 29
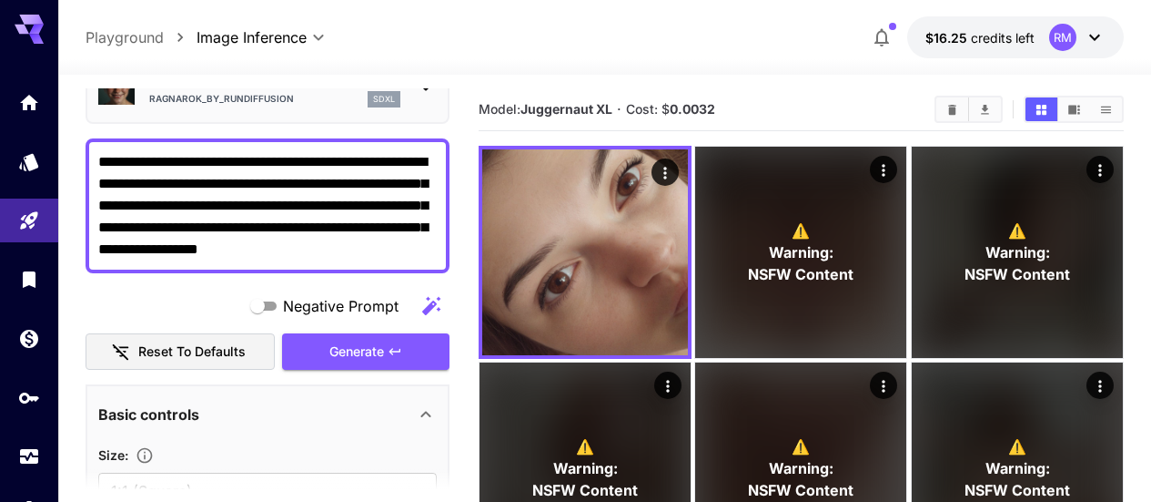
click at [104, 182] on textarea "**********" at bounding box center [267, 205] width 339 height 109
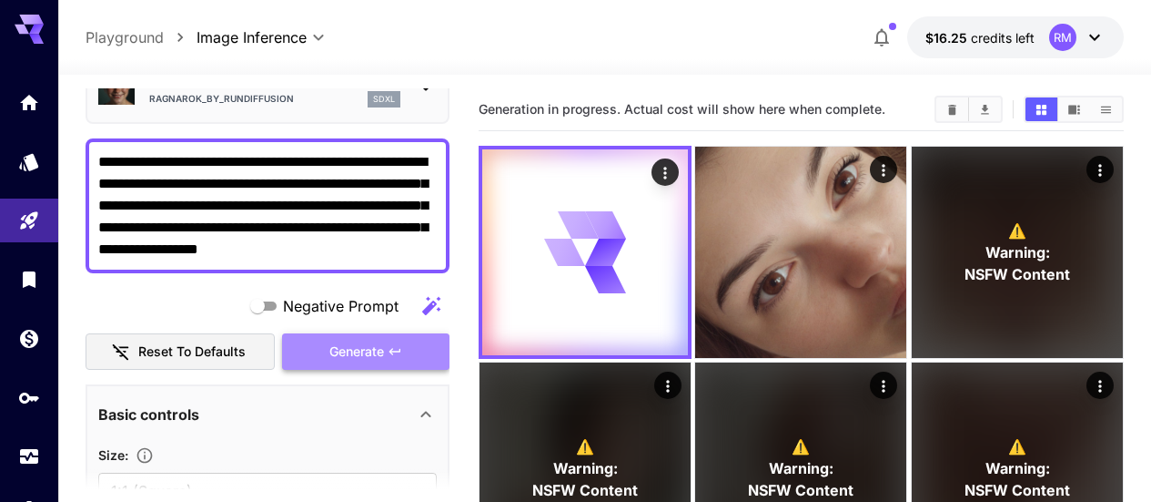
click at [383, 340] on span "Generate" at bounding box center [357, 351] width 55 height 23
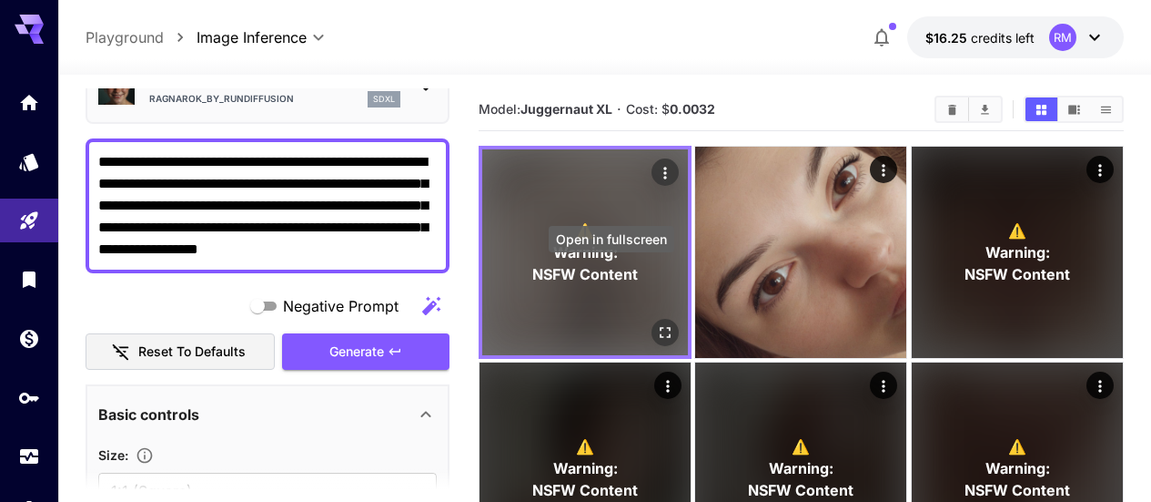
click at [656, 323] on icon "Open in fullscreen" at bounding box center [665, 332] width 18 height 18
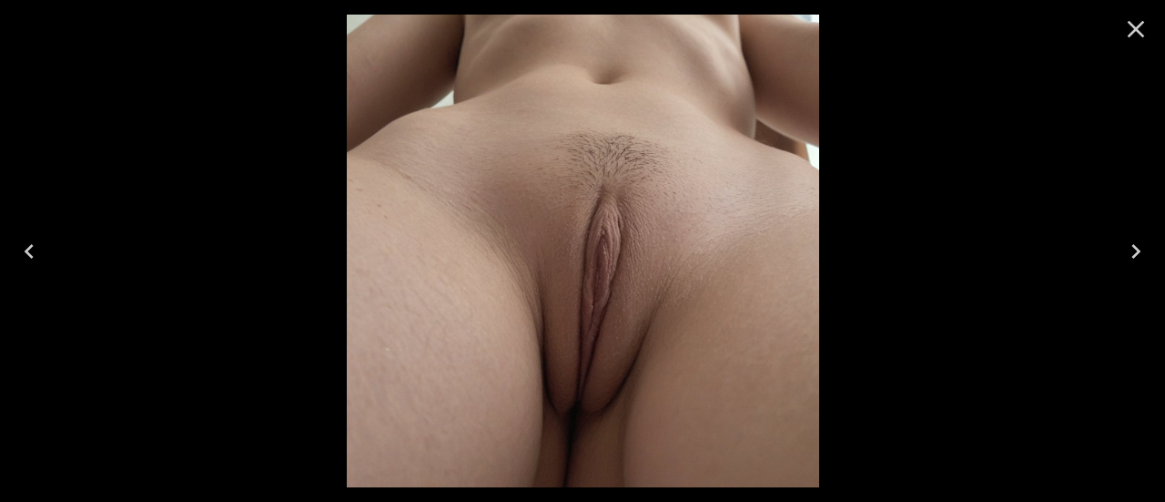
click at [1141, 21] on icon "Close" at bounding box center [1135, 29] width 29 height 29
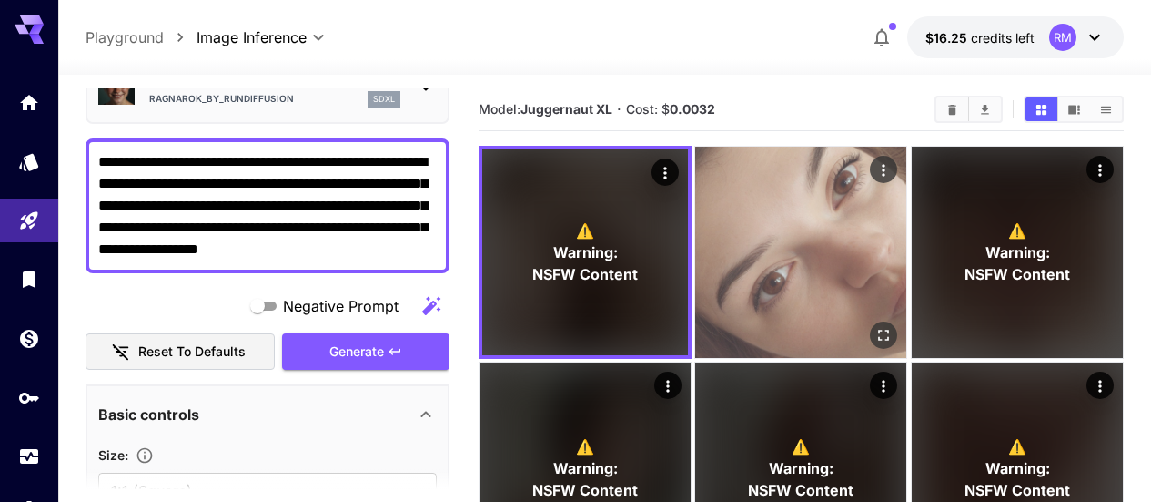
scroll to position [183, 0]
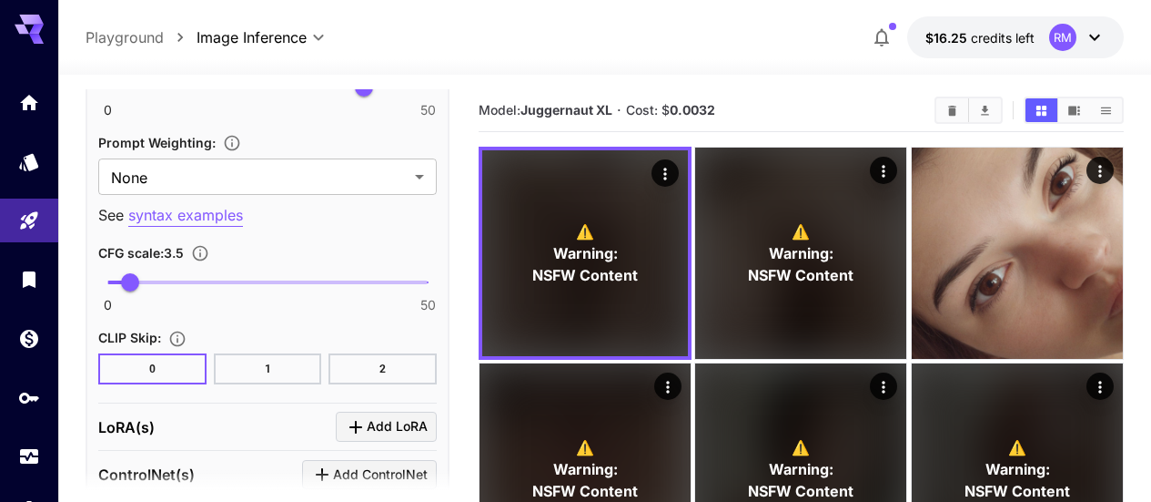
scroll to position [1468, 0]
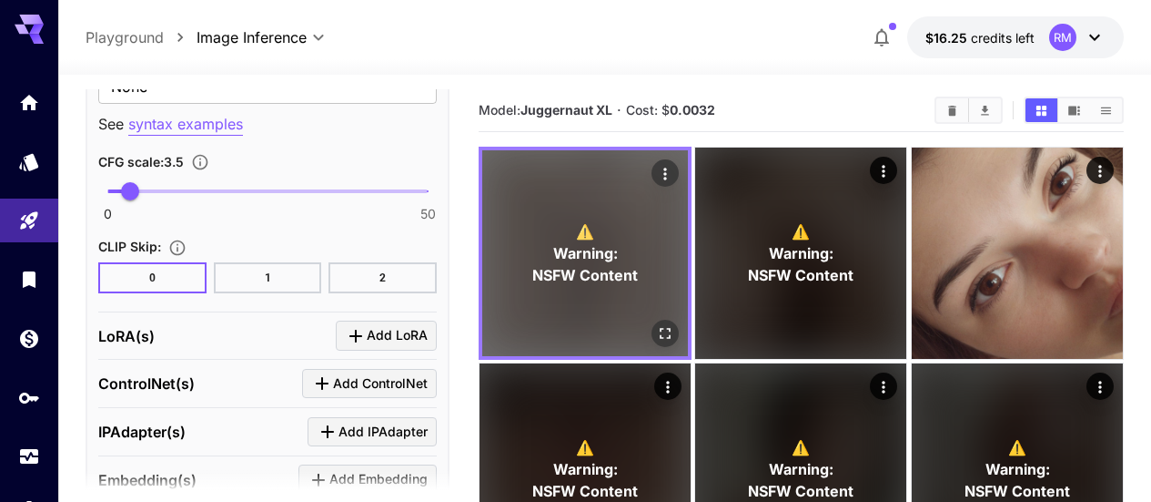
click at [656, 324] on icon "Open in fullscreen" at bounding box center [665, 333] width 18 height 18
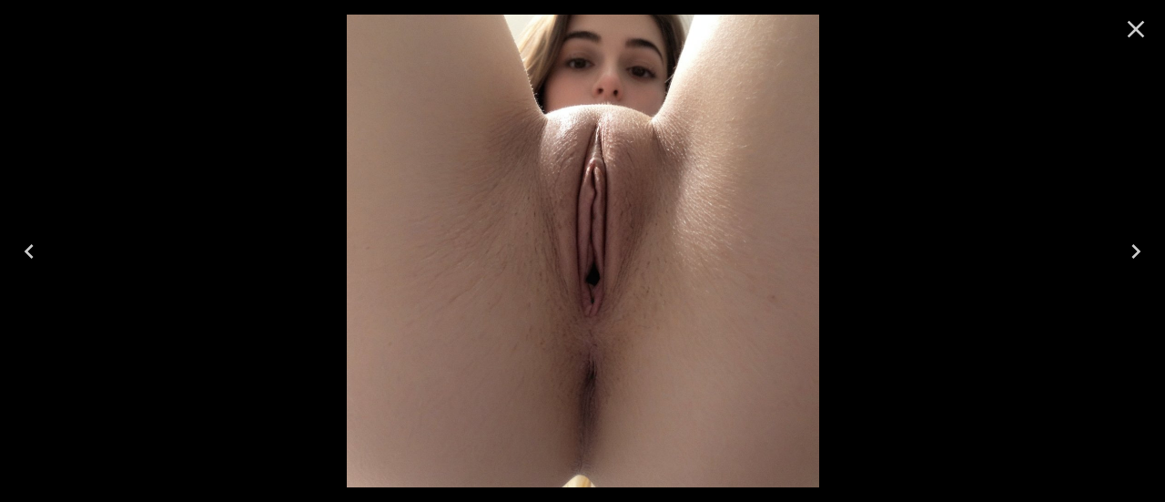
click at [1132, 16] on icon "Close" at bounding box center [1135, 29] width 29 height 29
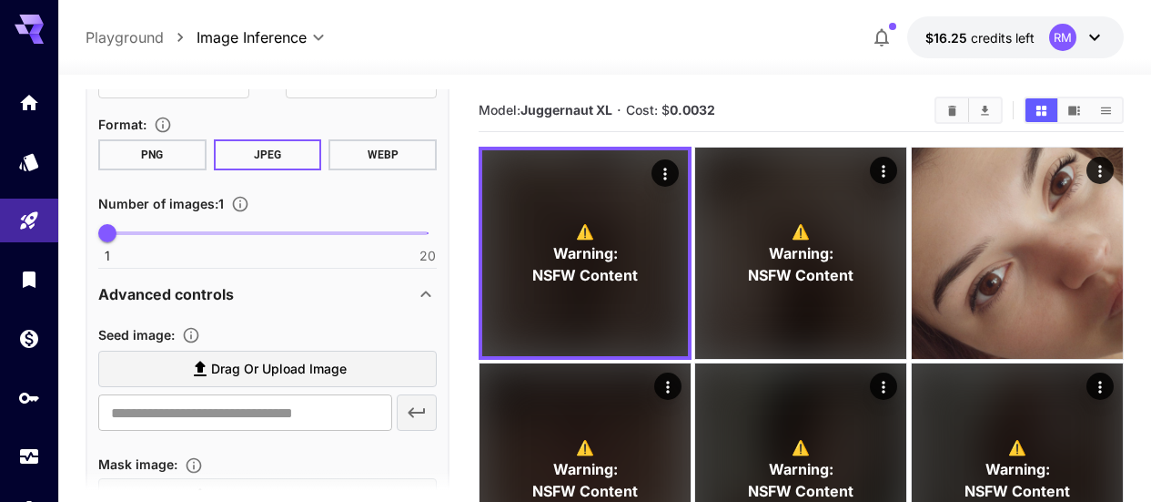
scroll to position [12, 0]
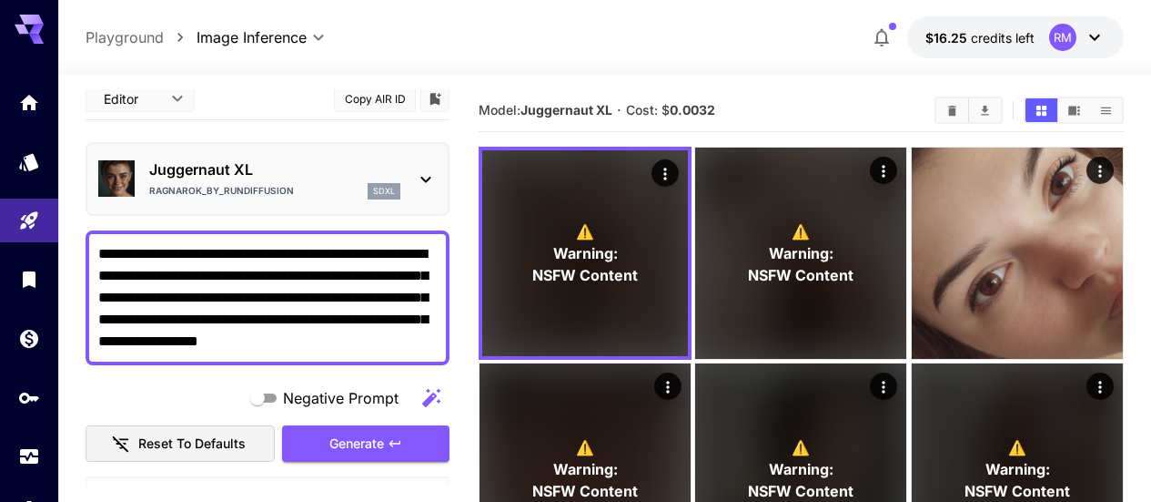
click at [408, 317] on textarea "**********" at bounding box center [267, 297] width 339 height 109
paste textarea
click at [372, 432] on span "Generate" at bounding box center [357, 443] width 55 height 23
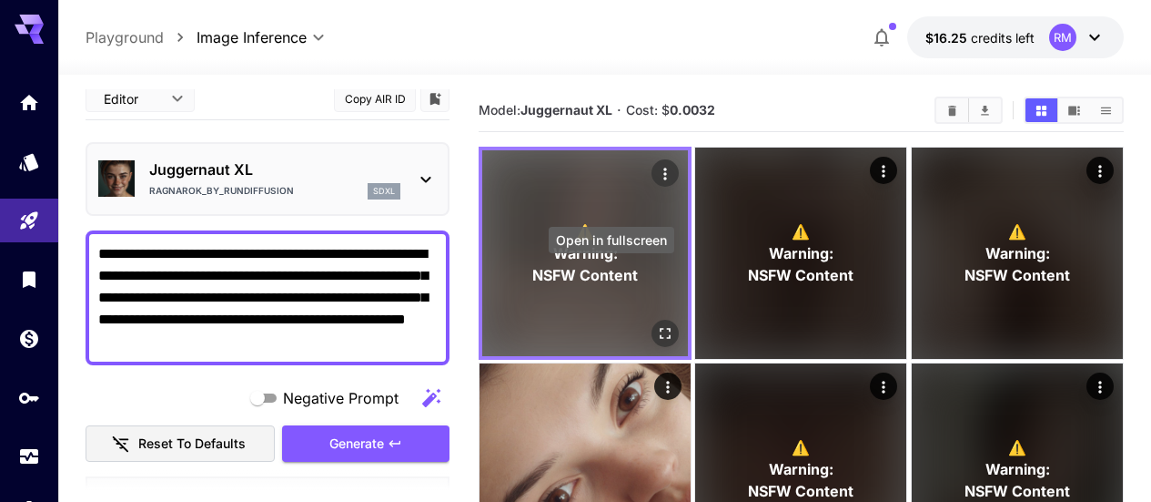
click at [656, 324] on icon "Open in fullscreen" at bounding box center [665, 333] width 18 height 18
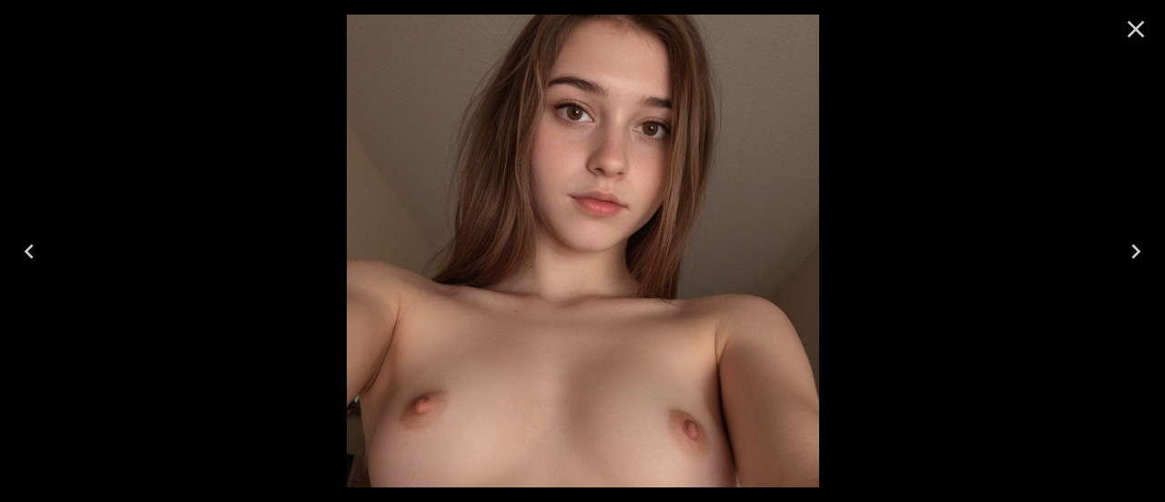
click at [1133, 22] on icon "Close" at bounding box center [1135, 29] width 29 height 29
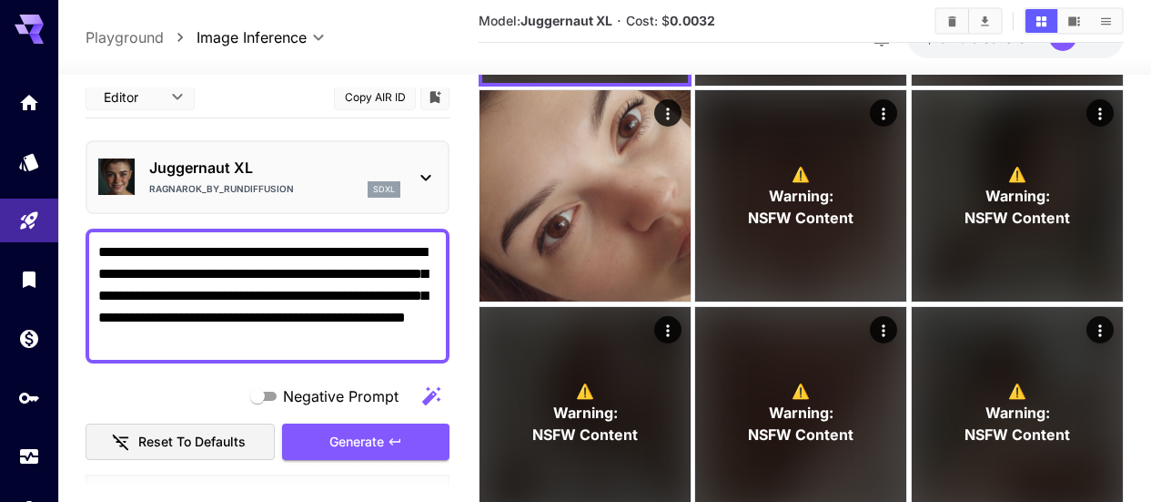
scroll to position [345, 0]
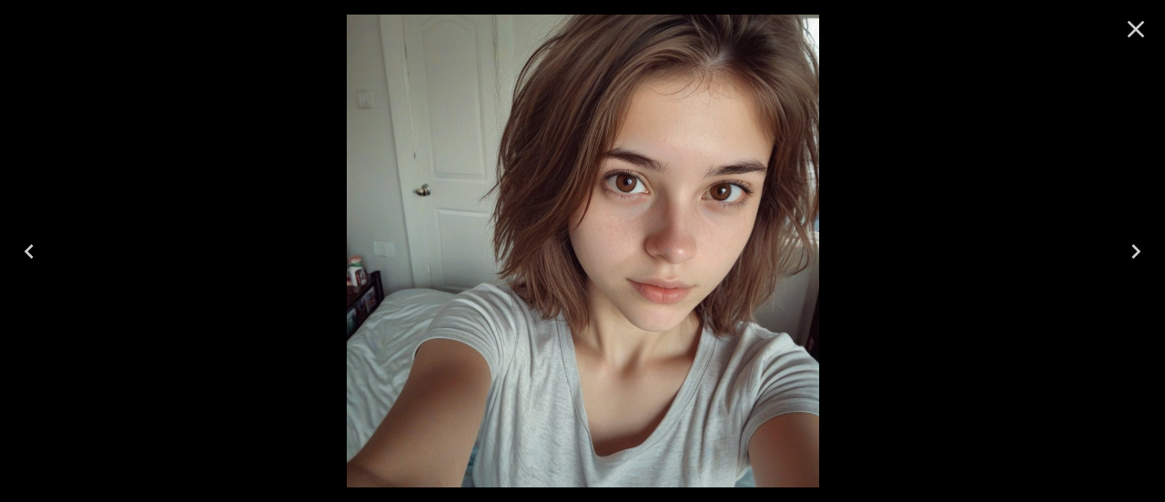
click at [39, 250] on icon "Previous" at bounding box center [29, 251] width 29 height 29
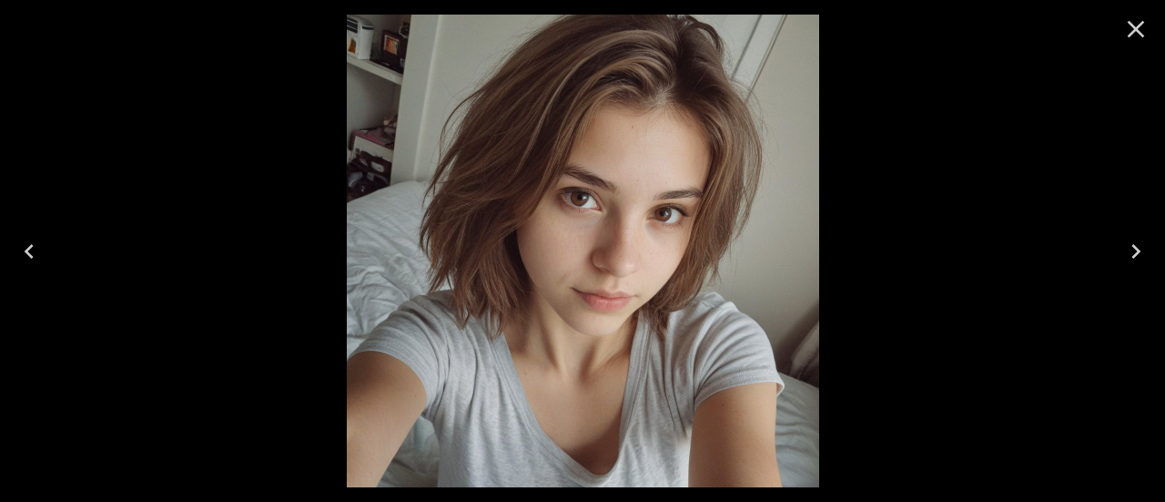
click at [1132, 33] on icon "Close" at bounding box center [1136, 29] width 17 height 17
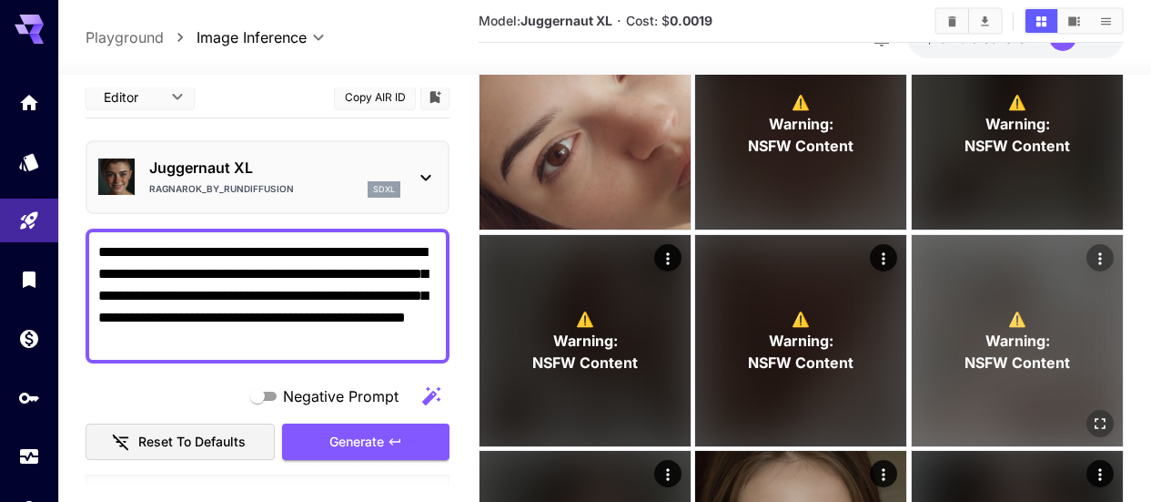
scroll to position [0, 0]
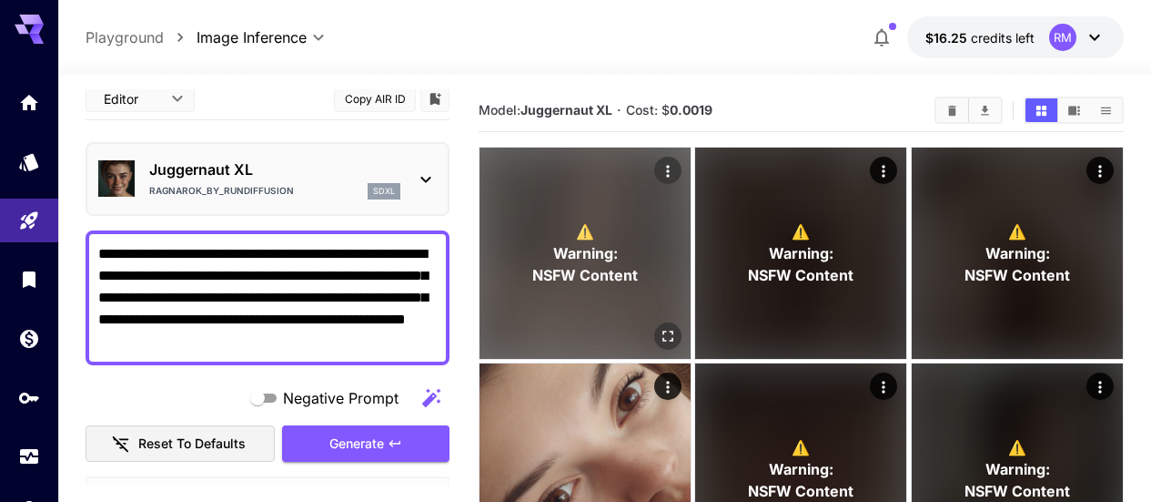
click at [659, 327] on icon "Open in fullscreen" at bounding box center [668, 336] width 18 height 18
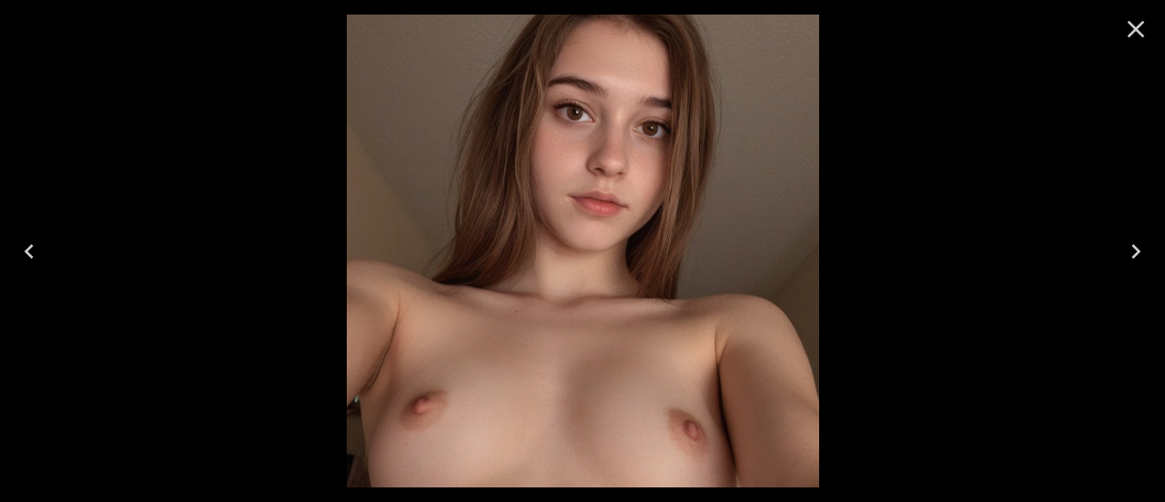
click at [1134, 29] on icon "Close" at bounding box center [1136, 29] width 17 height 17
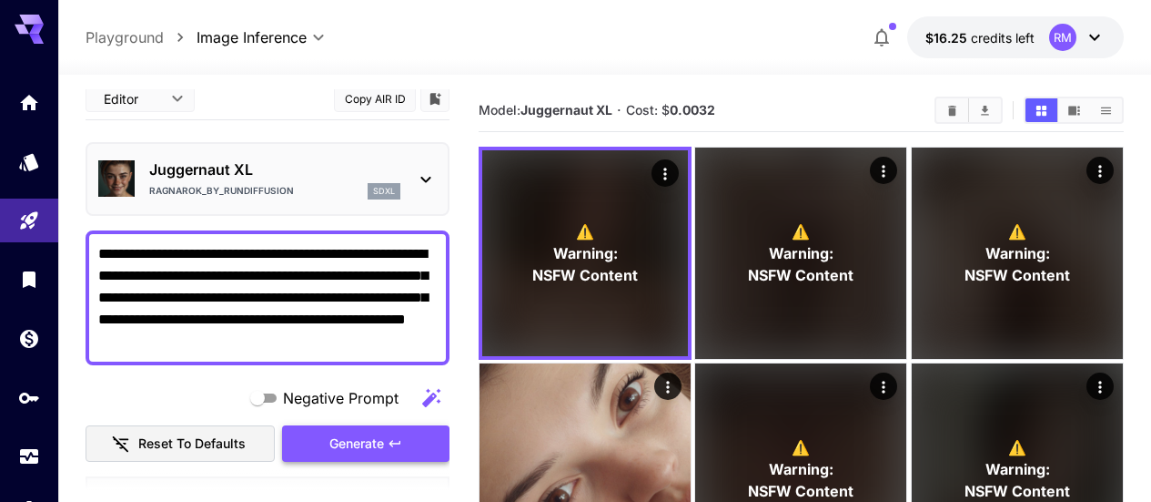
click at [392, 446] on icon "button" at bounding box center [395, 443] width 15 height 15
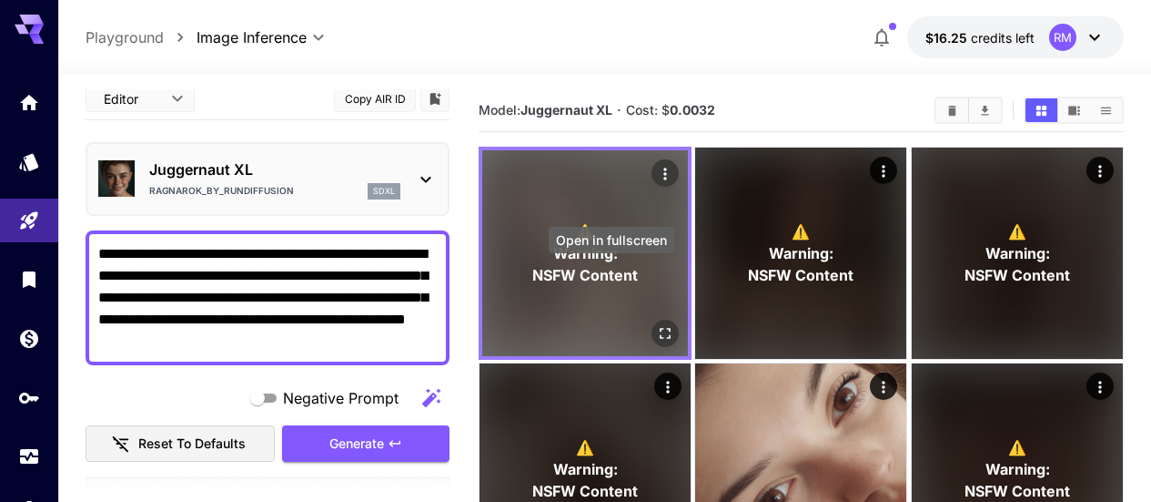
click at [656, 324] on icon "Open in fullscreen" at bounding box center [665, 333] width 18 height 18
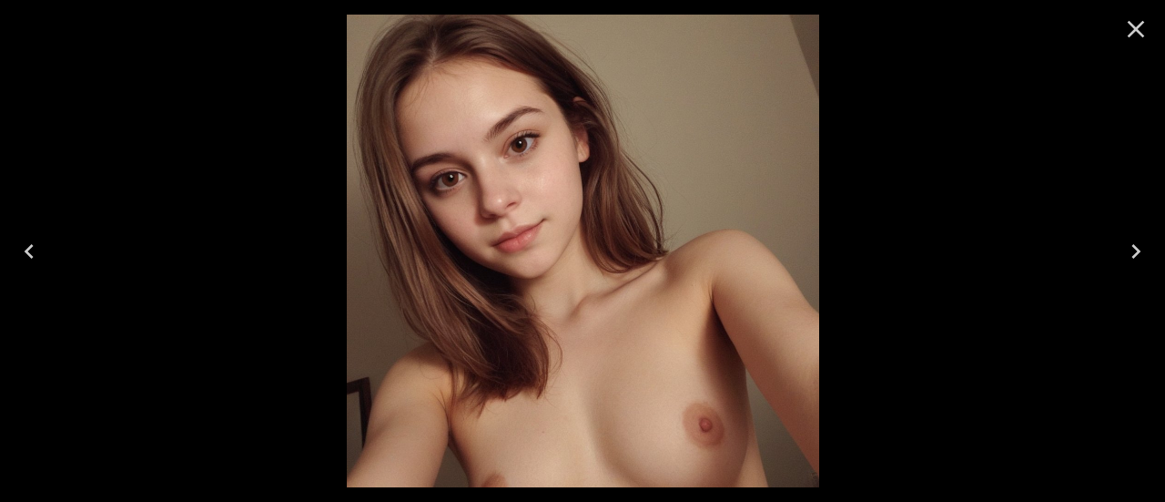
click at [1139, 23] on icon "Close" at bounding box center [1135, 29] width 29 height 29
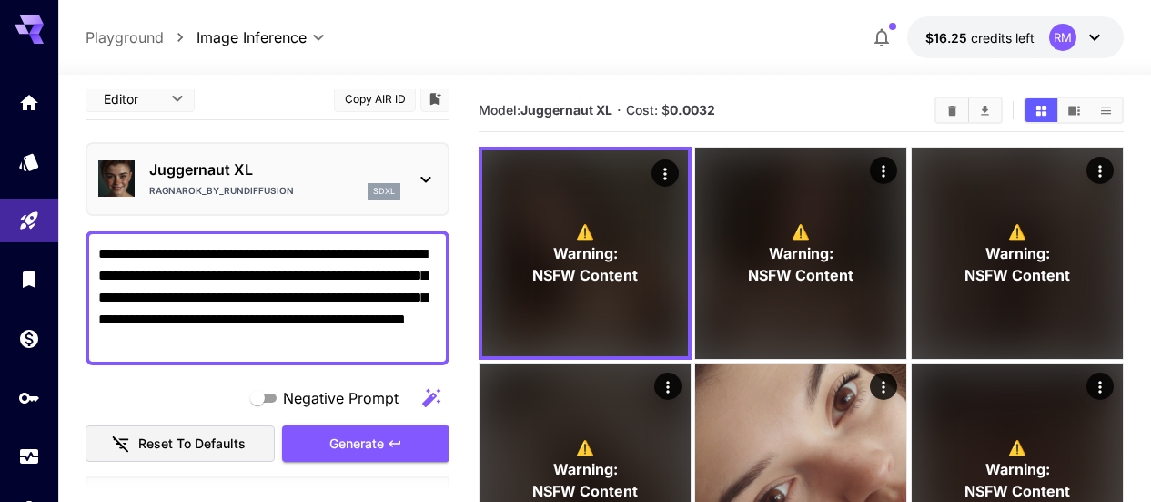
drag, startPoint x: 330, startPoint y: 343, endPoint x: 5, endPoint y: 256, distance: 337.4
paste textarea "**********"
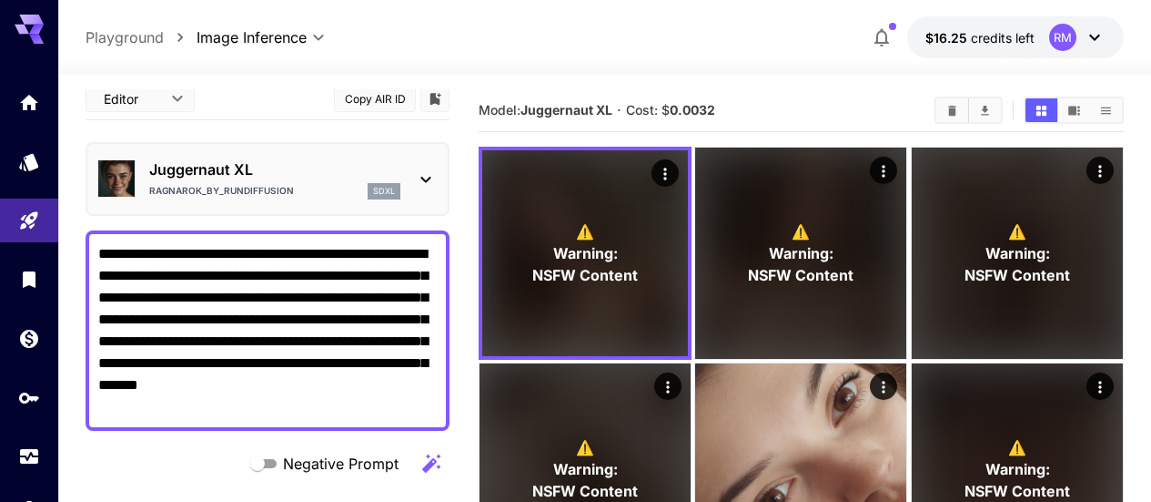
scroll to position [103, 0]
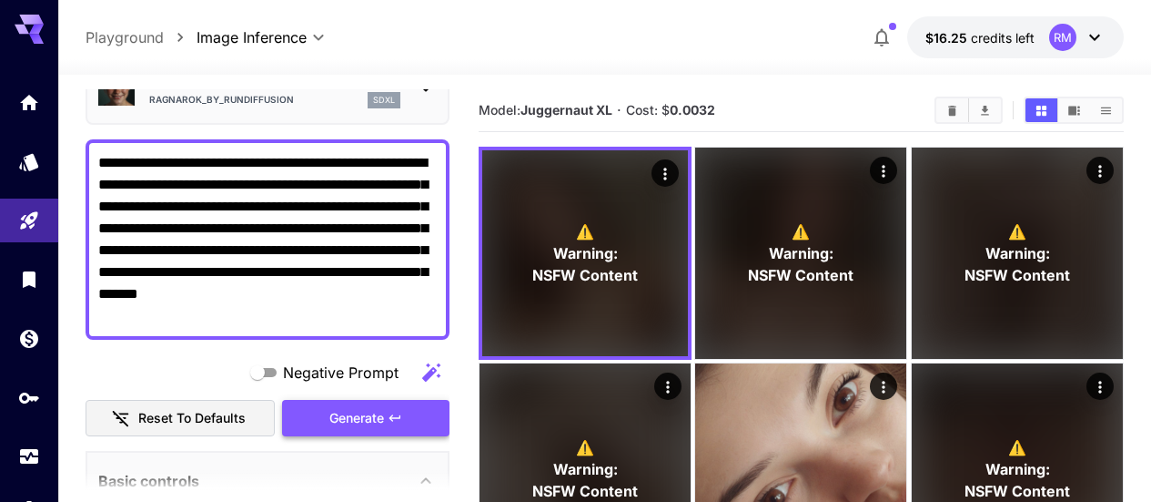
click at [370, 421] on span "Generate" at bounding box center [357, 418] width 55 height 23
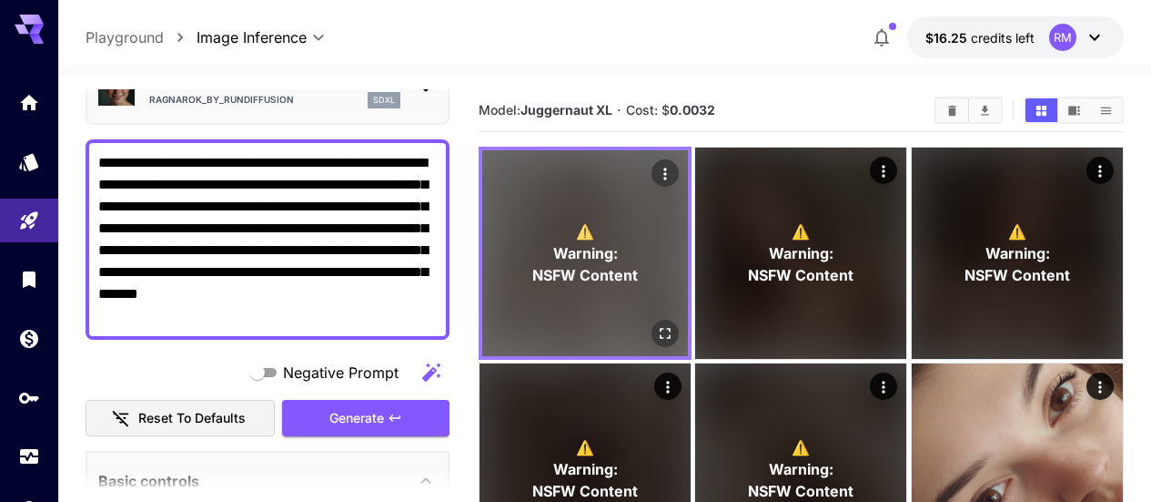
click at [625, 280] on div "⚠️ Warning: NSFW Content" at bounding box center [585, 253] width 206 height 206
click at [656, 324] on icon "Open in fullscreen" at bounding box center [665, 333] width 18 height 18
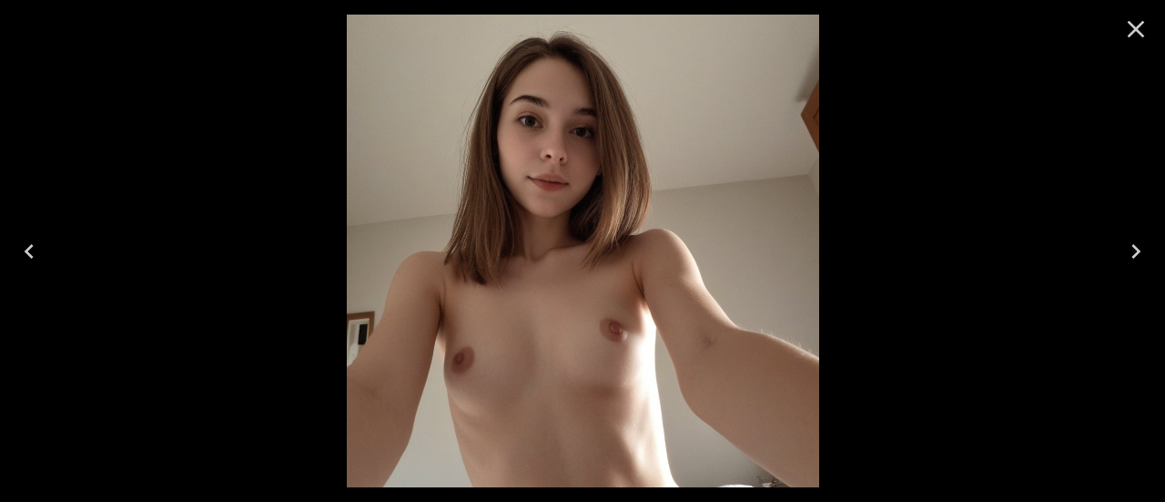
click at [1134, 28] on icon "Close" at bounding box center [1136, 29] width 17 height 17
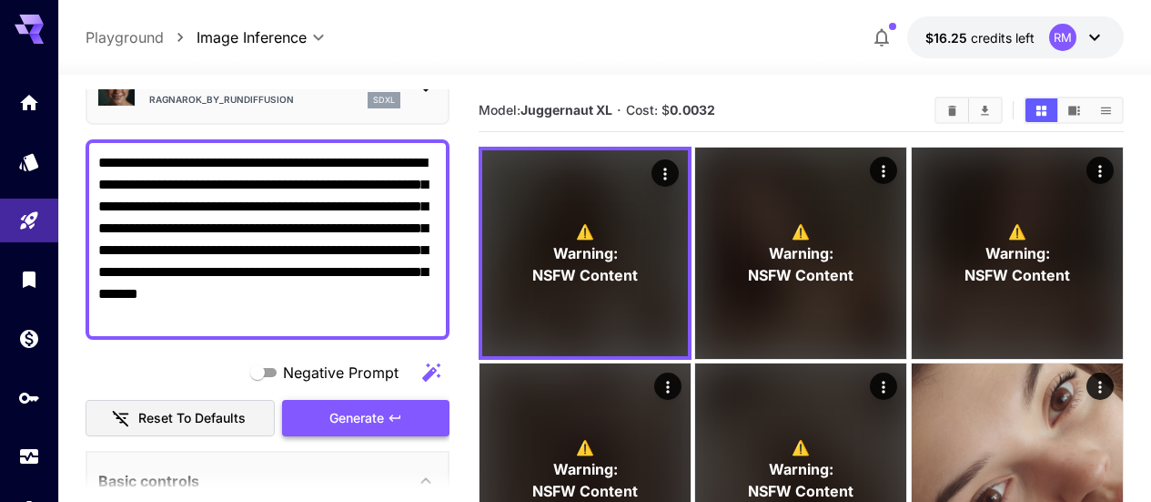
click at [379, 420] on span "Generate" at bounding box center [357, 418] width 55 height 23
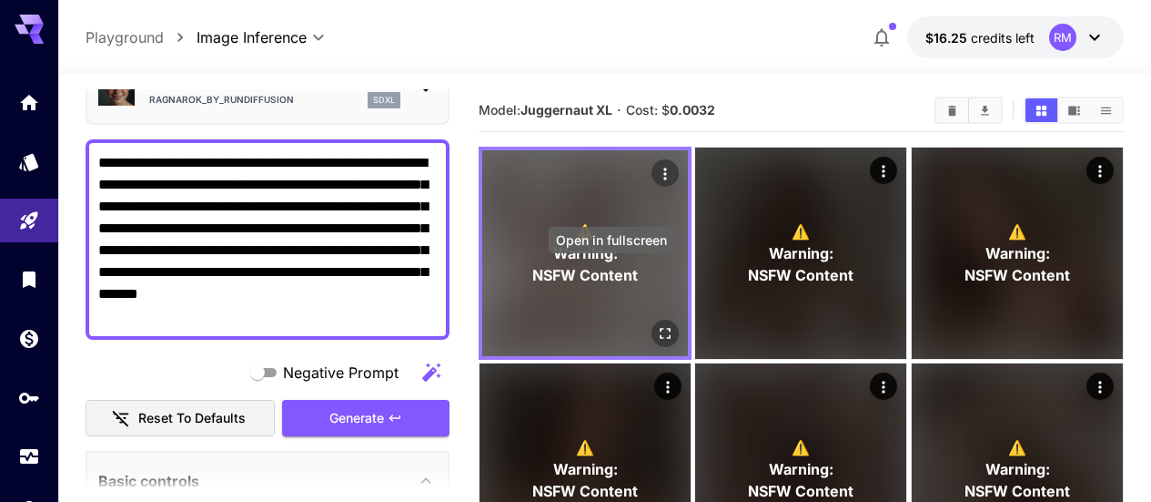
click at [656, 324] on icon "Open in fullscreen" at bounding box center [665, 333] width 18 height 18
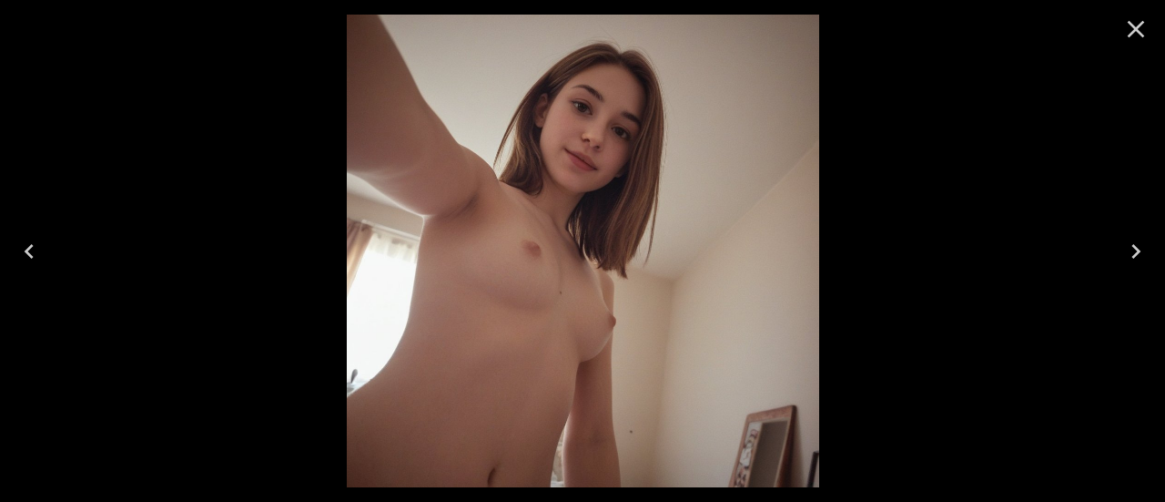
click at [1129, 31] on icon "Close" at bounding box center [1135, 29] width 29 height 29
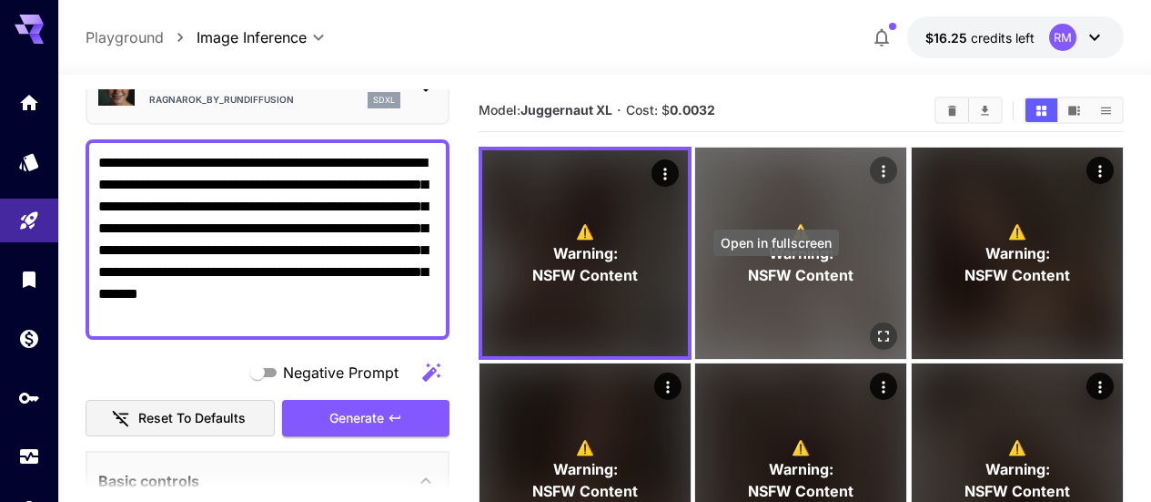
click at [876, 327] on icon "Open in fullscreen" at bounding box center [885, 336] width 18 height 18
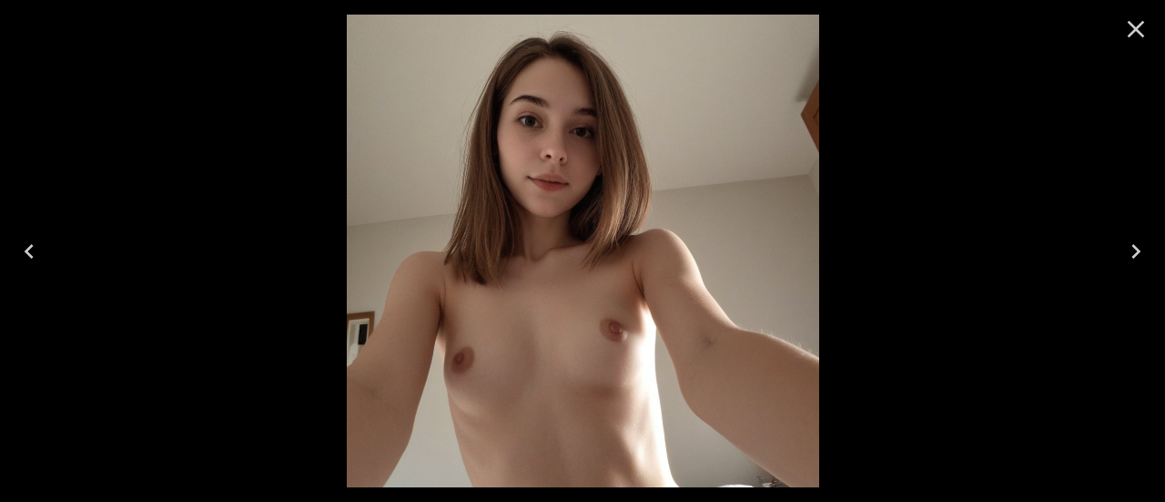
click at [26, 259] on icon "Previous" at bounding box center [29, 251] width 29 height 29
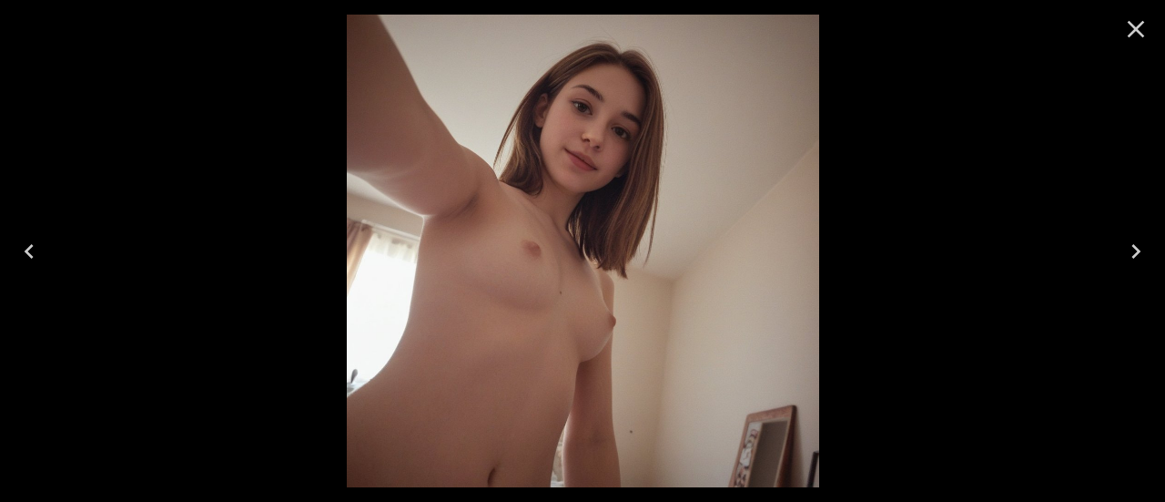
click at [1137, 27] on icon "Close" at bounding box center [1136, 29] width 17 height 17
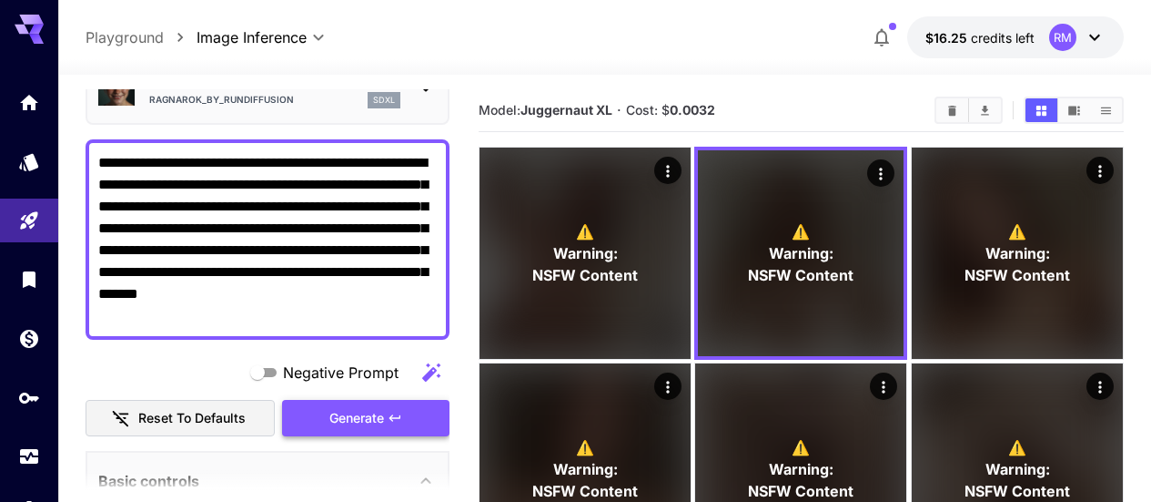
click at [410, 425] on button "Generate" at bounding box center [365, 418] width 167 height 37
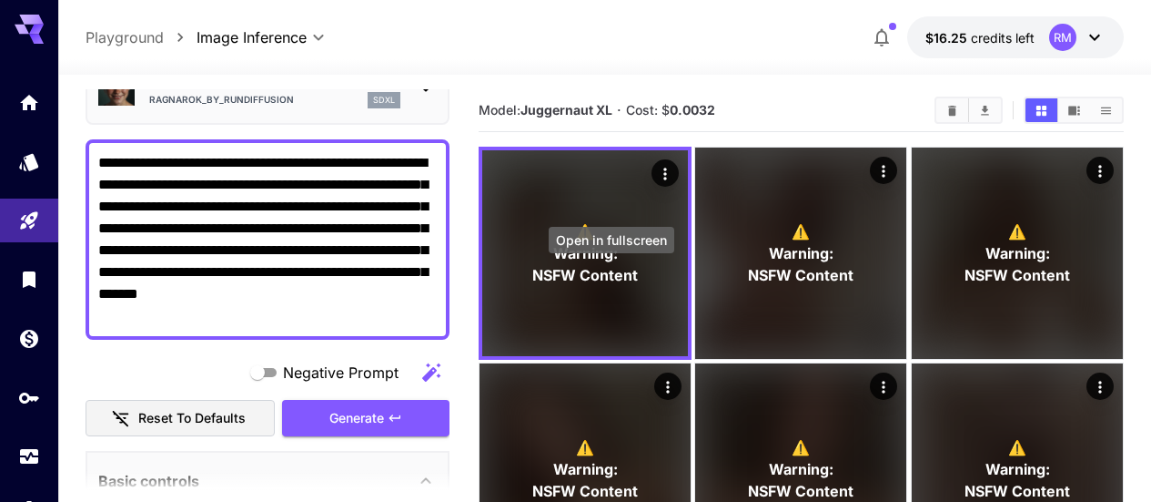
click at [0, 0] on icon "Open in fullscreen" at bounding box center [0, 0] width 0 height 0
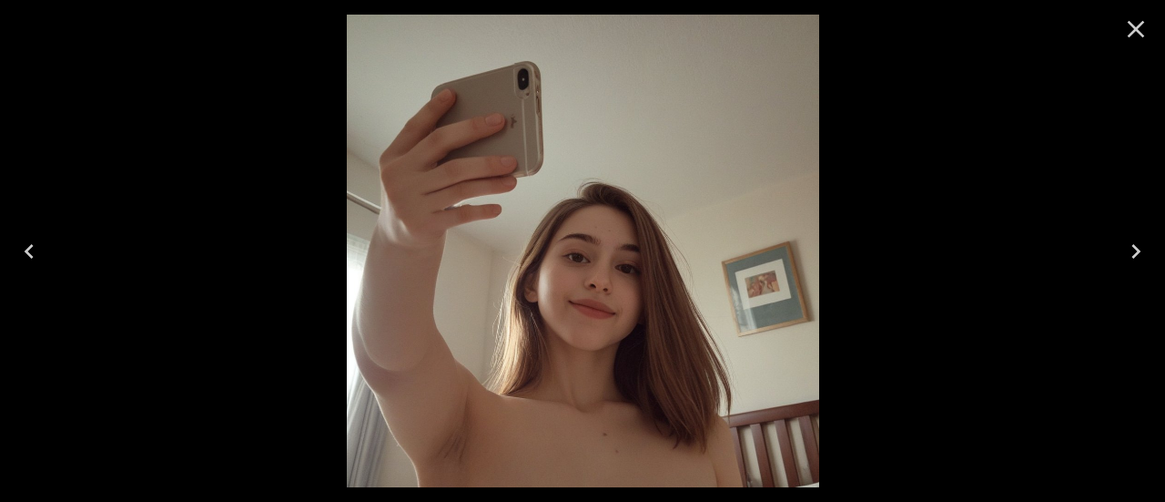
click at [1138, 48] on button "Close" at bounding box center [1136, 29] width 44 height 44
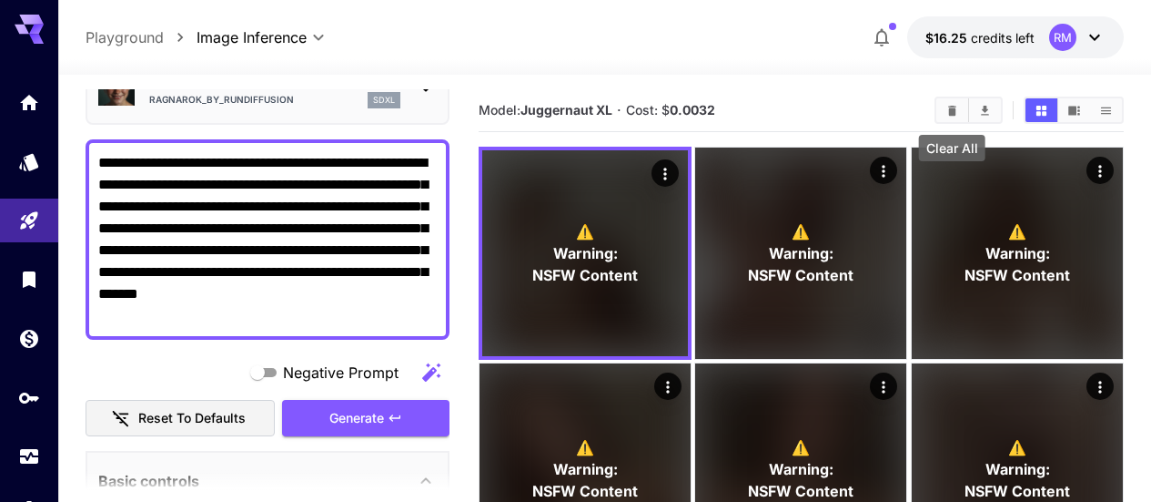
click at [949, 111] on icon "Clear All" at bounding box center [952, 110] width 8 height 10
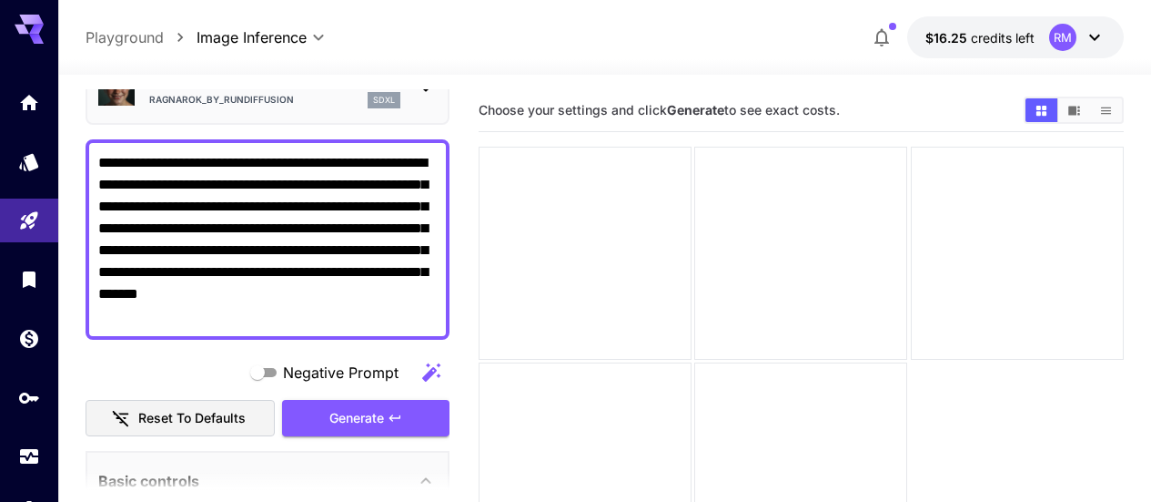
click at [238, 318] on textarea "**********" at bounding box center [267, 239] width 339 height 175
drag, startPoint x: 188, startPoint y: 255, endPoint x: 98, endPoint y: 254, distance: 90.1
click at [98, 254] on textarea "**********" at bounding box center [267, 239] width 339 height 175
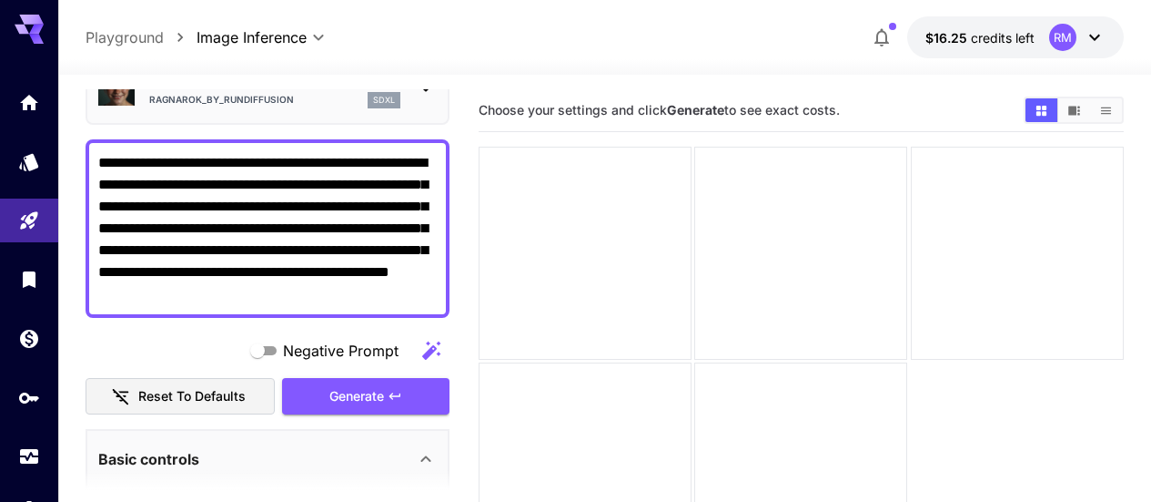
click at [106, 252] on textarea "**********" at bounding box center [267, 228] width 339 height 153
click at [108, 250] on textarea "**********" at bounding box center [267, 228] width 339 height 153
click at [117, 249] on textarea "**********" at bounding box center [267, 228] width 339 height 153
click at [353, 395] on span "Generate" at bounding box center [357, 396] width 55 height 23
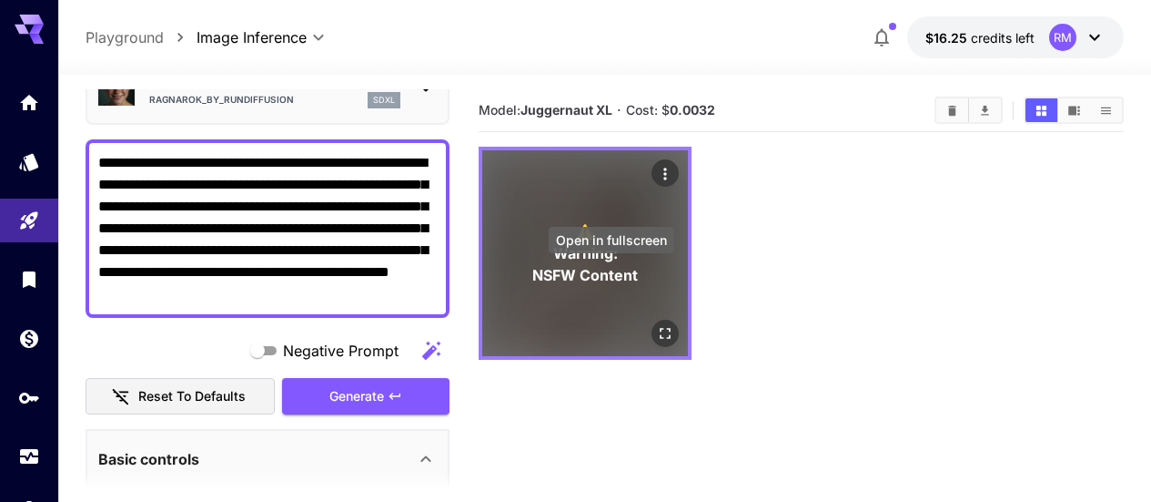
click at [660, 328] on icon "Open in fullscreen" at bounding box center [665, 333] width 11 height 11
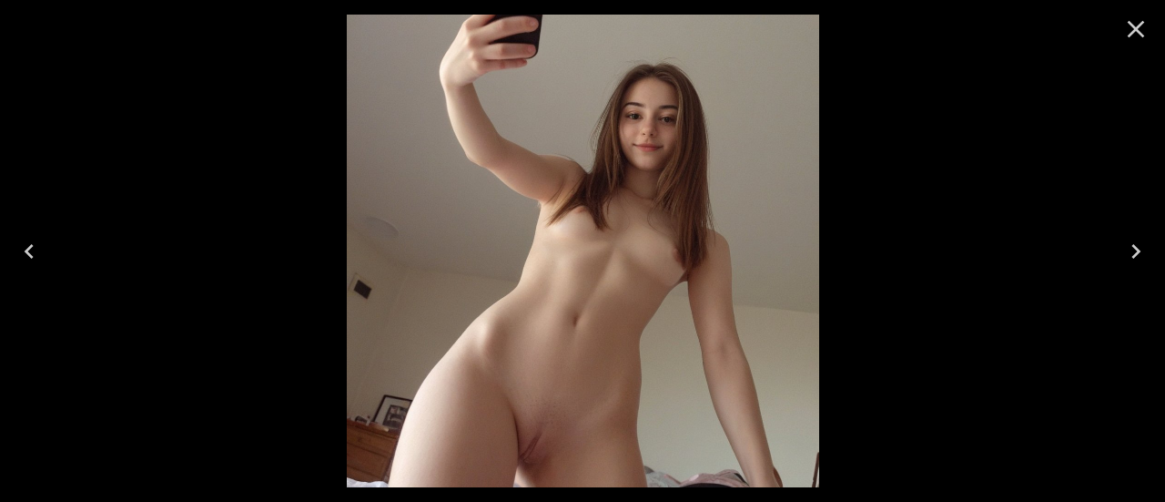
click at [1136, 19] on icon "Close" at bounding box center [1135, 29] width 29 height 29
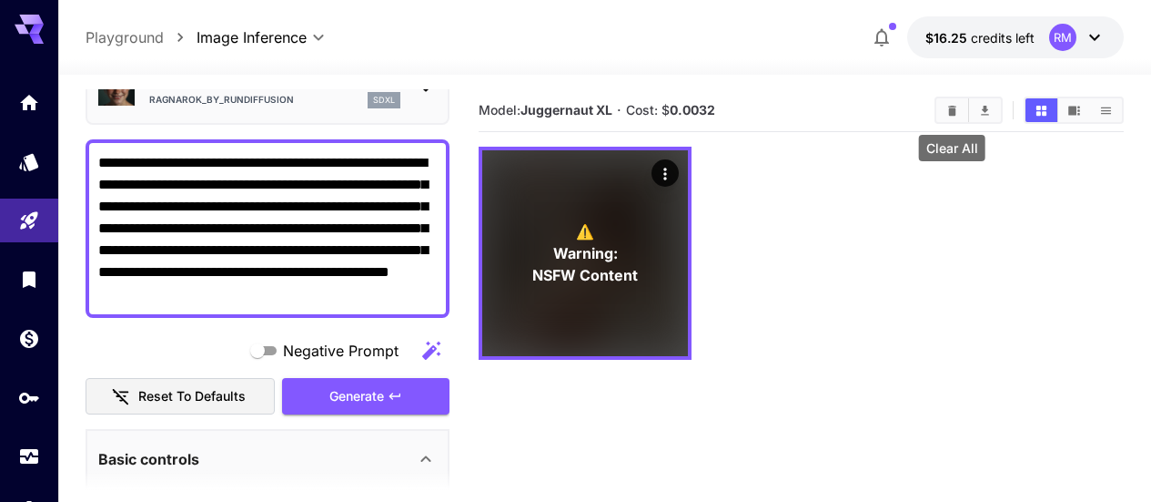
click at [954, 106] on icon "Clear All" at bounding box center [952, 110] width 8 height 10
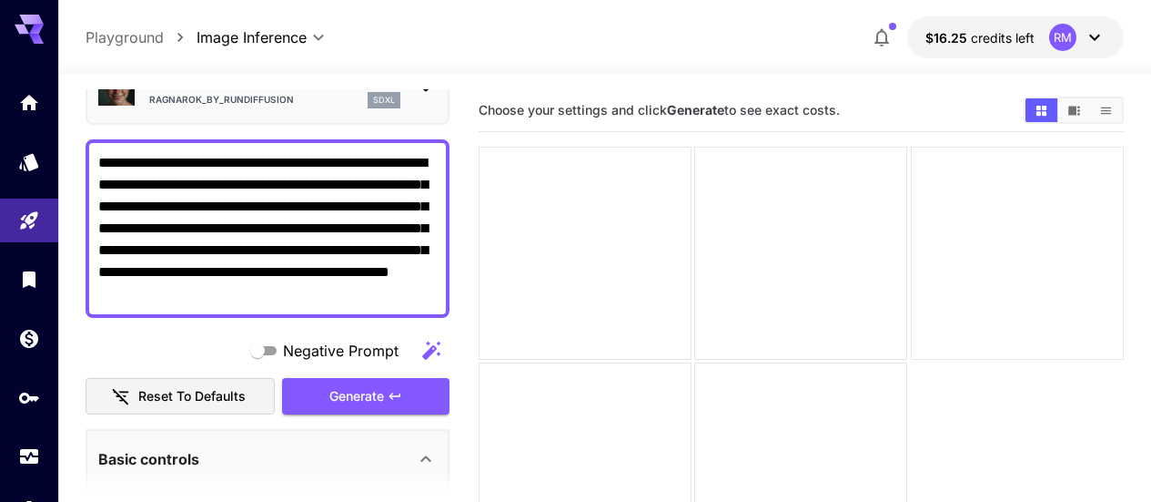
click at [237, 184] on textarea "**********" at bounding box center [267, 228] width 339 height 153
paste textarea
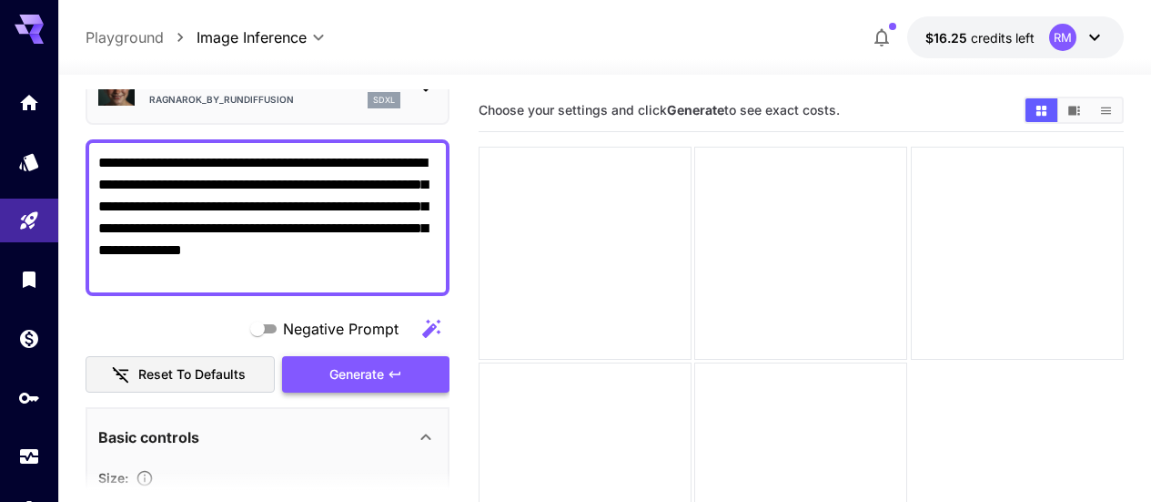
click at [353, 366] on span "Generate" at bounding box center [357, 374] width 55 height 23
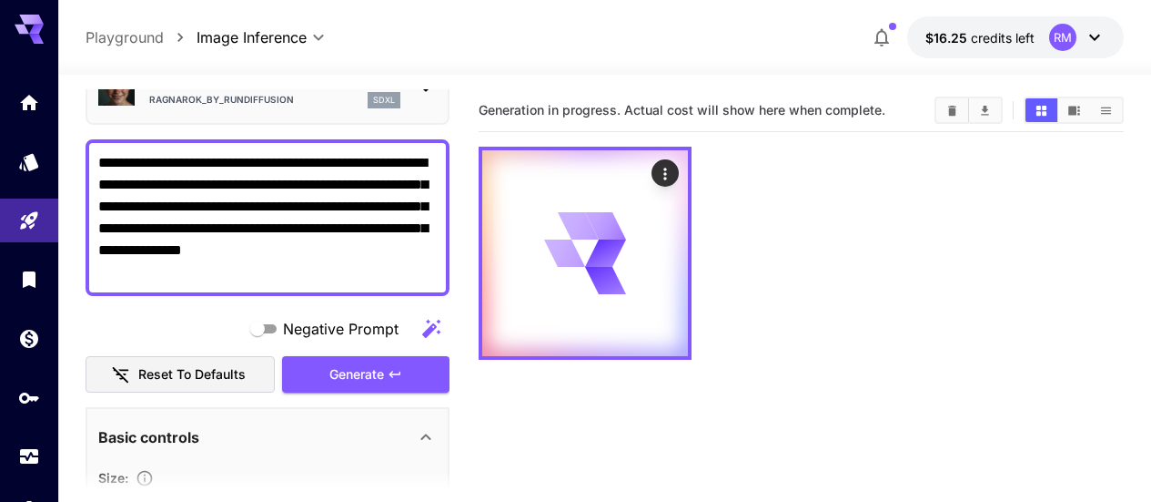
click at [384, 204] on textarea "**********" at bounding box center [267, 217] width 339 height 131
click at [337, 278] on textarea "**********" at bounding box center [267, 217] width 339 height 131
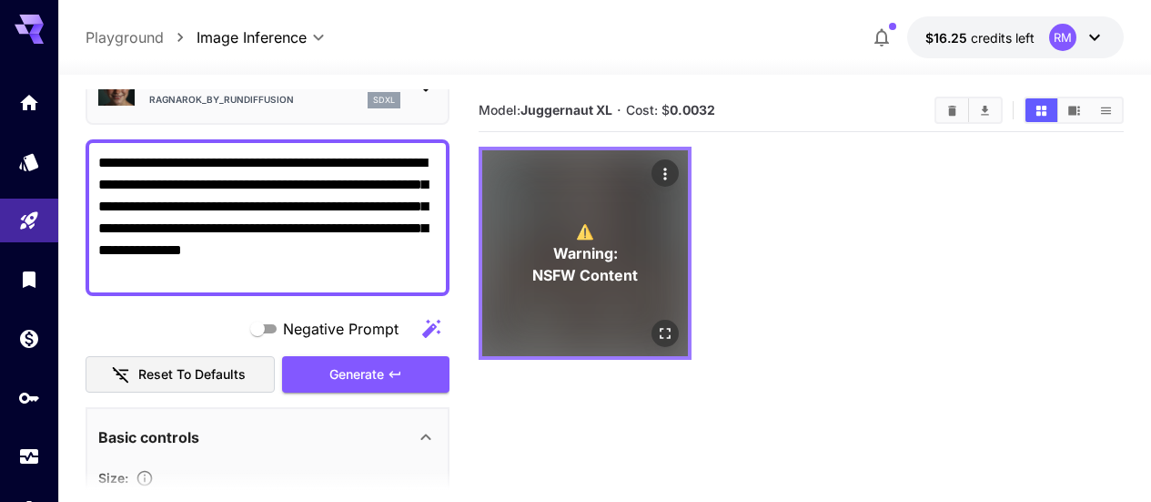
click at [656, 324] on icon "Open in fullscreen" at bounding box center [665, 333] width 18 height 18
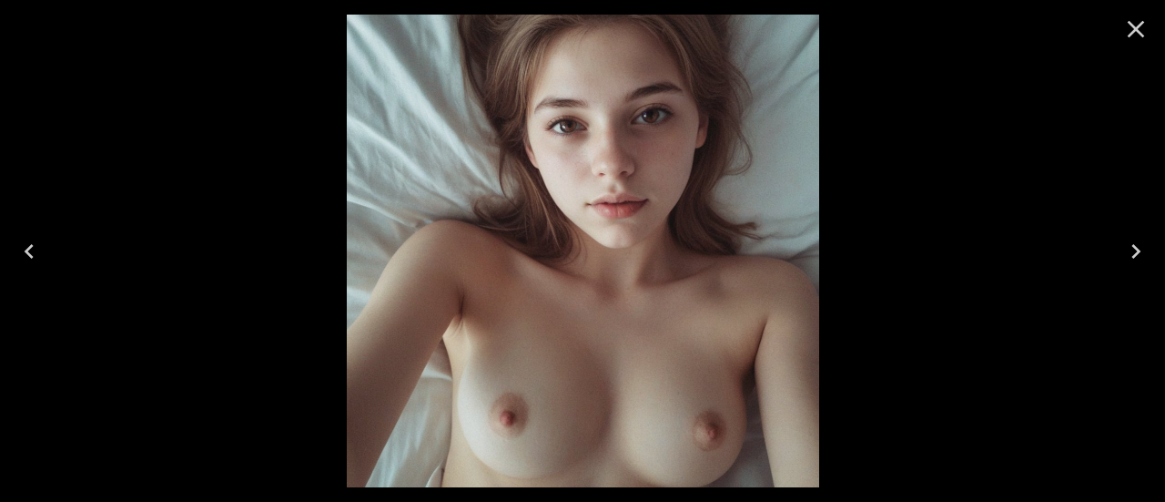
click at [1133, 17] on icon "Close" at bounding box center [1135, 29] width 29 height 29
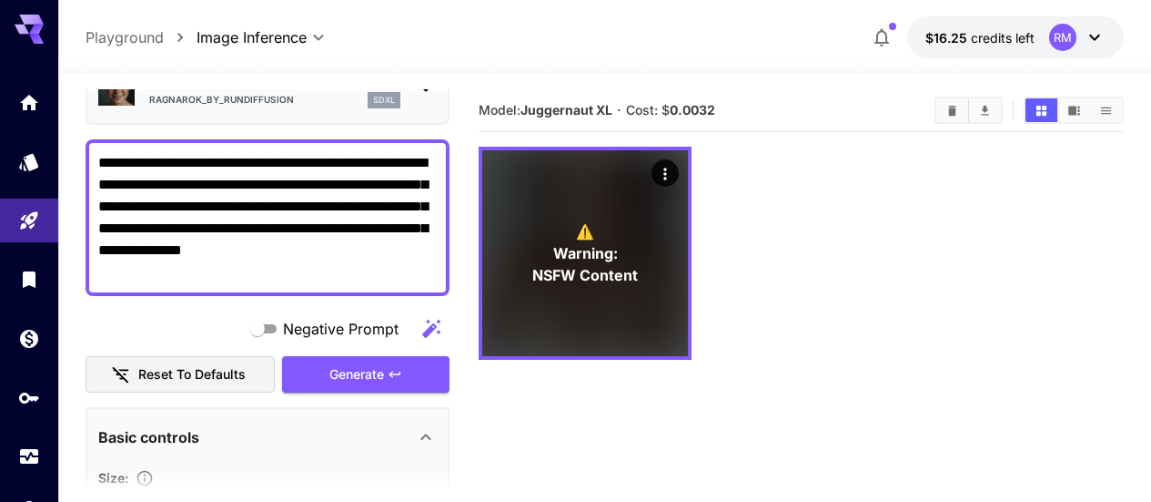
click at [293, 263] on textarea "**********" at bounding box center [267, 217] width 339 height 131
paste textarea
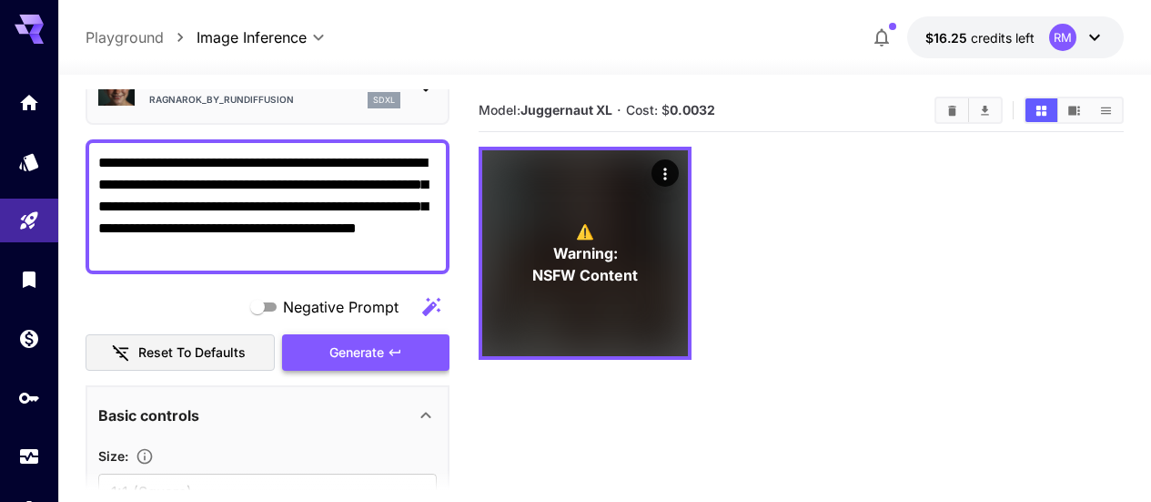
click at [357, 337] on button "Generate" at bounding box center [365, 352] width 167 height 37
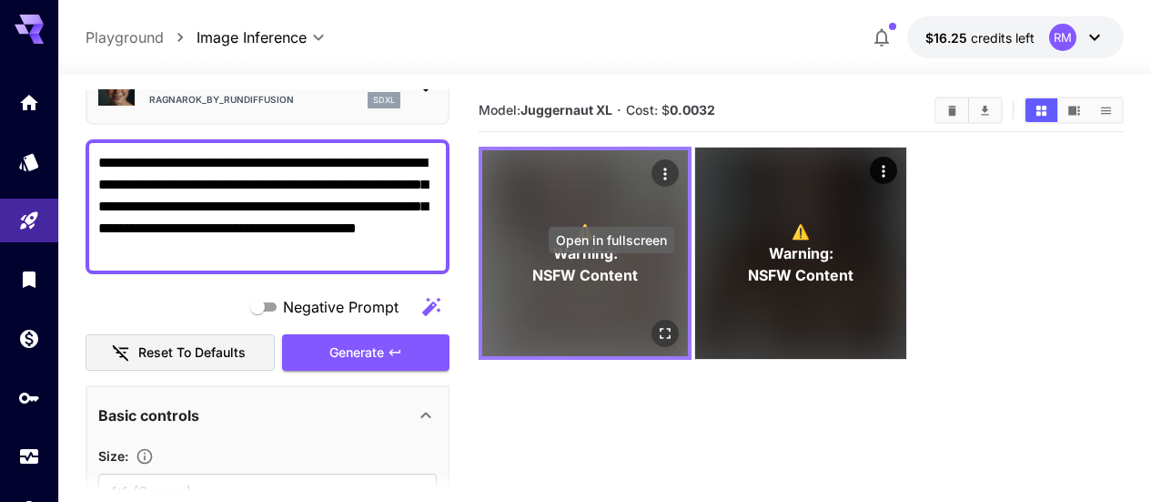
click at [660, 328] on icon "Open in fullscreen" at bounding box center [665, 333] width 11 height 11
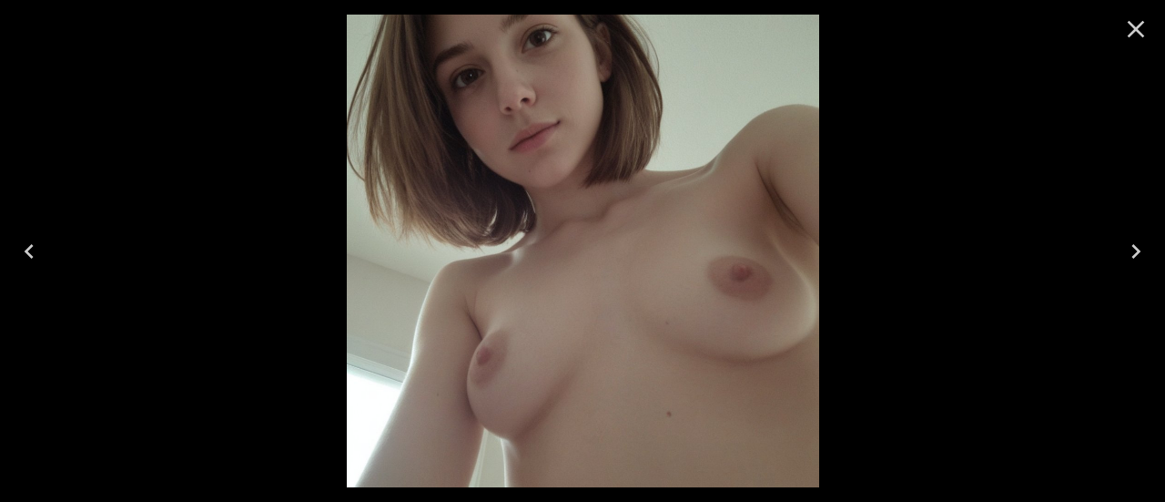
click at [1145, 24] on icon "Close" at bounding box center [1135, 29] width 29 height 29
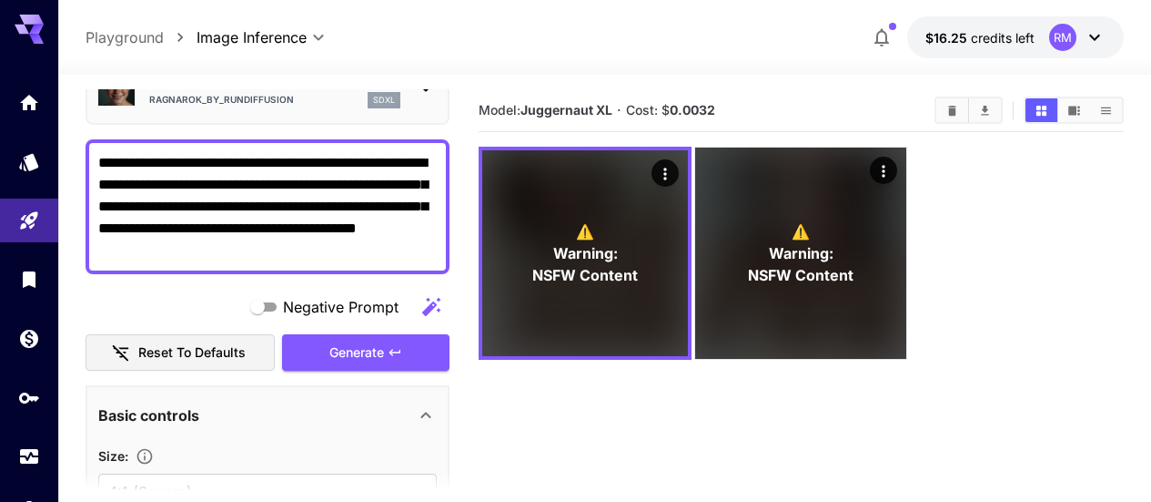
click at [342, 258] on textarea "**********" at bounding box center [267, 206] width 339 height 109
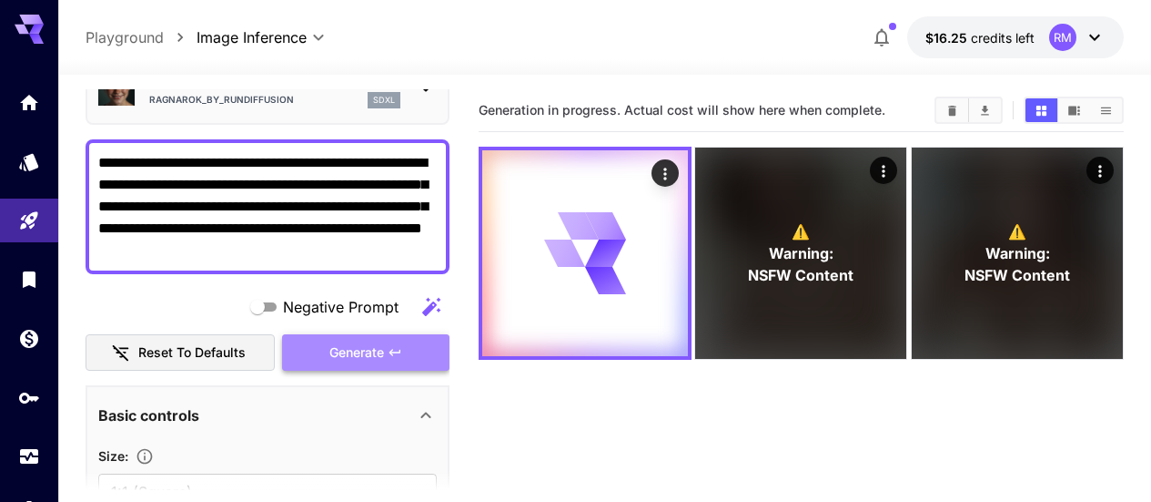
click at [356, 345] on span "Generate" at bounding box center [357, 352] width 55 height 23
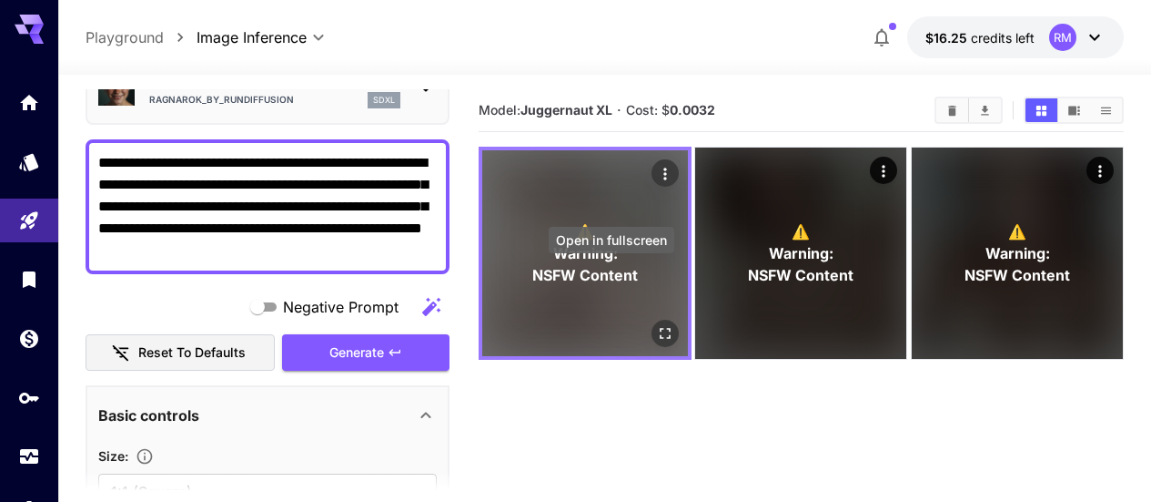
click at [656, 324] on icon "Open in fullscreen" at bounding box center [665, 333] width 18 height 18
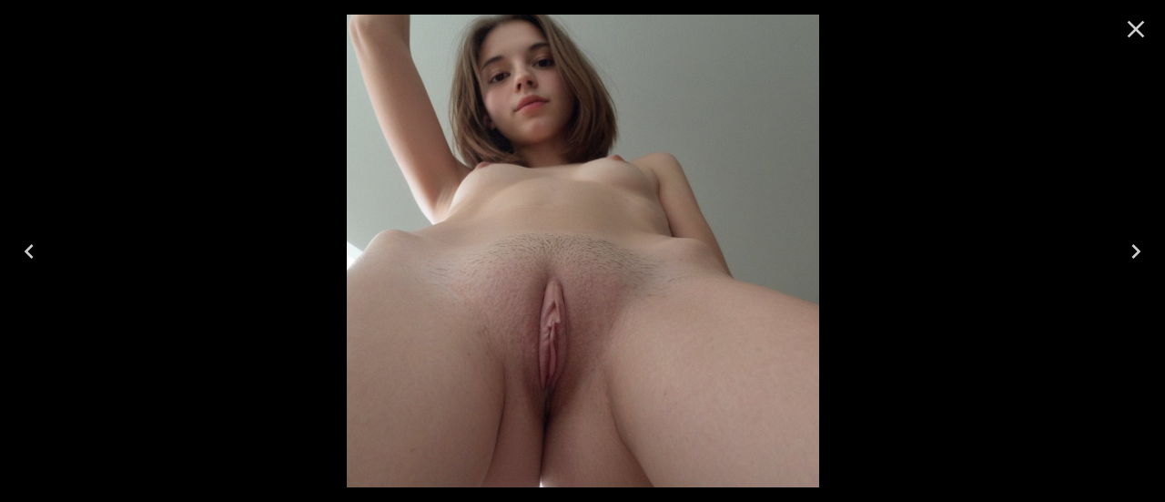
click at [1156, 32] on button "Close" at bounding box center [1136, 29] width 44 height 44
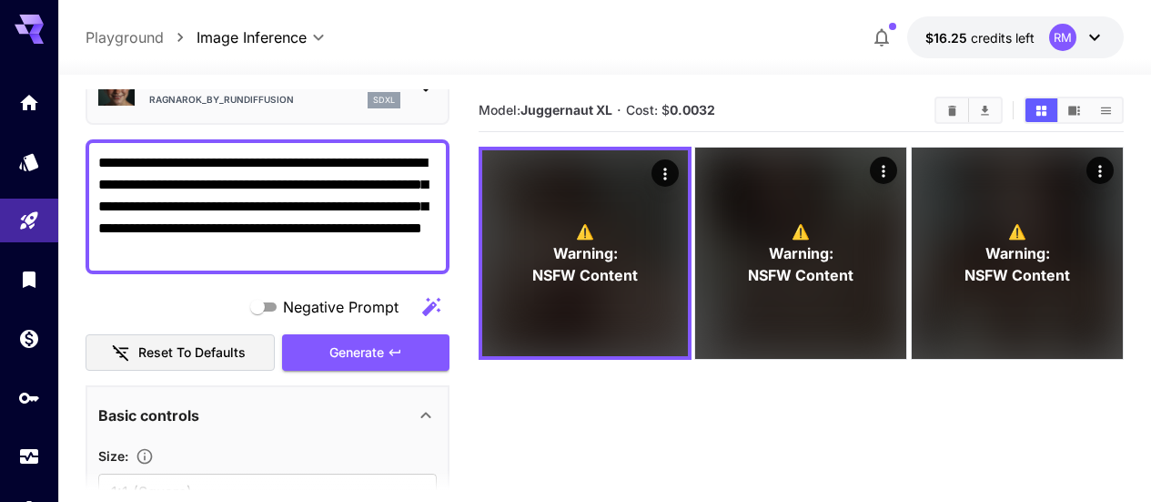
drag, startPoint x: 340, startPoint y: 250, endPoint x: 85, endPoint y: 152, distance: 274.0
click at [85, 152] on section "**********" at bounding box center [604, 360] width 1093 height 571
paste textarea "**********"
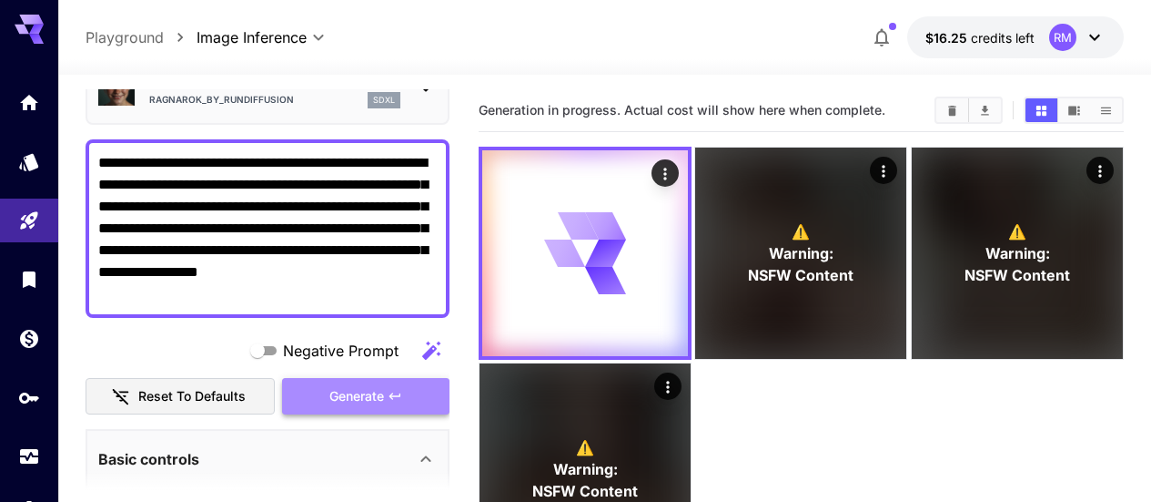
click at [370, 391] on span "Generate" at bounding box center [357, 396] width 55 height 23
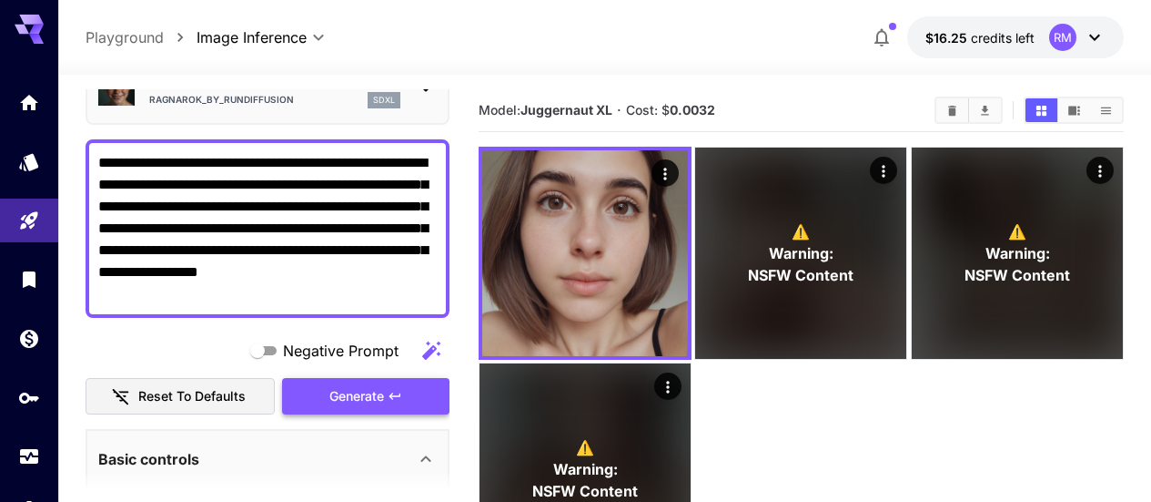
click at [368, 390] on span "Generate" at bounding box center [357, 396] width 55 height 23
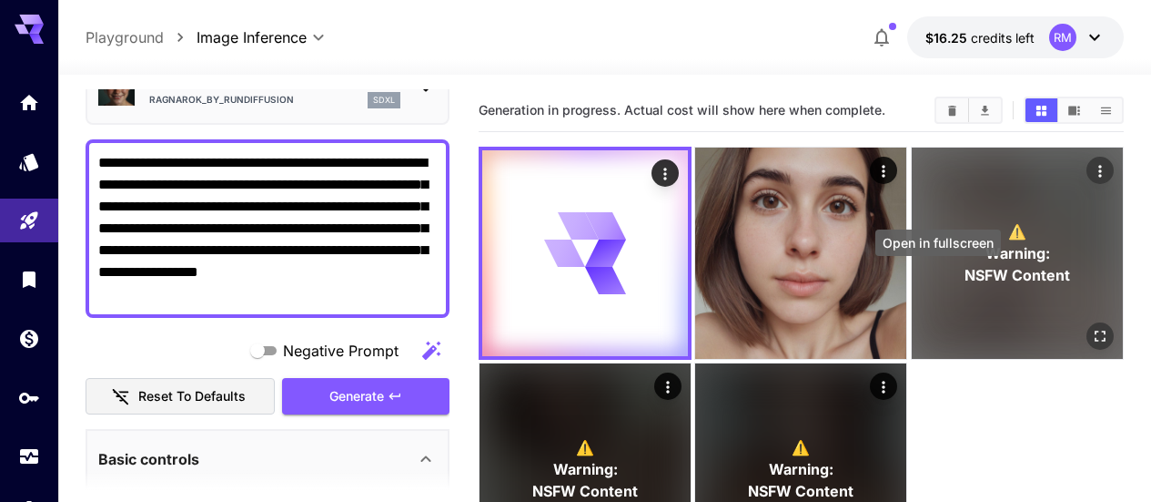
click at [1087, 322] on div "Open in fullscreen" at bounding box center [1100, 335] width 27 height 27
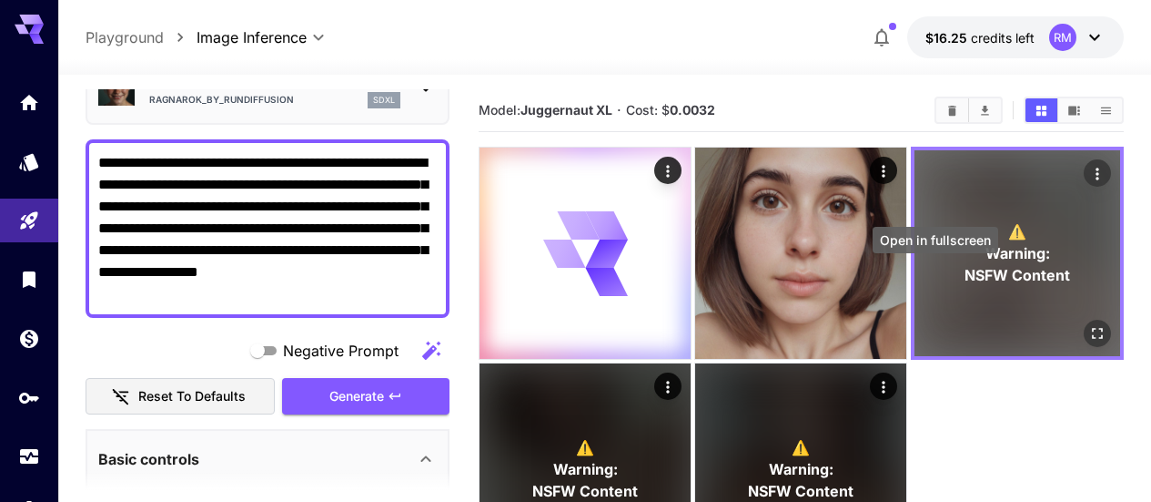
click at [1089, 324] on icon "Open in fullscreen" at bounding box center [1098, 333] width 18 height 18
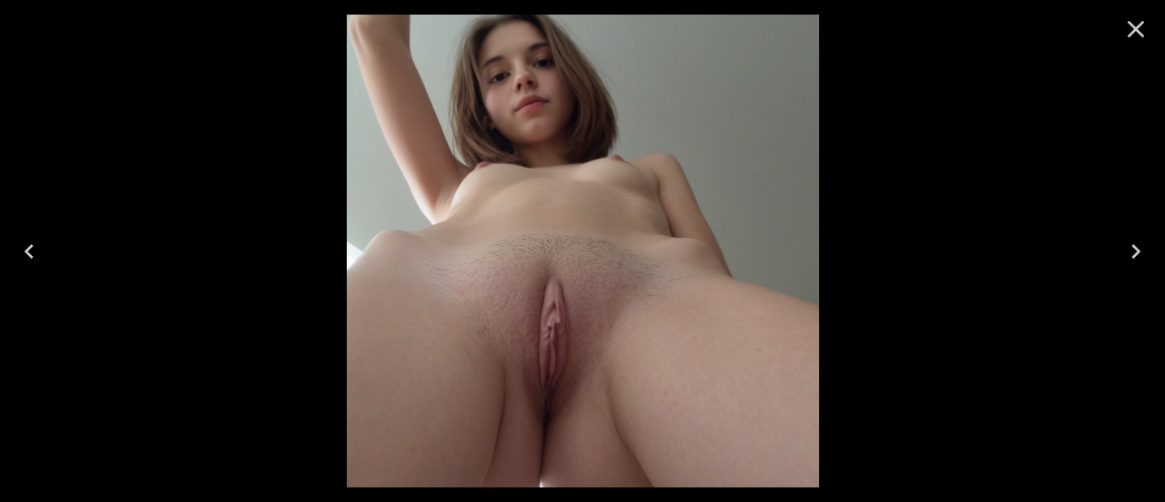
click at [1143, 27] on icon "Close" at bounding box center [1135, 29] width 29 height 29
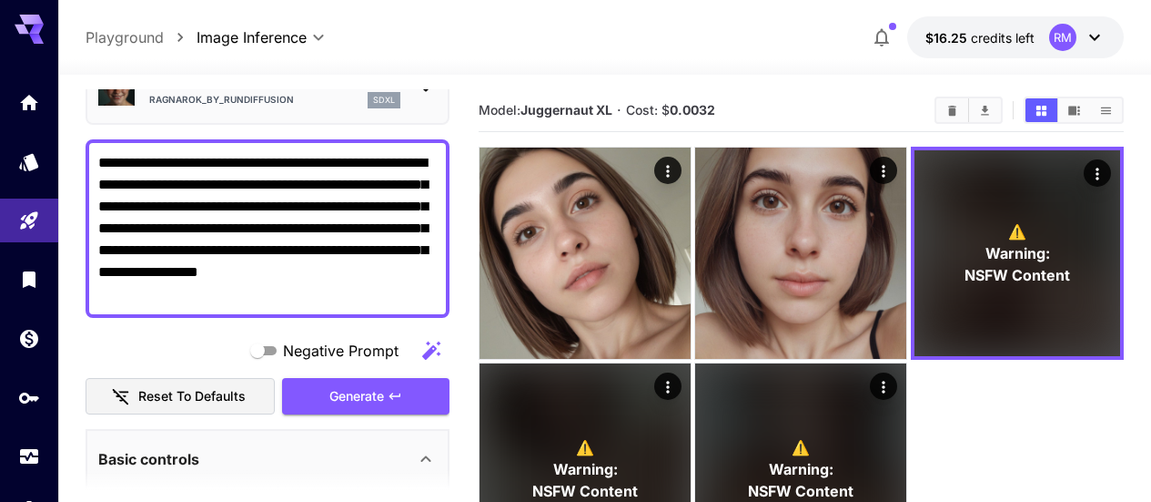
drag, startPoint x: 259, startPoint y: 254, endPoint x: 207, endPoint y: 250, distance: 52.9
click at [207, 250] on textarea "**********" at bounding box center [267, 228] width 339 height 153
click at [951, 107] on icon "Clear All" at bounding box center [952, 110] width 8 height 10
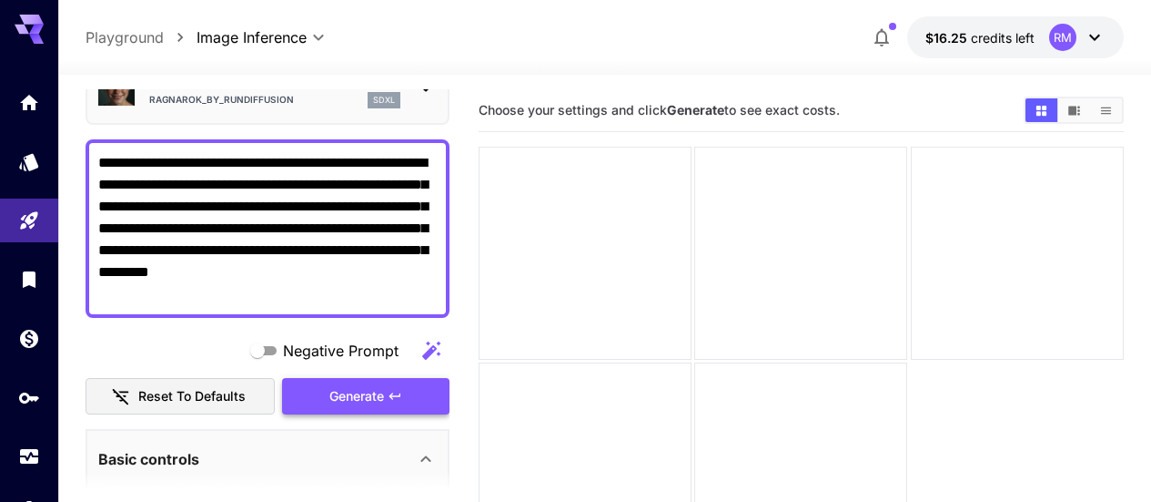
click at [371, 392] on span "Generate" at bounding box center [357, 396] width 55 height 23
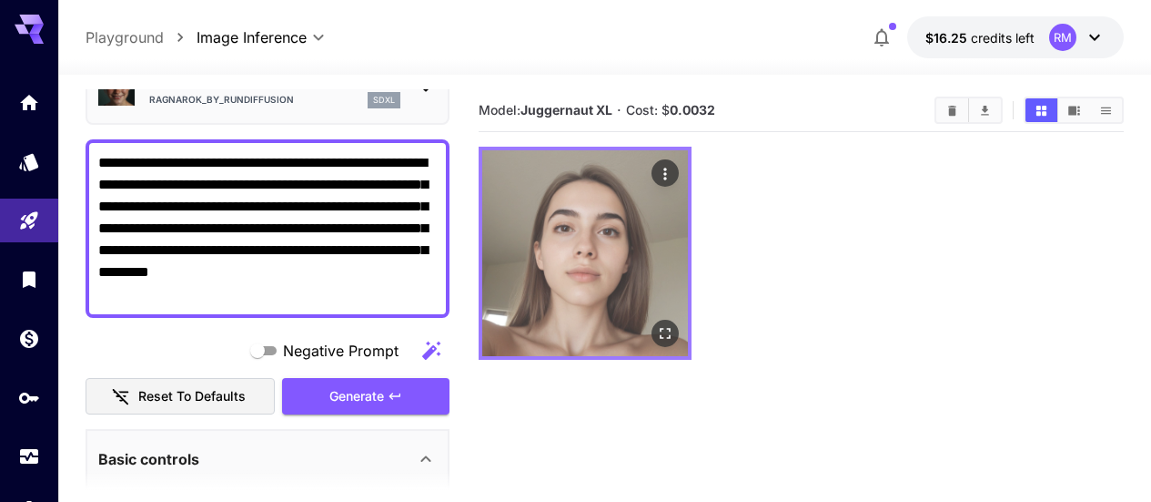
click at [656, 324] on icon "Open in fullscreen" at bounding box center [665, 333] width 18 height 18
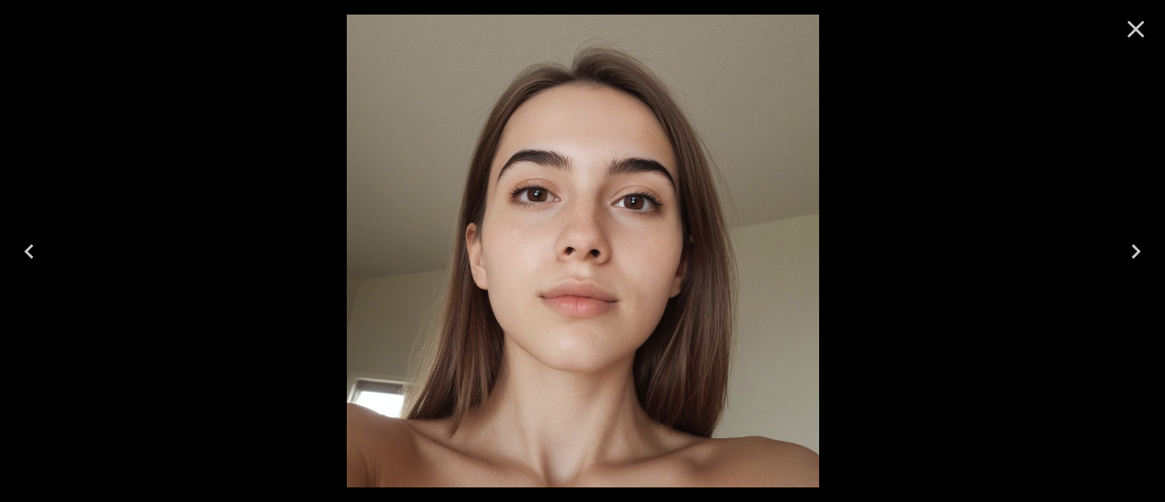
click at [1150, 21] on icon "Close" at bounding box center [1135, 29] width 29 height 29
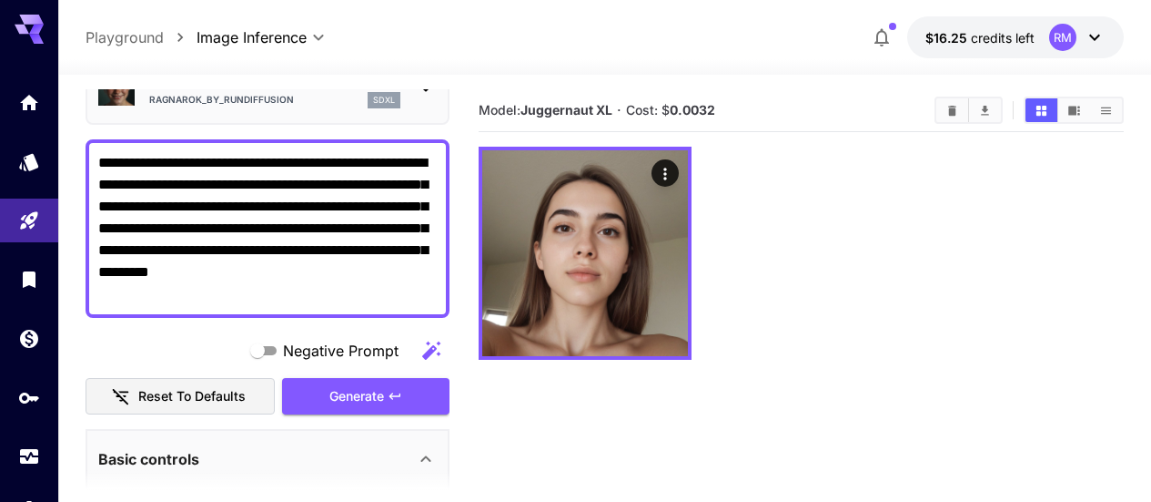
drag, startPoint x: 274, startPoint y: 230, endPoint x: 382, endPoint y: 226, distance: 108.4
click at [382, 226] on textarea "**********" at bounding box center [267, 228] width 339 height 153
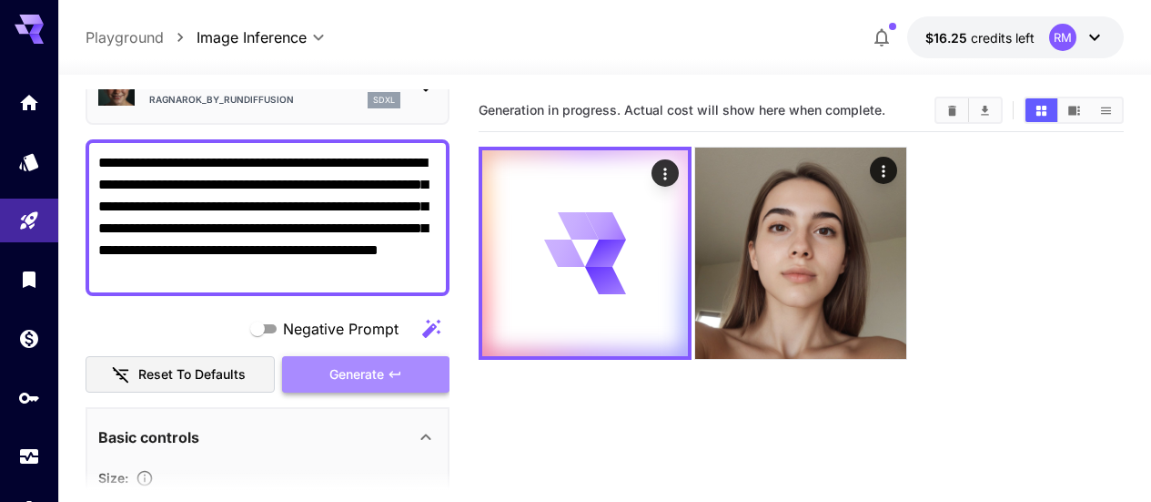
click at [403, 385] on button "Generate" at bounding box center [365, 374] width 167 height 37
drag, startPoint x: 335, startPoint y: 276, endPoint x: 170, endPoint y: 275, distance: 164.8
click at [170, 275] on textarea "**********" at bounding box center [267, 217] width 339 height 131
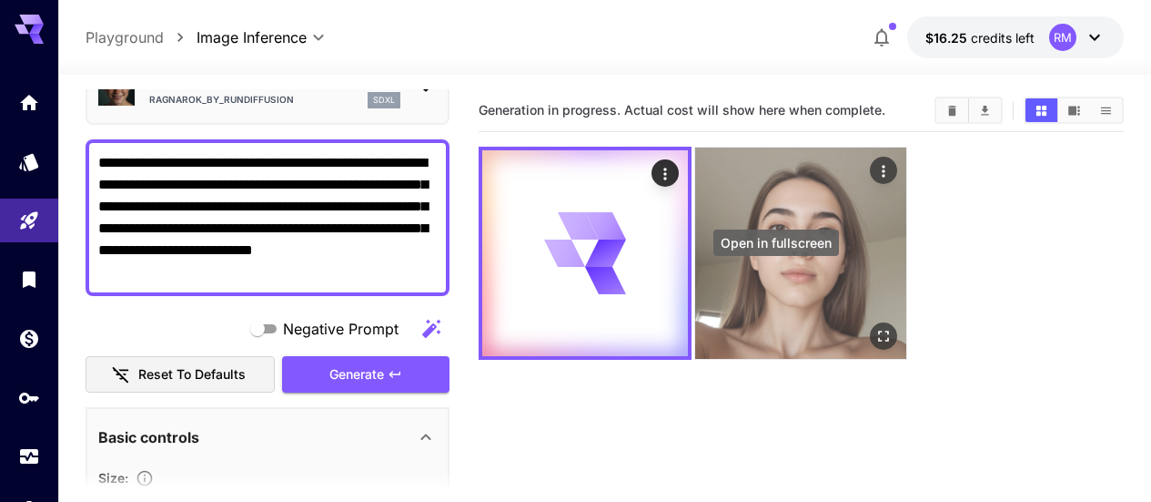
click at [876, 327] on icon "Open in fullscreen" at bounding box center [885, 336] width 18 height 18
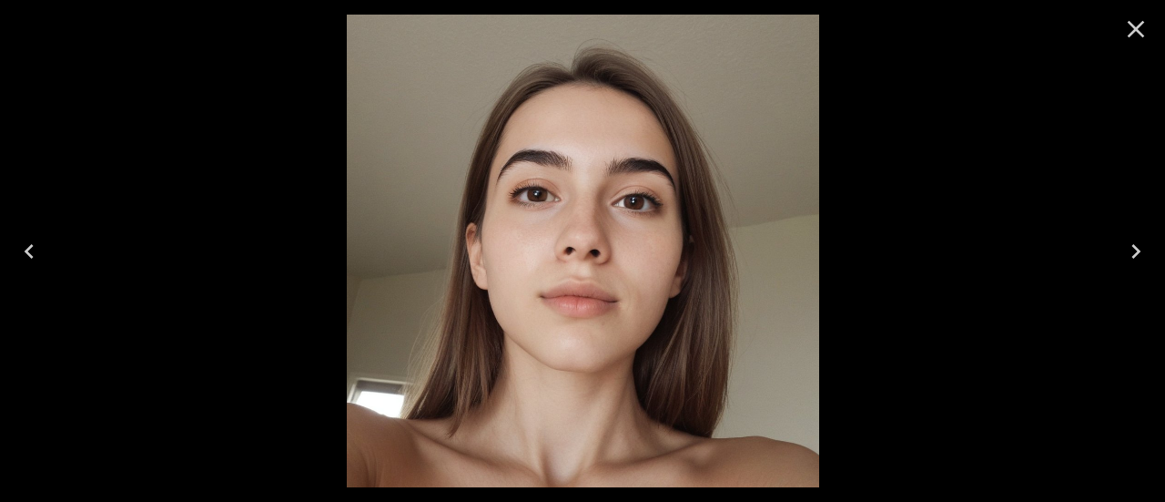
click at [1145, 31] on icon "Close" at bounding box center [1135, 29] width 29 height 29
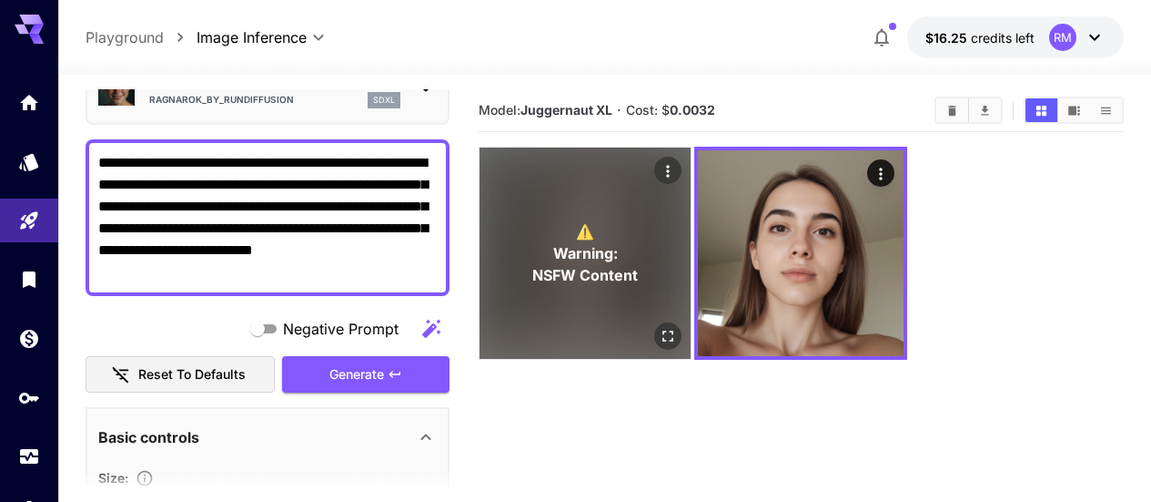
click at [659, 327] on icon "Open in fullscreen" at bounding box center [668, 336] width 18 height 18
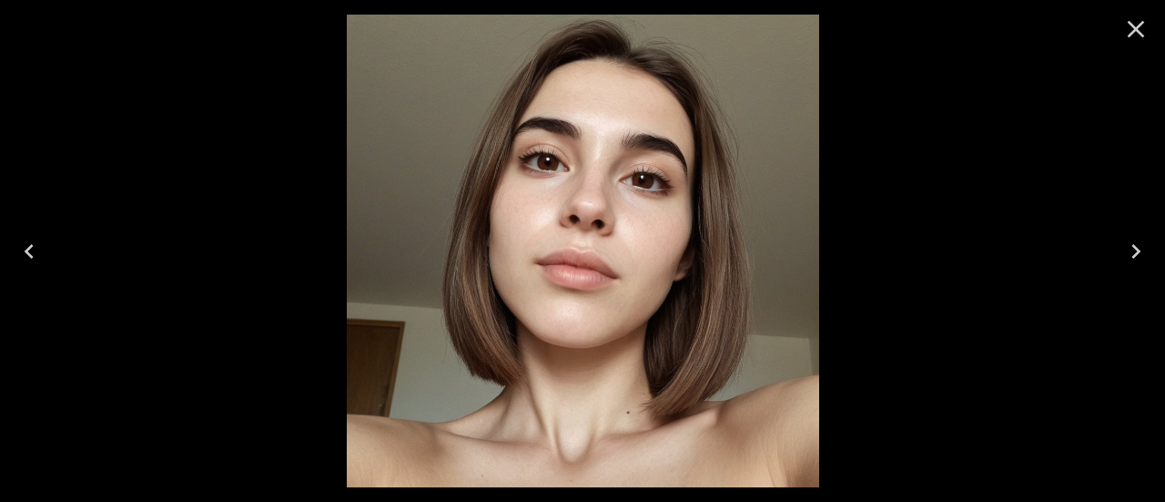
click at [1142, 25] on icon "Close" at bounding box center [1135, 29] width 29 height 29
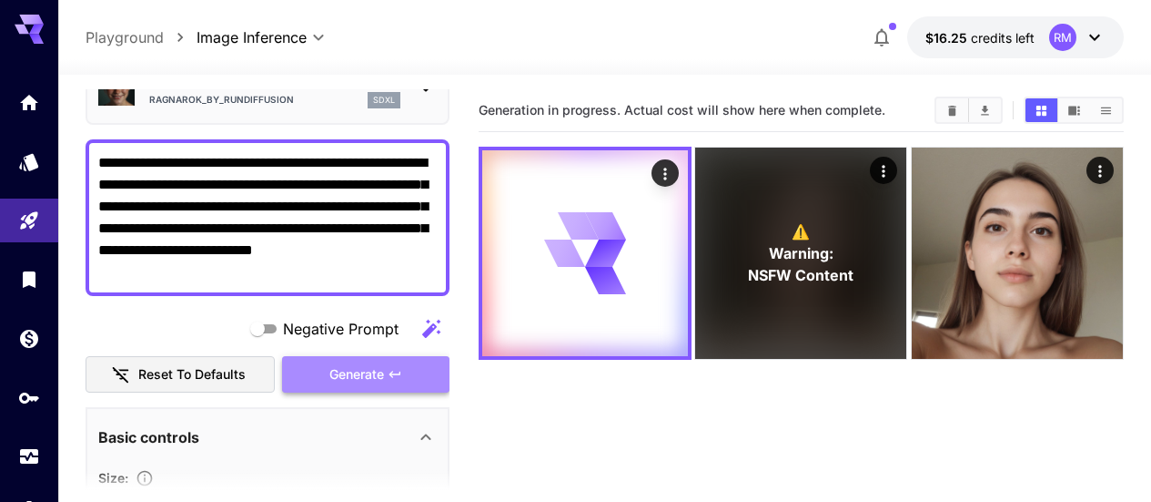
click at [375, 369] on span "Generate" at bounding box center [357, 374] width 55 height 23
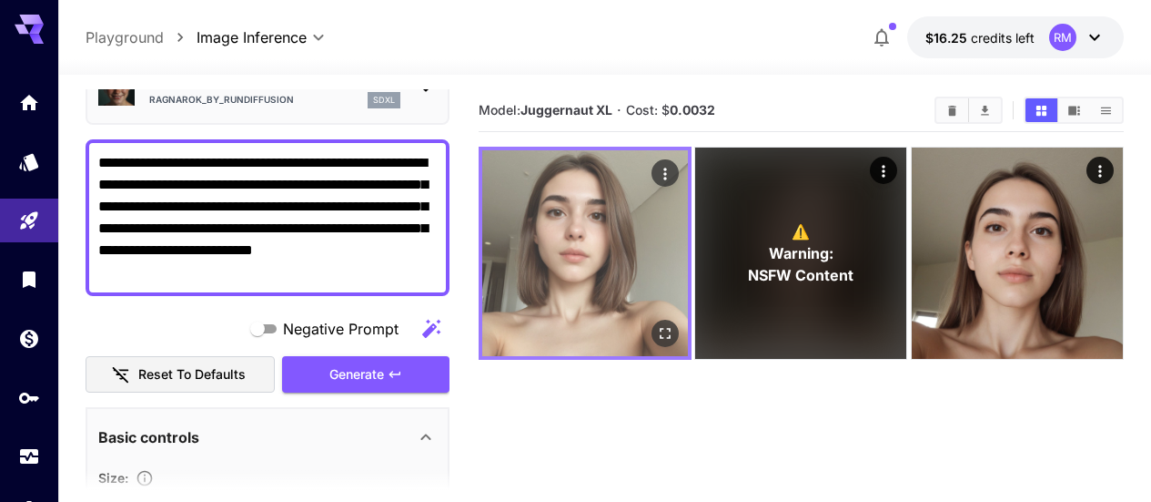
click at [656, 324] on icon "Open in fullscreen" at bounding box center [665, 333] width 18 height 18
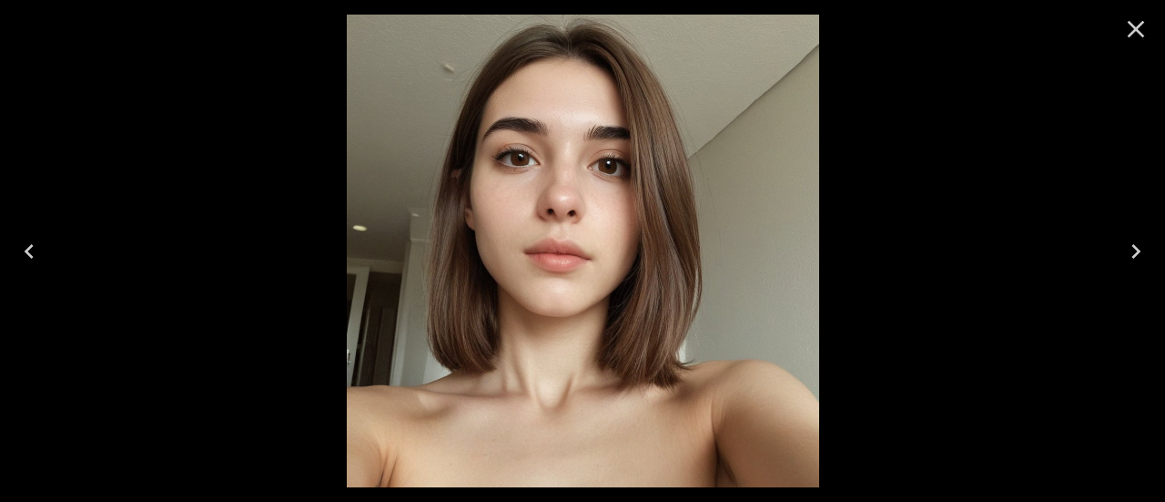
click at [1137, 23] on icon "Close" at bounding box center [1135, 29] width 29 height 29
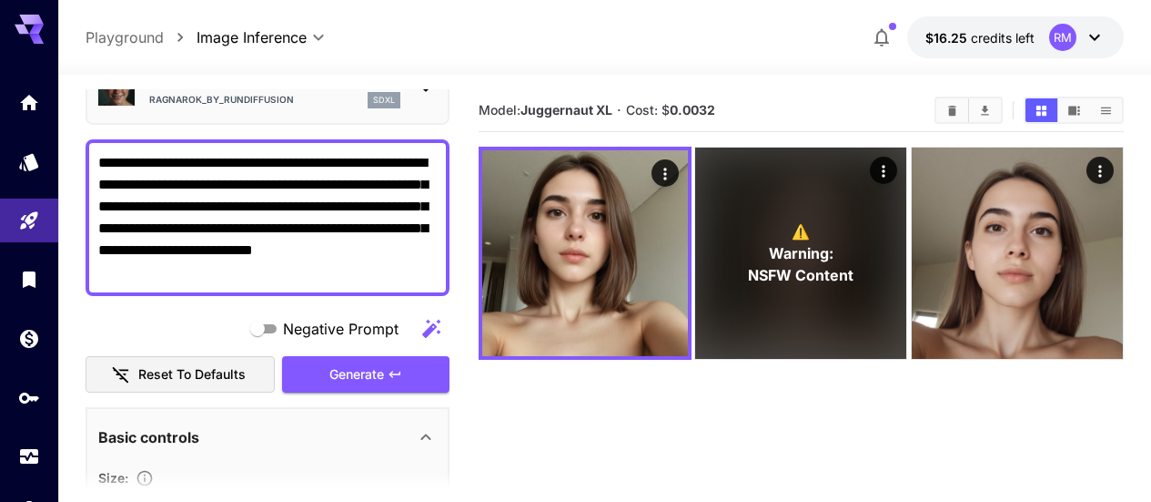
click at [286, 282] on textarea "**********" at bounding box center [267, 217] width 339 height 131
paste textarea
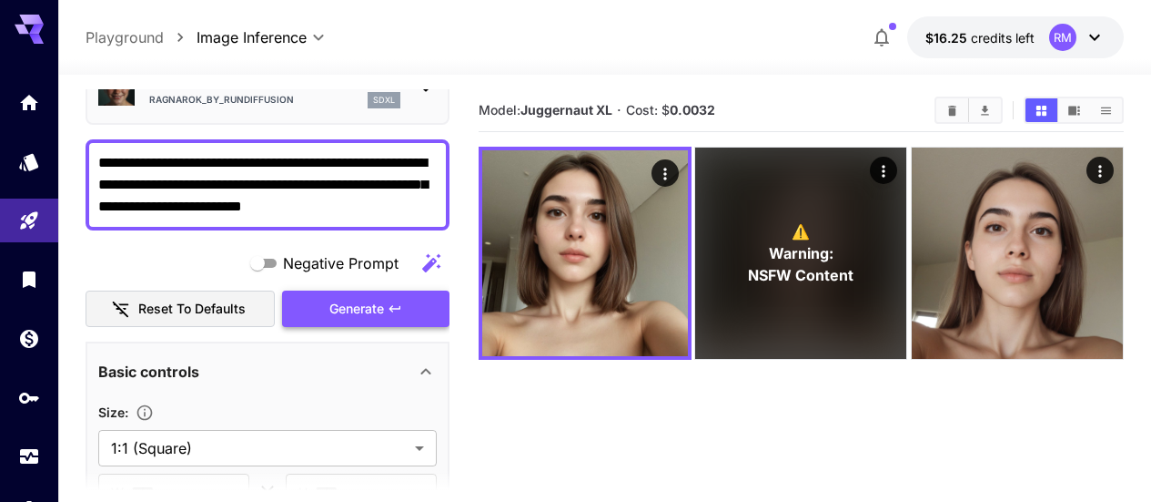
click at [336, 296] on button "Generate" at bounding box center [365, 308] width 167 height 37
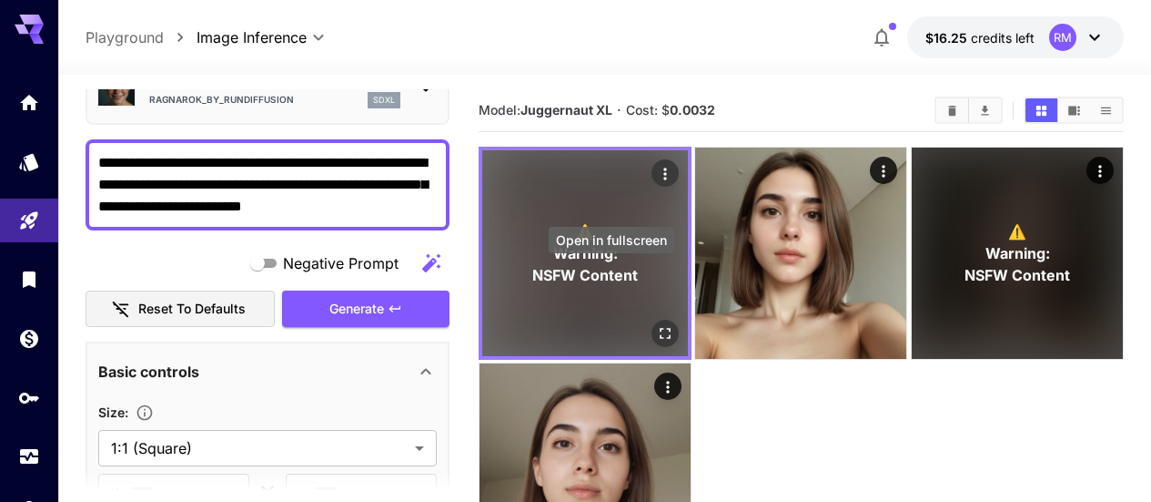
click at [656, 324] on icon "Open in fullscreen" at bounding box center [665, 333] width 18 height 18
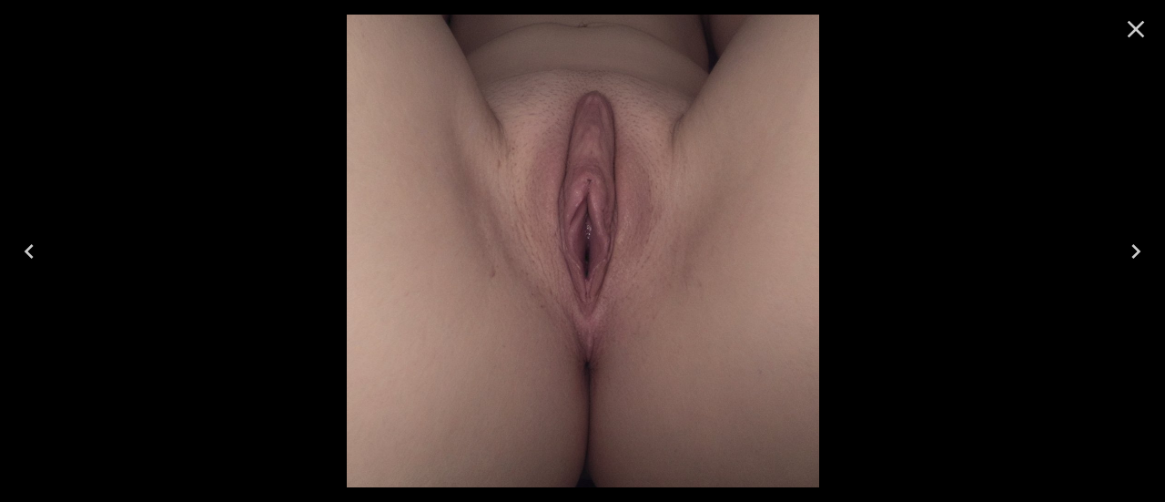
click at [1121, 26] on button "Close" at bounding box center [1136, 29] width 44 height 44
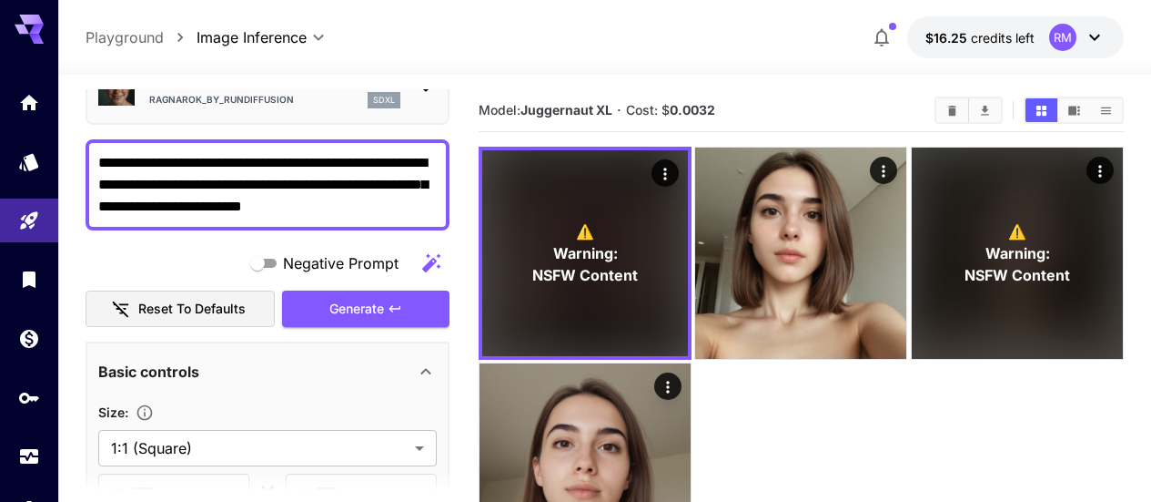
click at [368, 186] on textarea "**********" at bounding box center [267, 185] width 339 height 66
paste textarea "**********"
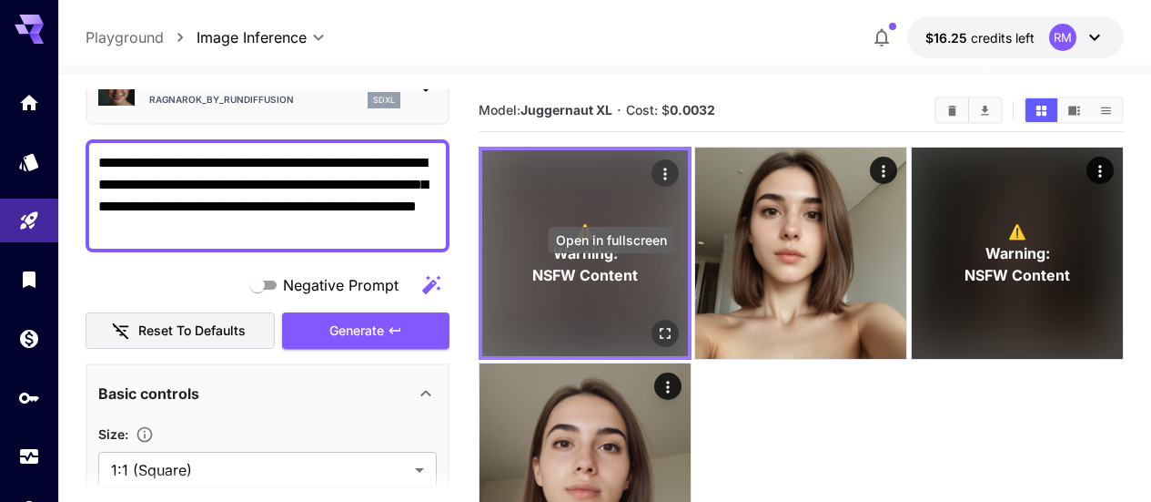
type textarea "**********"
click at [656, 324] on icon "Open in fullscreen" at bounding box center [665, 333] width 18 height 18
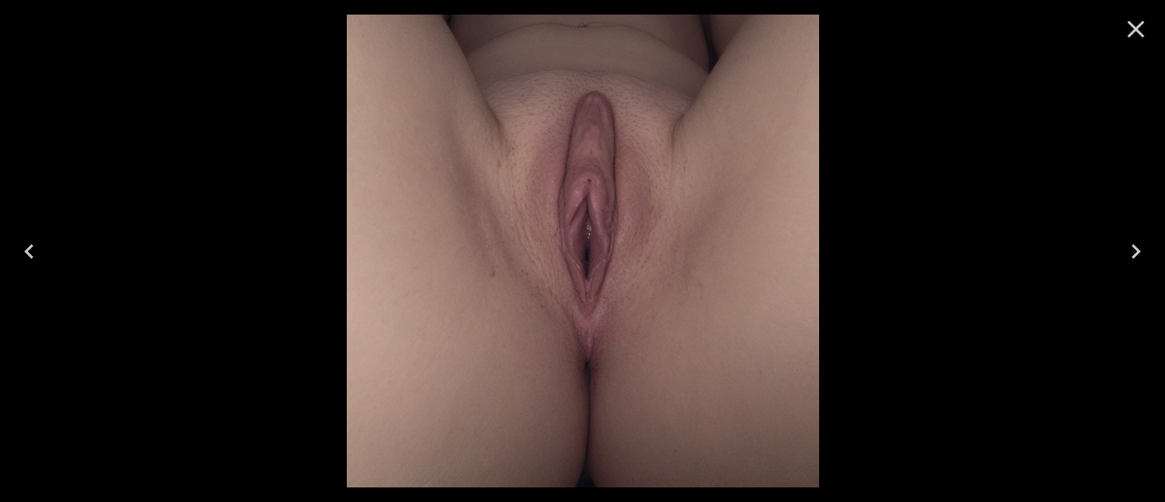
click at [1131, 39] on icon "Close" at bounding box center [1135, 29] width 29 height 29
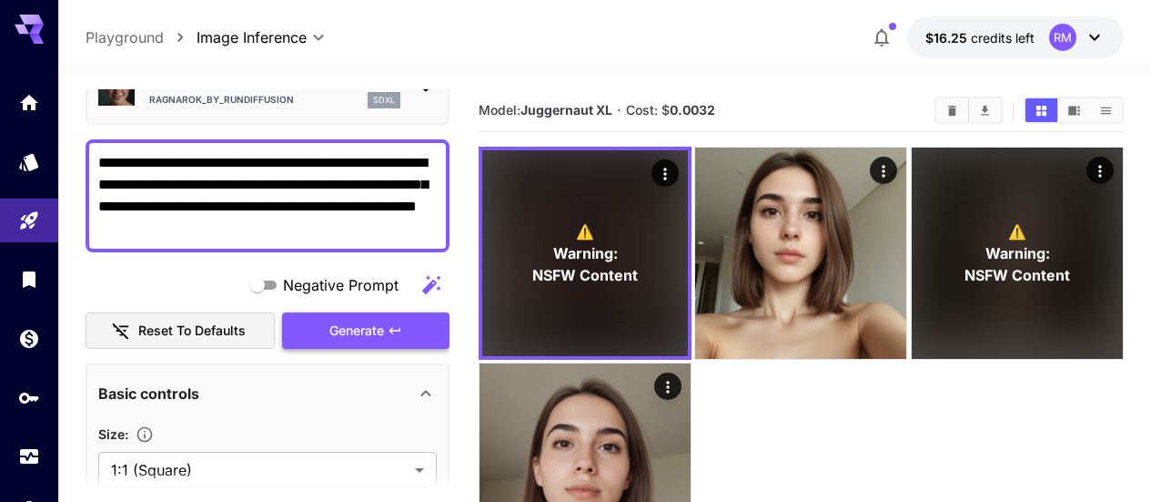
click at [365, 321] on span "Generate" at bounding box center [357, 330] width 55 height 23
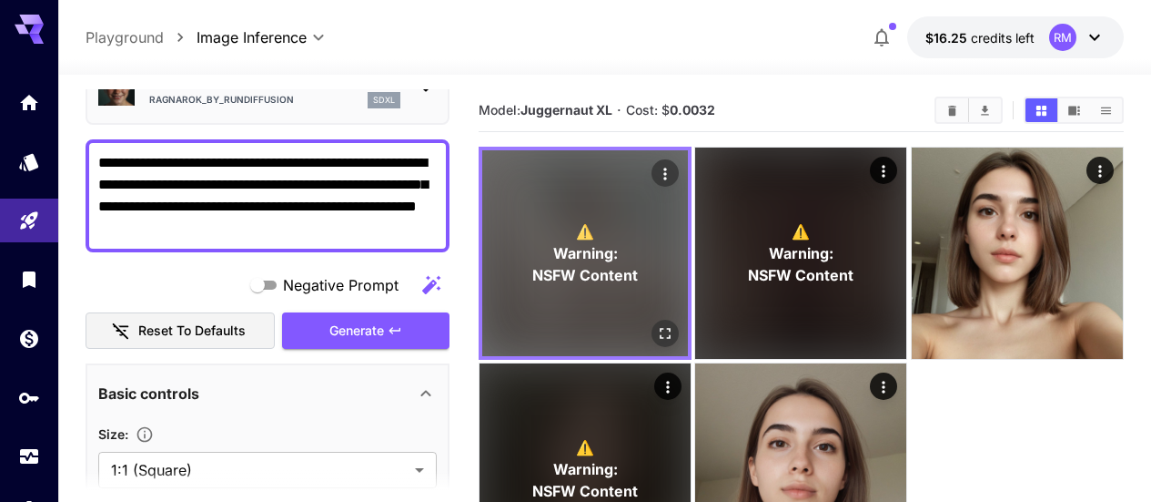
click at [652, 319] on button "Open in fullscreen" at bounding box center [665, 332] width 27 height 27
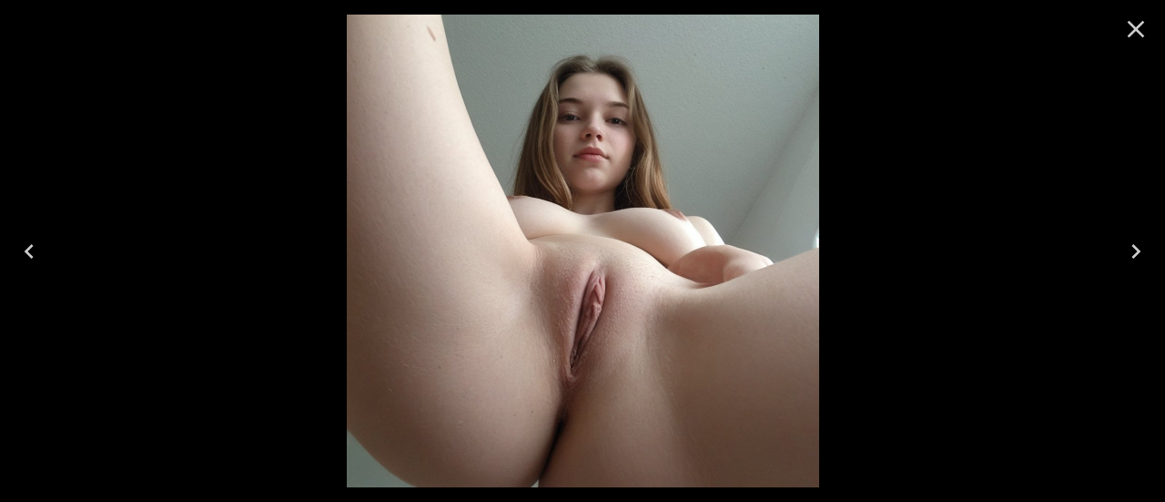
click at [1136, 24] on icon "Close" at bounding box center [1135, 29] width 29 height 29
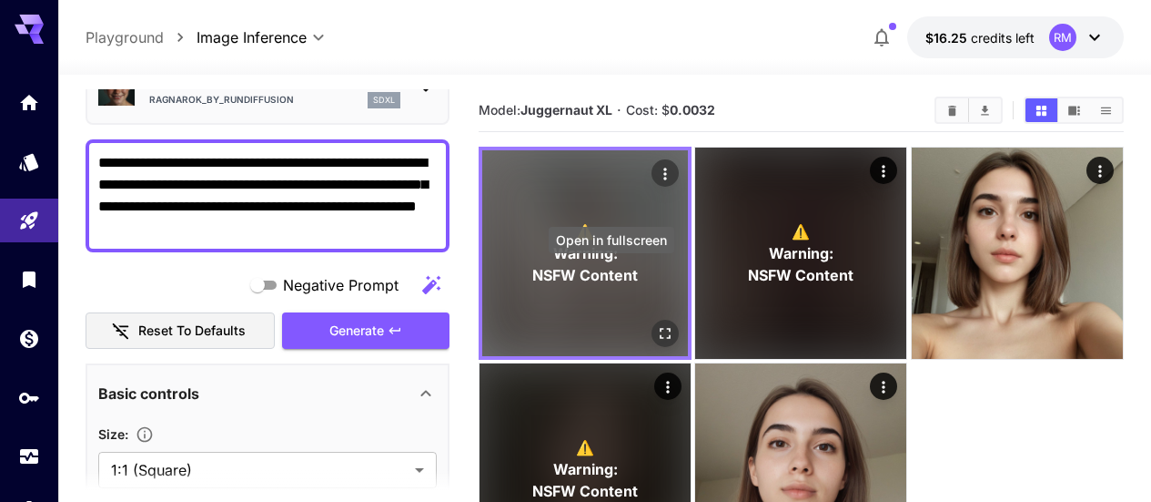
click at [656, 324] on icon "Open in fullscreen" at bounding box center [665, 333] width 18 height 18
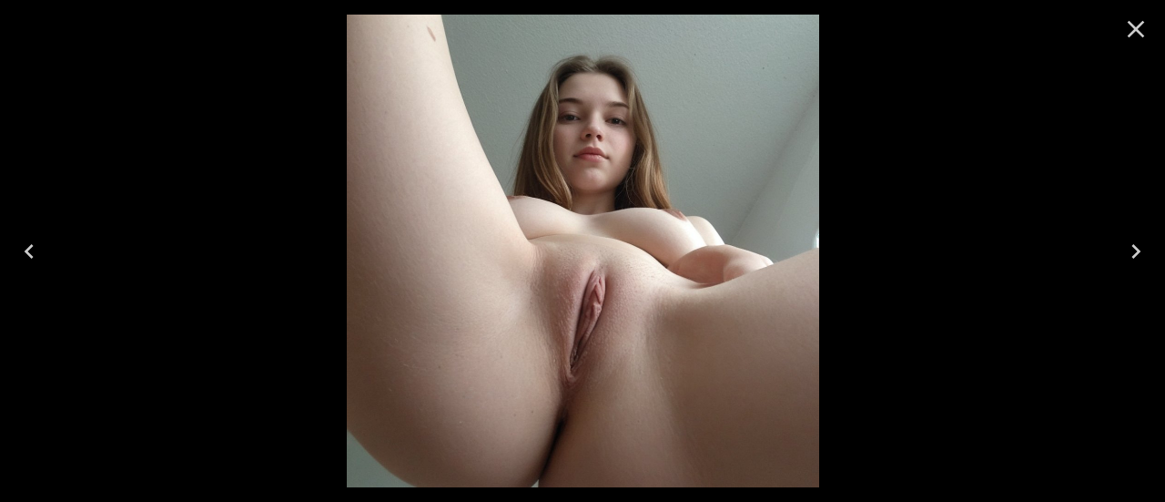
click at [1142, 22] on icon "Close" at bounding box center [1136, 29] width 17 height 17
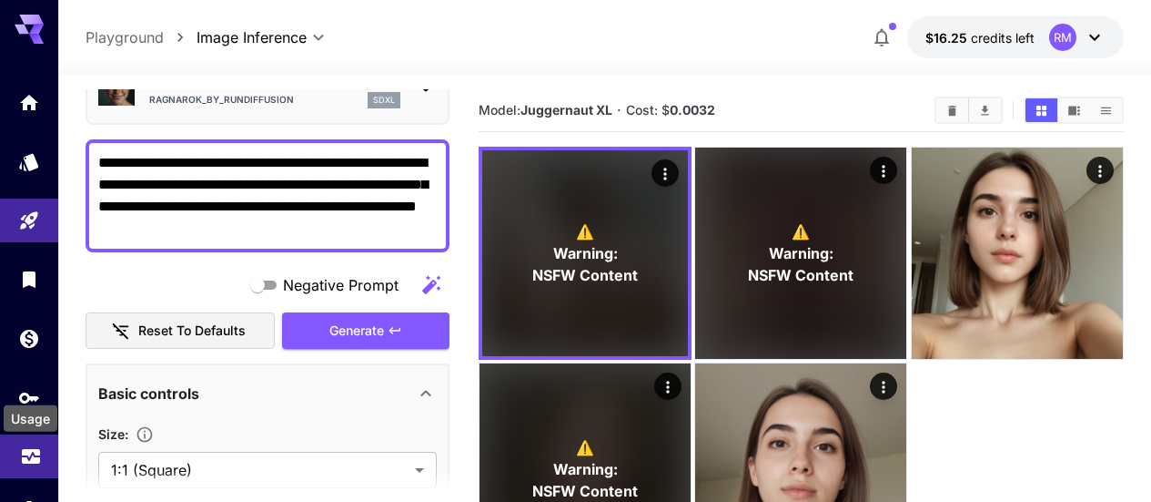
click at [30, 444] on link at bounding box center [29, 456] width 58 height 45
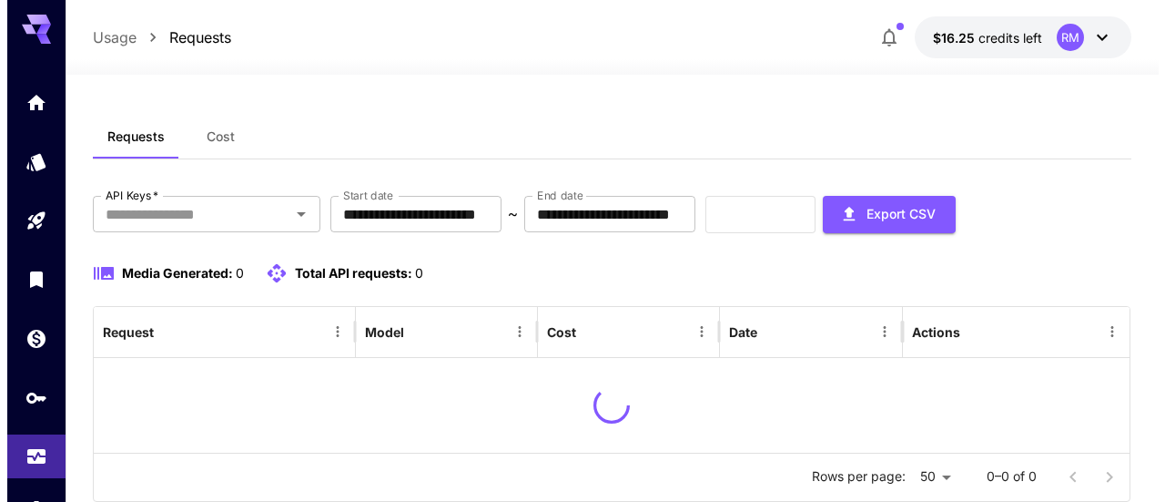
scroll to position [54, 0]
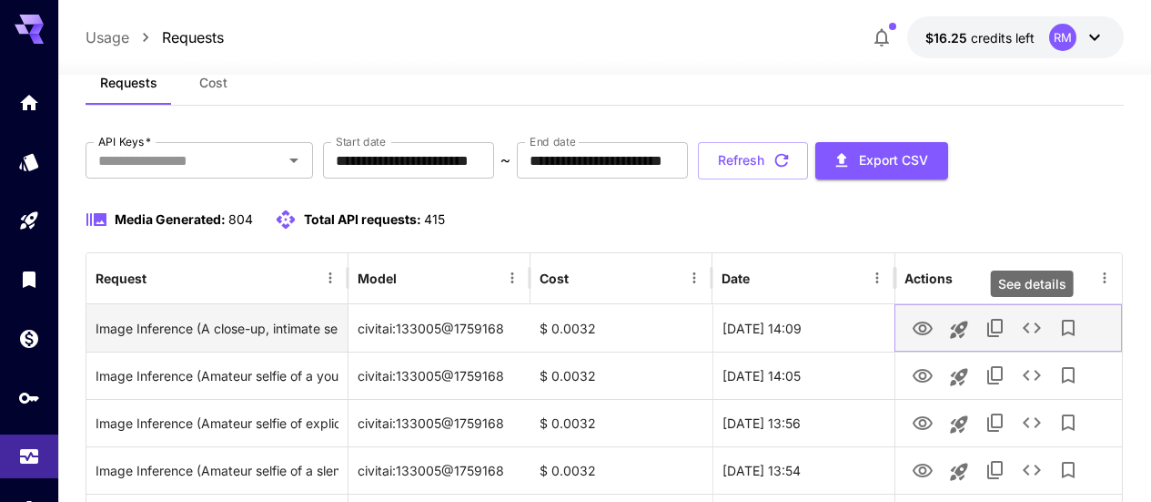
click at [1021, 329] on icon "See details" at bounding box center [1032, 328] width 22 height 22
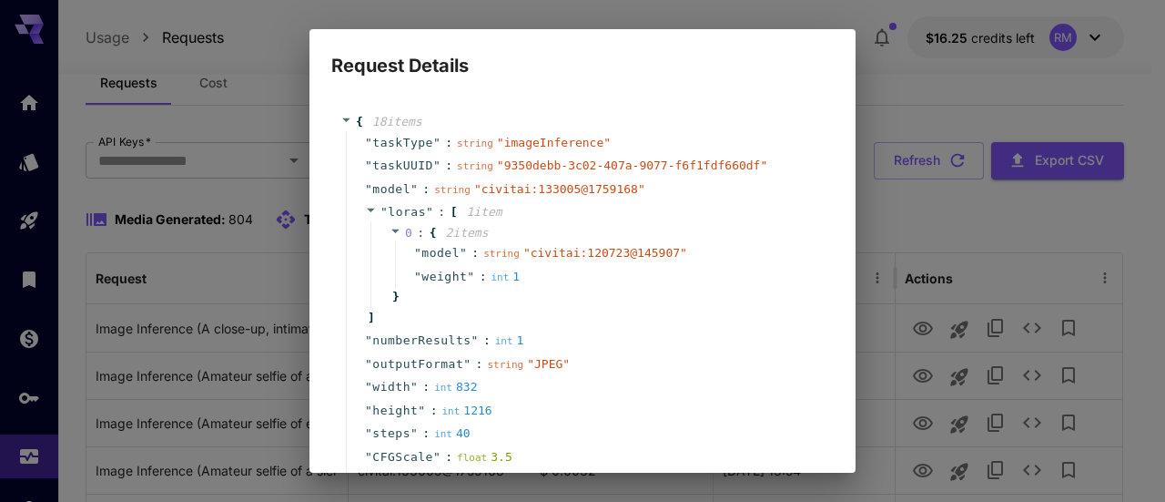
scroll to position [449, 0]
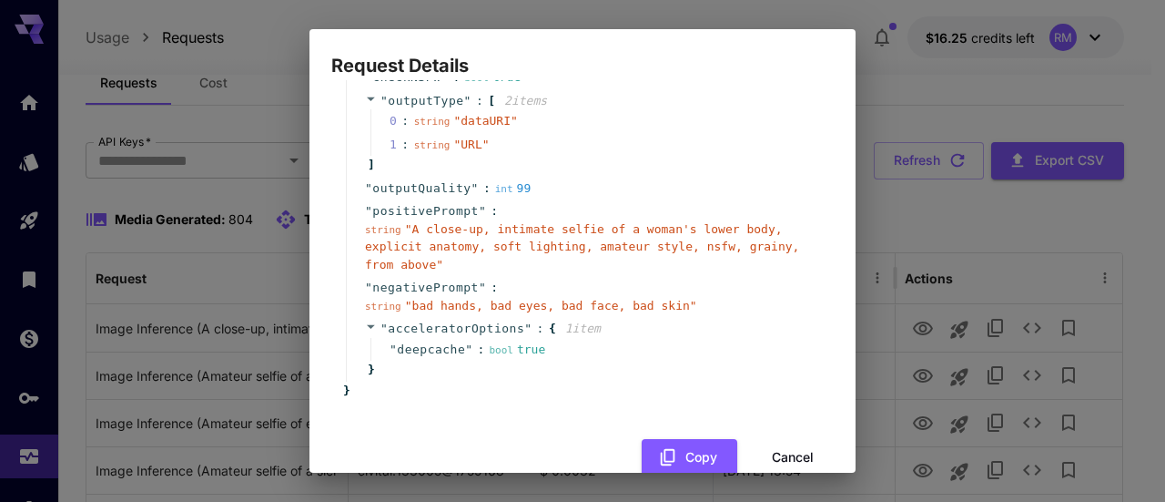
click at [753, 242] on span "" A close-up, intimate selfie of a woman's lower body, explicit anatomy, soft l…" at bounding box center [582, 246] width 434 height 49
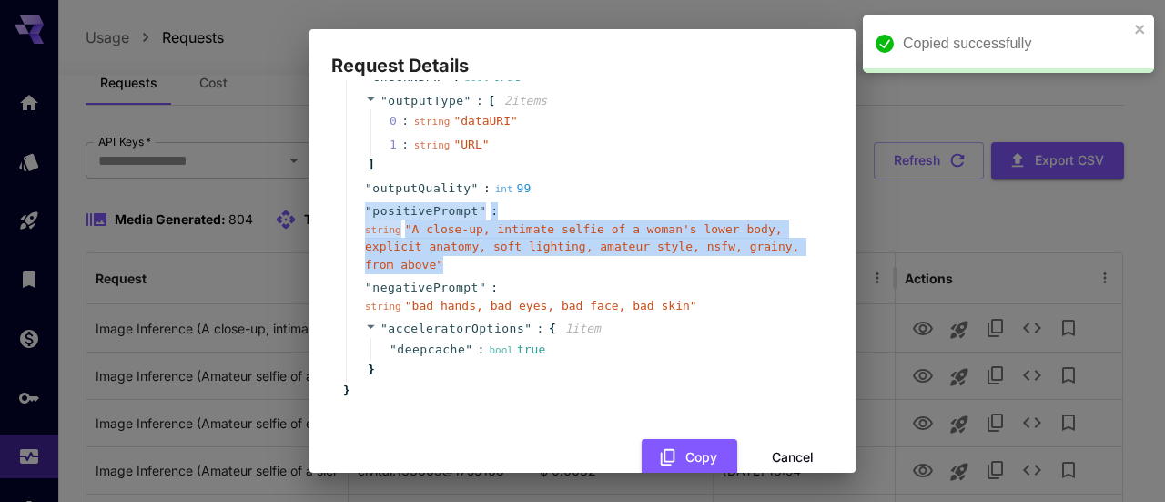
click at [753, 242] on span "" A close-up, intimate selfie of a woman's lower body, explicit anatomy, soft l…" at bounding box center [582, 246] width 434 height 49
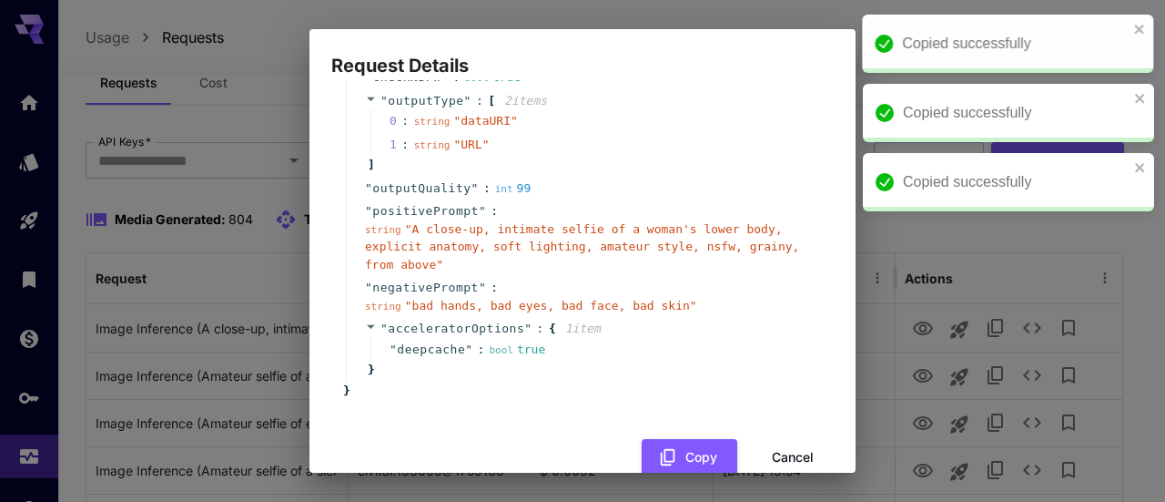
click at [1148, 34] on div "Copied successfully" at bounding box center [1007, 44] width 291 height 58
click at [1136, 32] on icon "close" at bounding box center [1139, 29] width 9 height 9
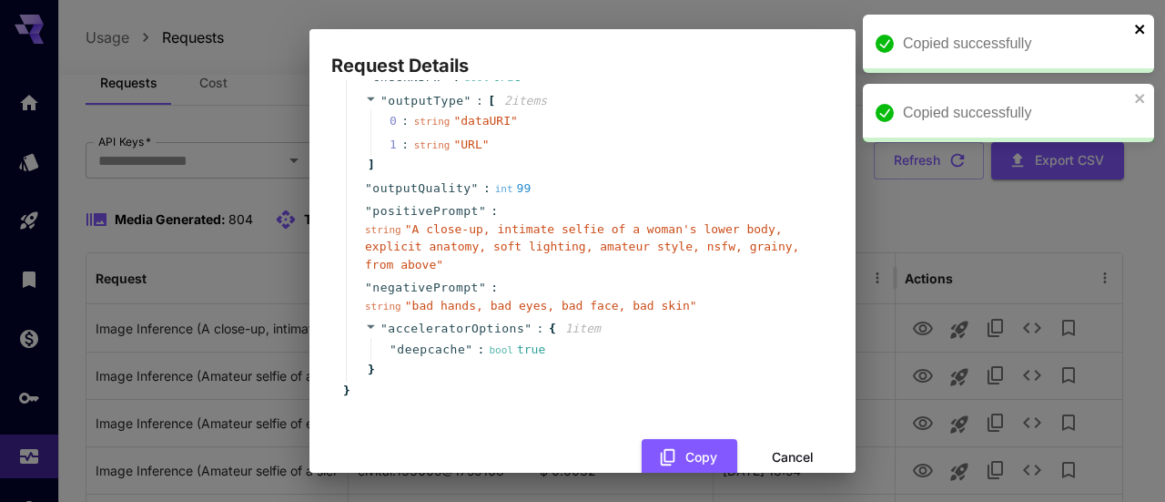
click at [1137, 24] on icon "close" at bounding box center [1140, 29] width 13 height 15
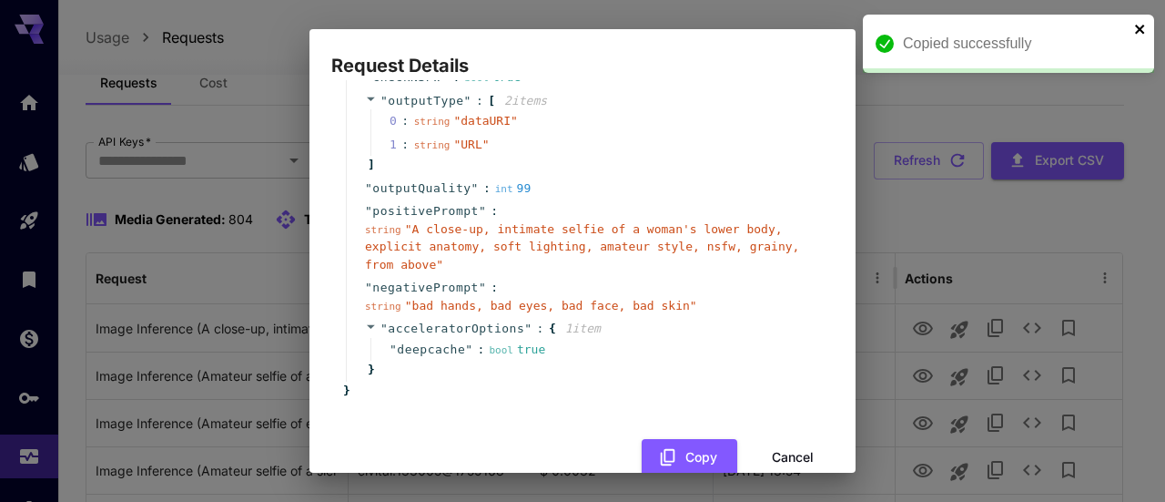
click at [1134, 30] on icon "close" at bounding box center [1140, 29] width 13 height 15
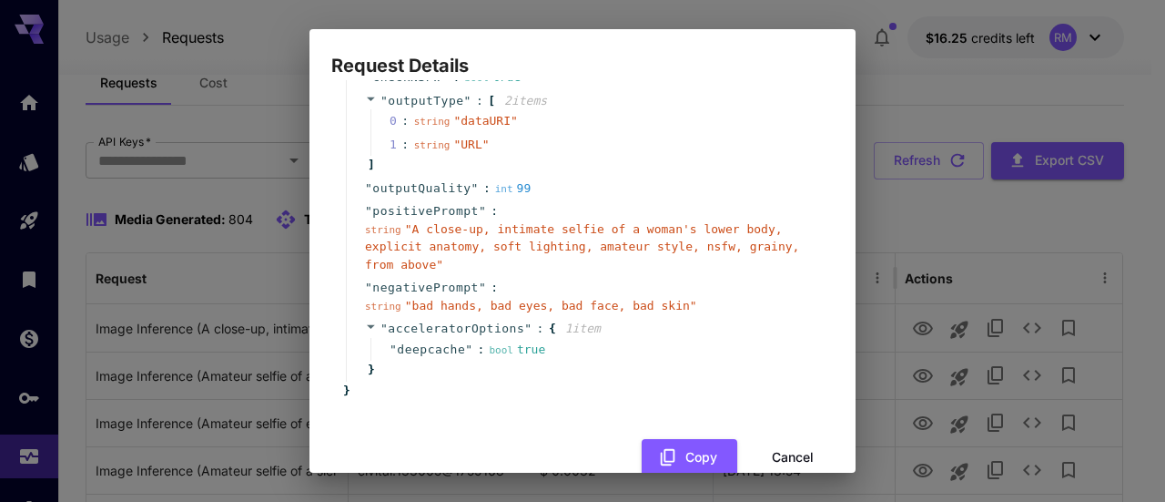
click at [771, 439] on button "Cancel" at bounding box center [793, 457] width 82 height 37
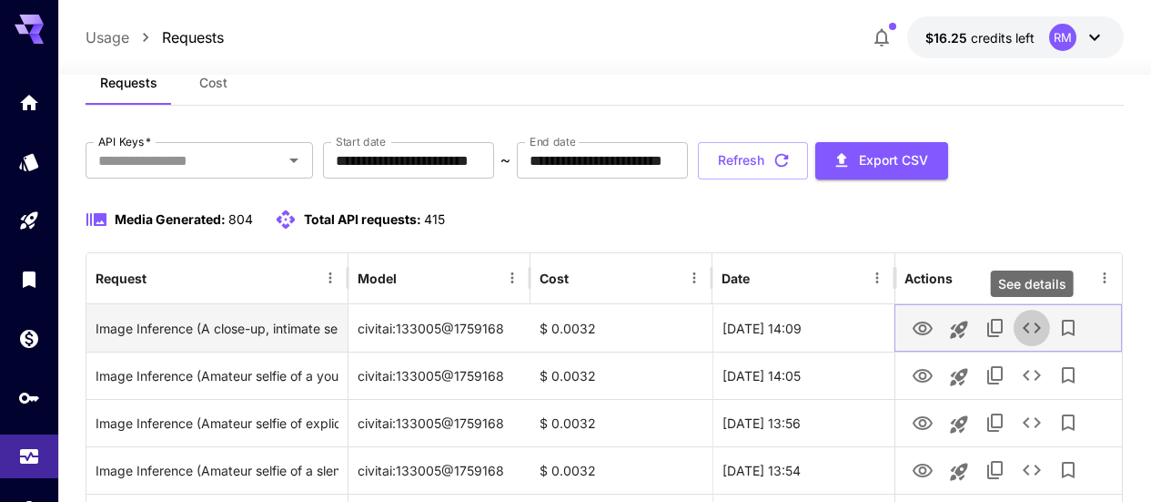
click at [1021, 322] on icon "See details" at bounding box center [1032, 328] width 22 height 22
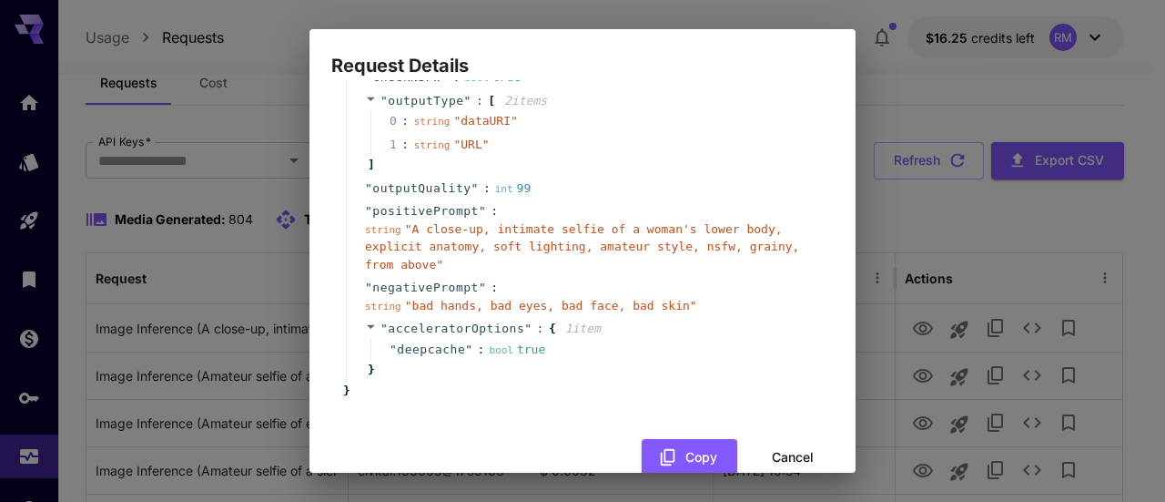
click at [776, 439] on button "Cancel" at bounding box center [793, 457] width 82 height 37
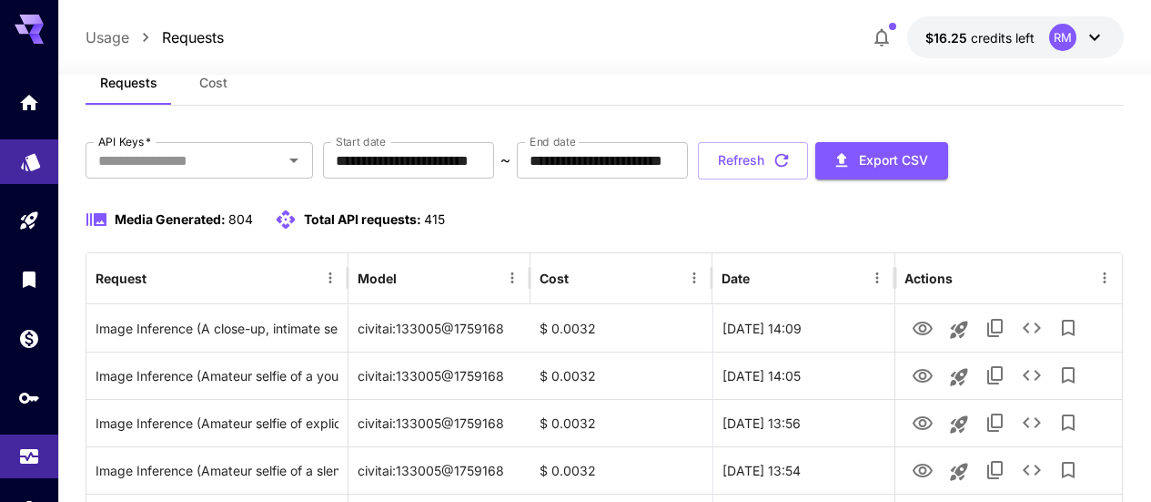
click at [25, 173] on link at bounding box center [29, 161] width 58 height 45
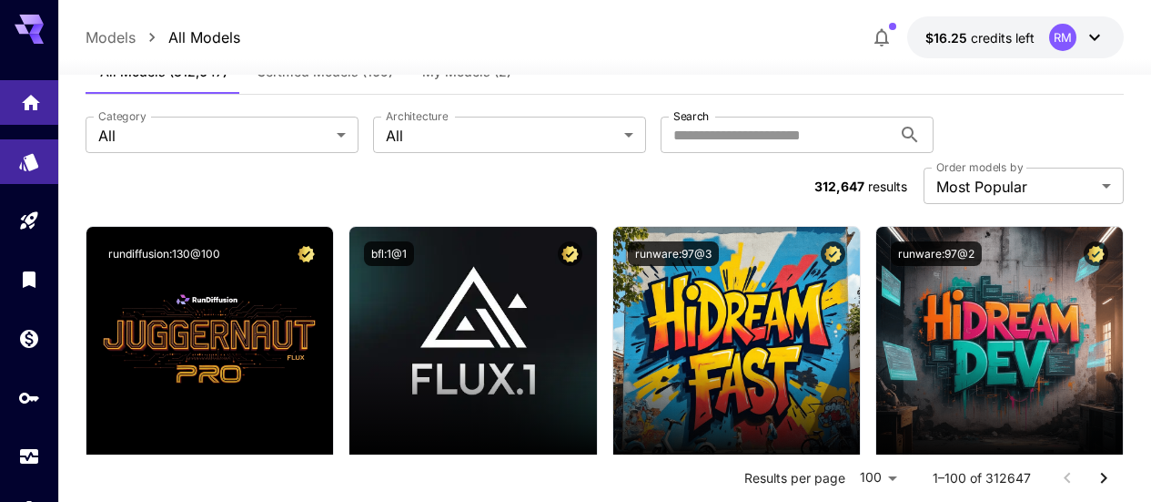
click at [48, 99] on link at bounding box center [29, 102] width 58 height 45
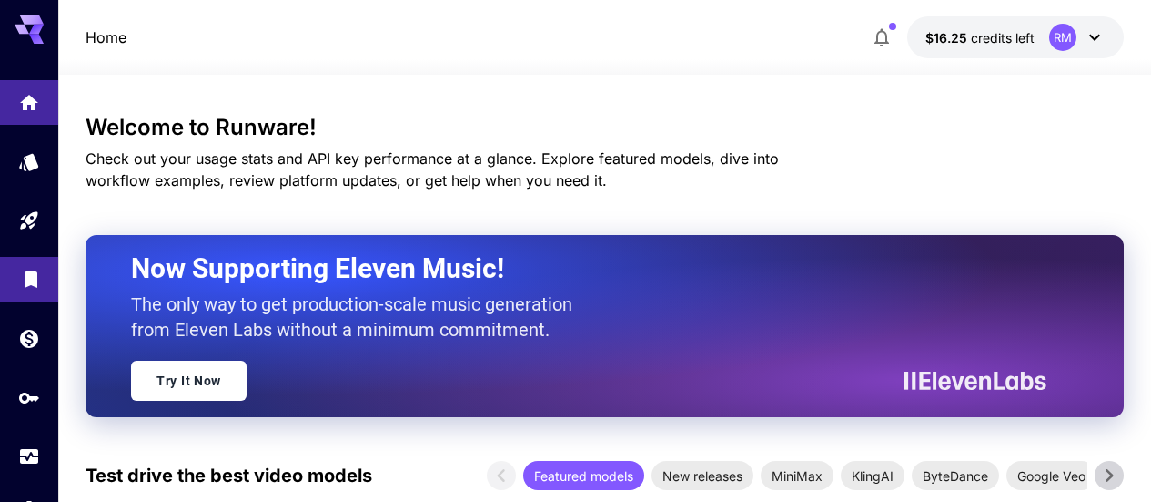
click at [17, 286] on link at bounding box center [29, 279] width 58 height 45
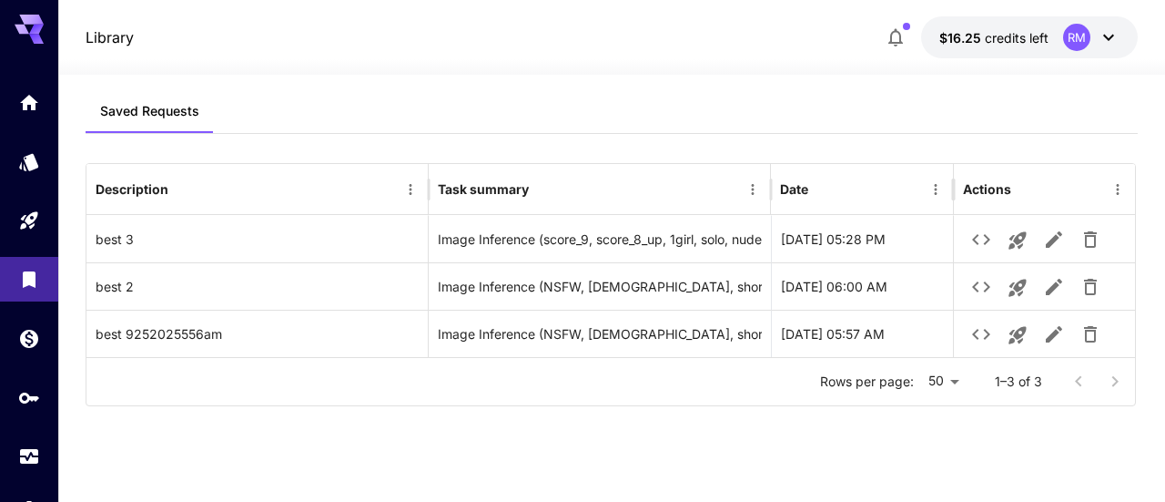
click at [32, 198] on div at bounding box center [29, 279] width 58 height 398
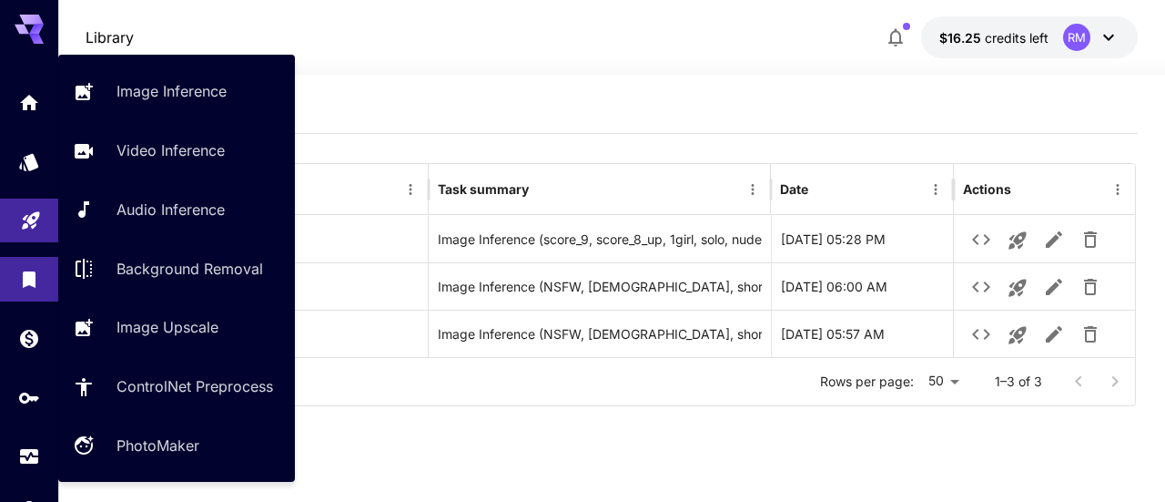
click at [26, 220] on icon "Playground" at bounding box center [31, 215] width 22 height 22
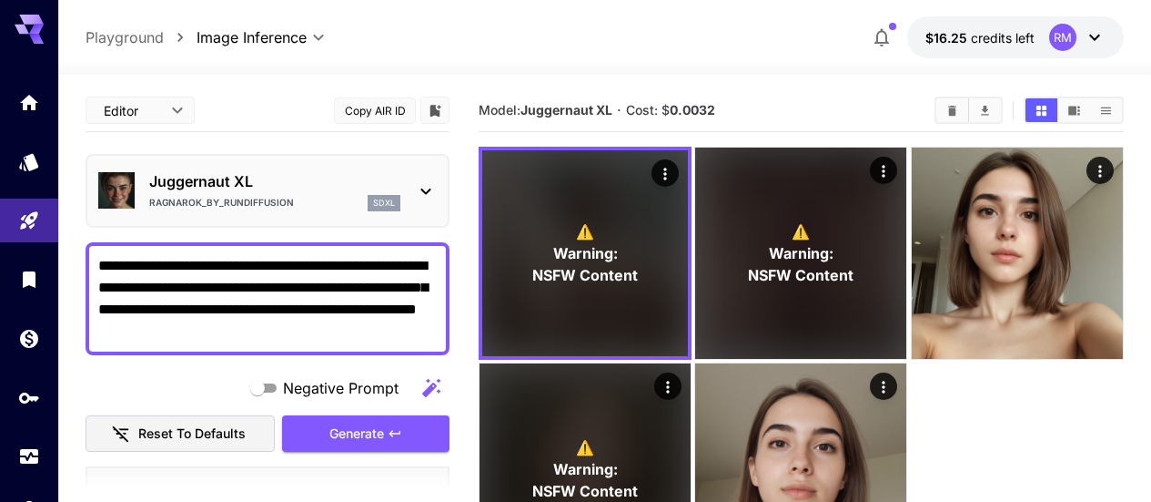
click at [789, 403] on div "⚠️ Warning: NSFW Content ⚠️ Warning: NSFW Content ⚠️ Warning: NSFW Content" at bounding box center [801, 362] width 645 height 430
click at [329, 324] on textarea "**********" at bounding box center [267, 298] width 339 height 87
paste textarea "**********"
type textarea "**********"
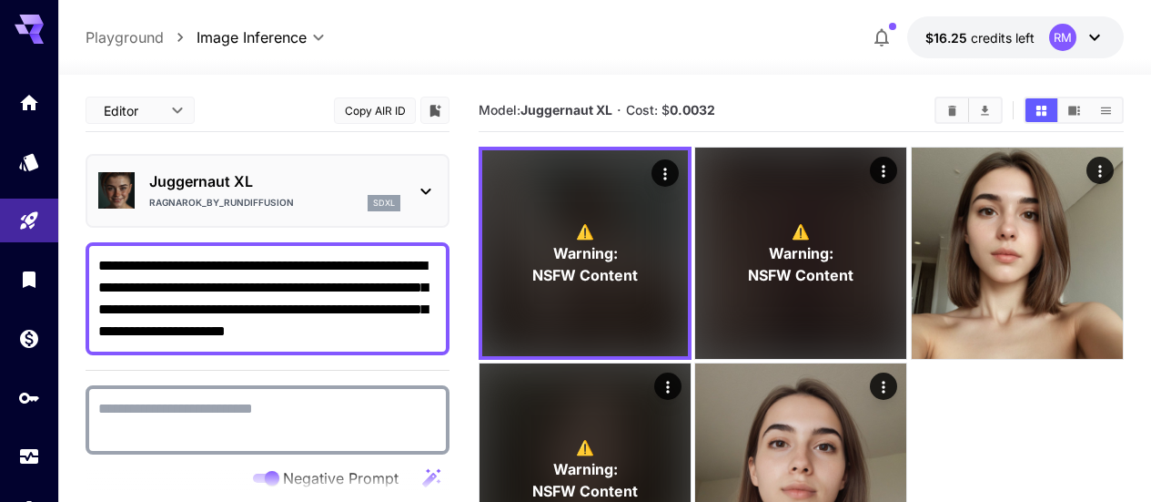
click at [266, 393] on div at bounding box center [268, 419] width 364 height 69
click at [236, 399] on textarea "Negative Prompt" at bounding box center [267, 420] width 339 height 44
paste textarea "**********"
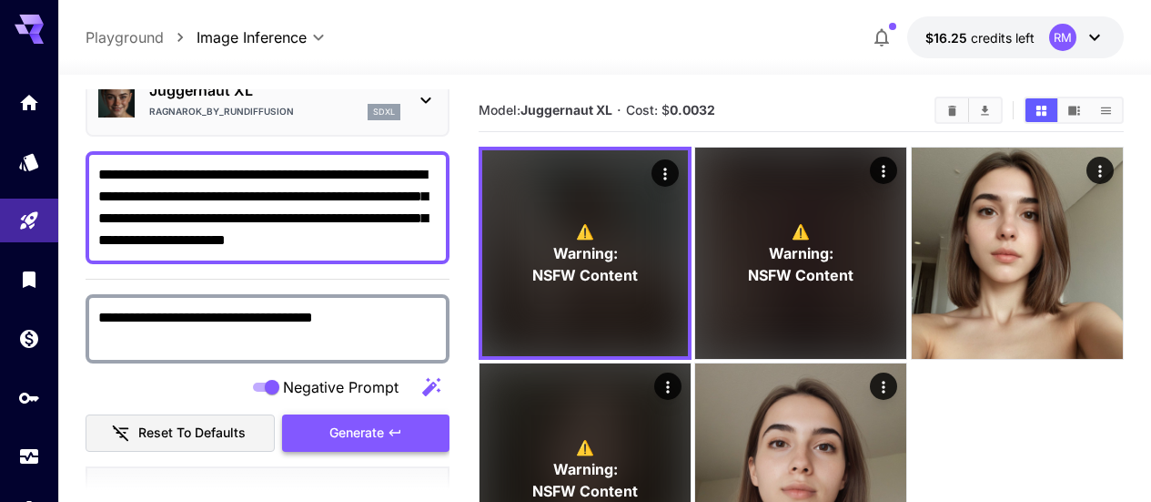
type textarea "**********"
click at [387, 428] on button "Generate" at bounding box center [365, 432] width 167 height 37
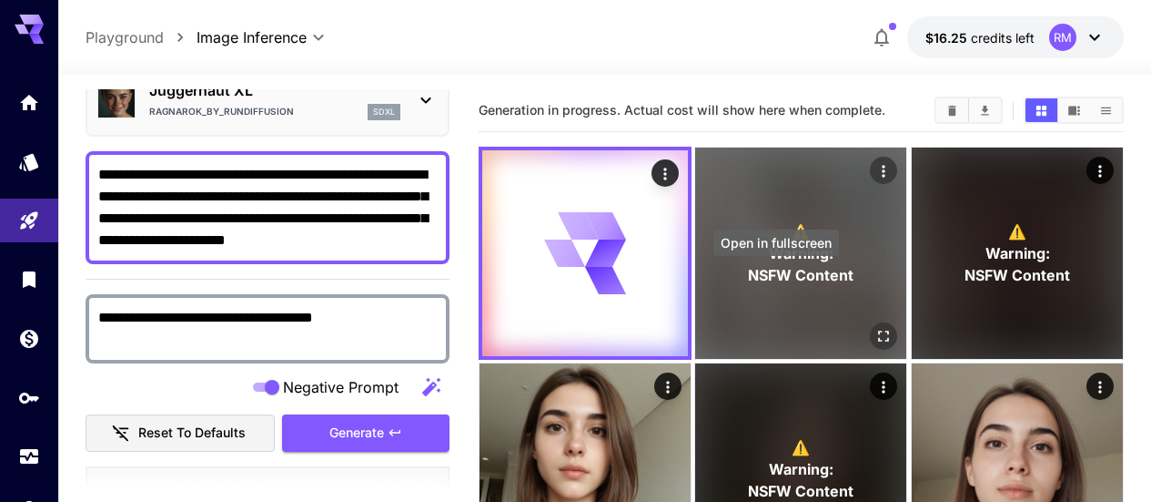
click at [876, 327] on icon "Open in fullscreen" at bounding box center [885, 336] width 18 height 18
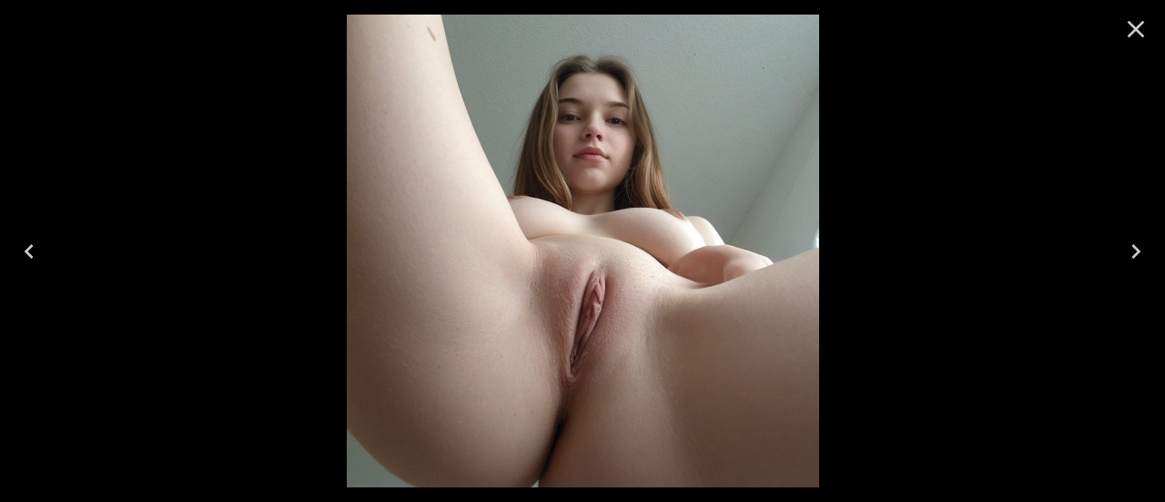
click at [1139, 25] on icon "Close" at bounding box center [1136, 29] width 17 height 17
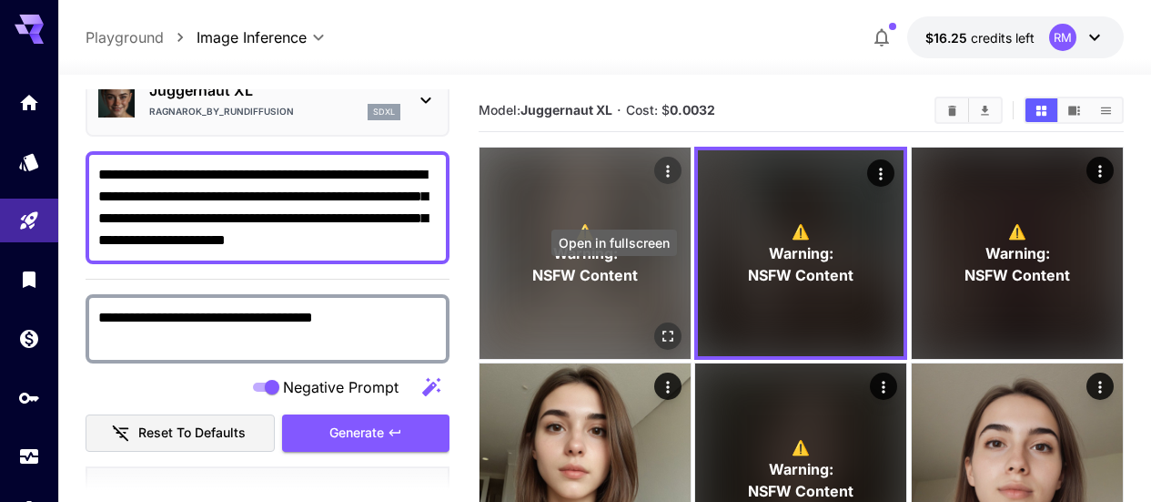
click at [659, 327] on icon "Open in fullscreen" at bounding box center [668, 336] width 18 height 18
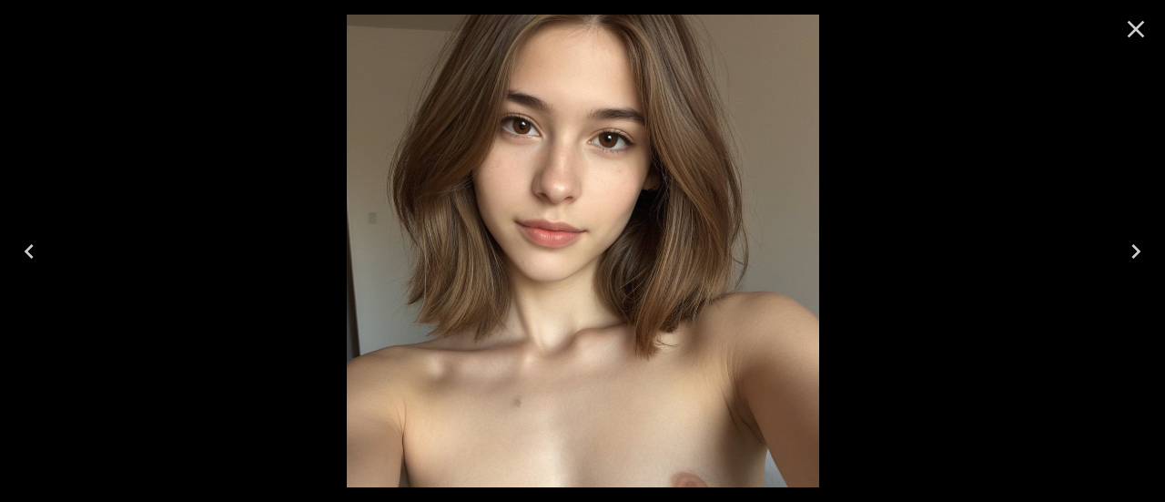
drag, startPoint x: 1146, startPoint y: 22, endPoint x: 1134, endPoint y: 27, distance: 13.0
click at [1145, 22] on icon "Close" at bounding box center [1135, 29] width 29 height 29
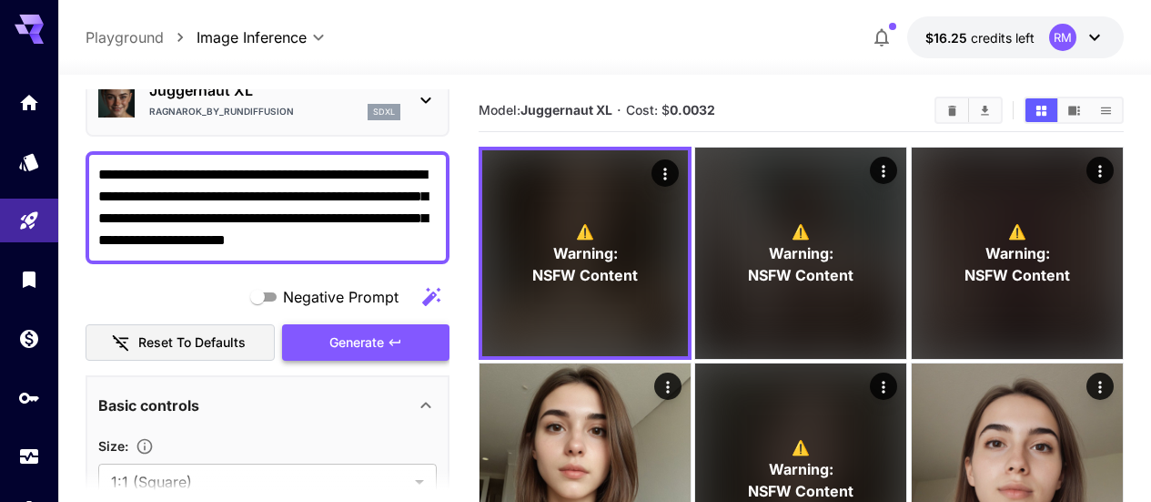
click at [373, 331] on span "Generate" at bounding box center [357, 342] width 55 height 23
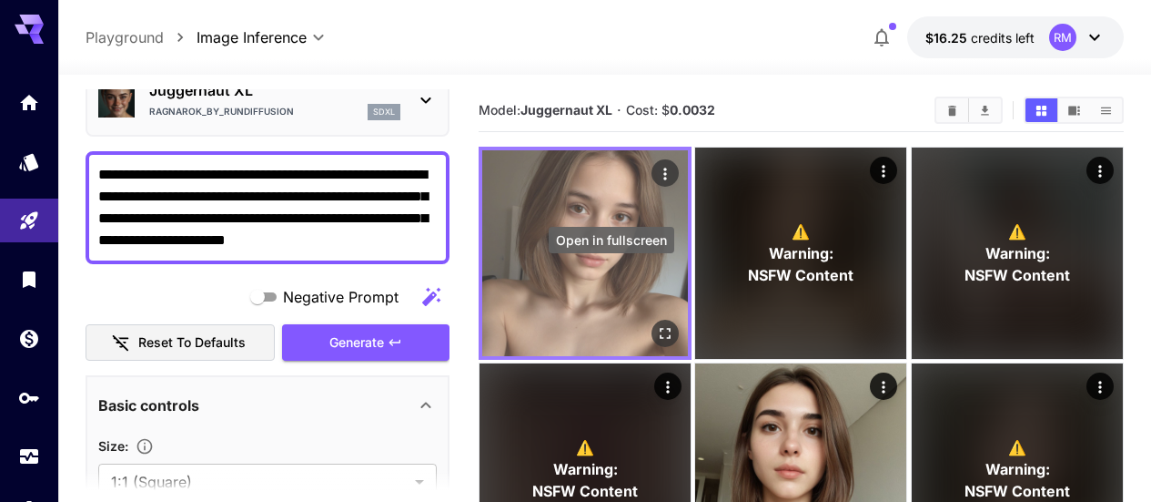
click at [656, 324] on icon "Open in fullscreen" at bounding box center [665, 333] width 18 height 18
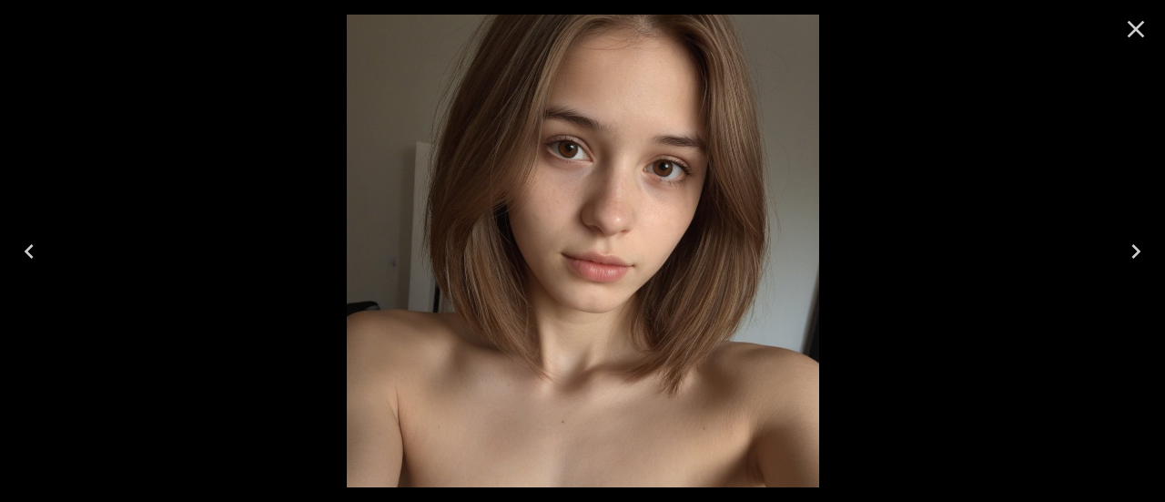
click at [1134, 26] on icon "Close" at bounding box center [1136, 29] width 17 height 17
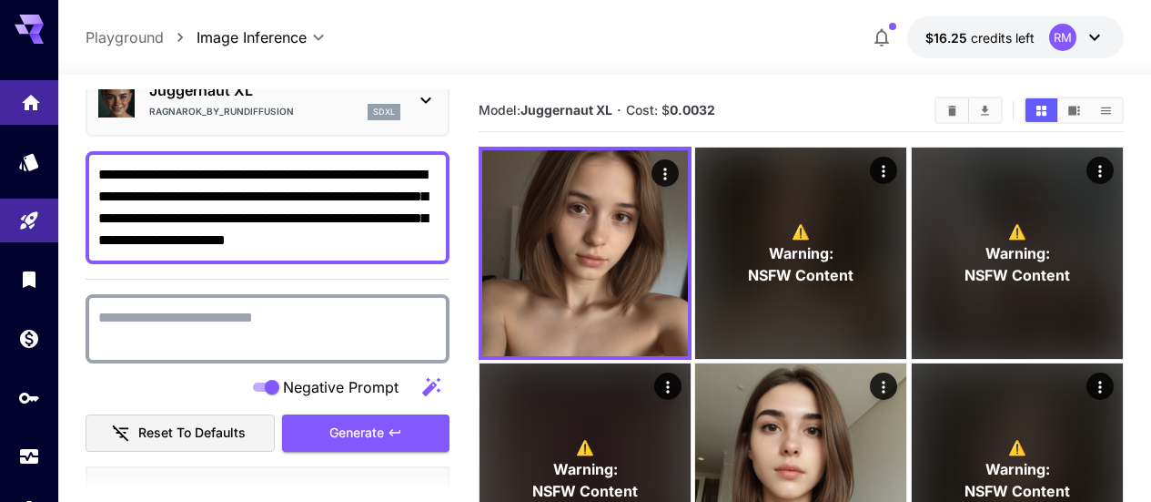
click at [43, 110] on link at bounding box center [29, 102] width 58 height 45
